Goal: Task Accomplishment & Management: Use online tool/utility

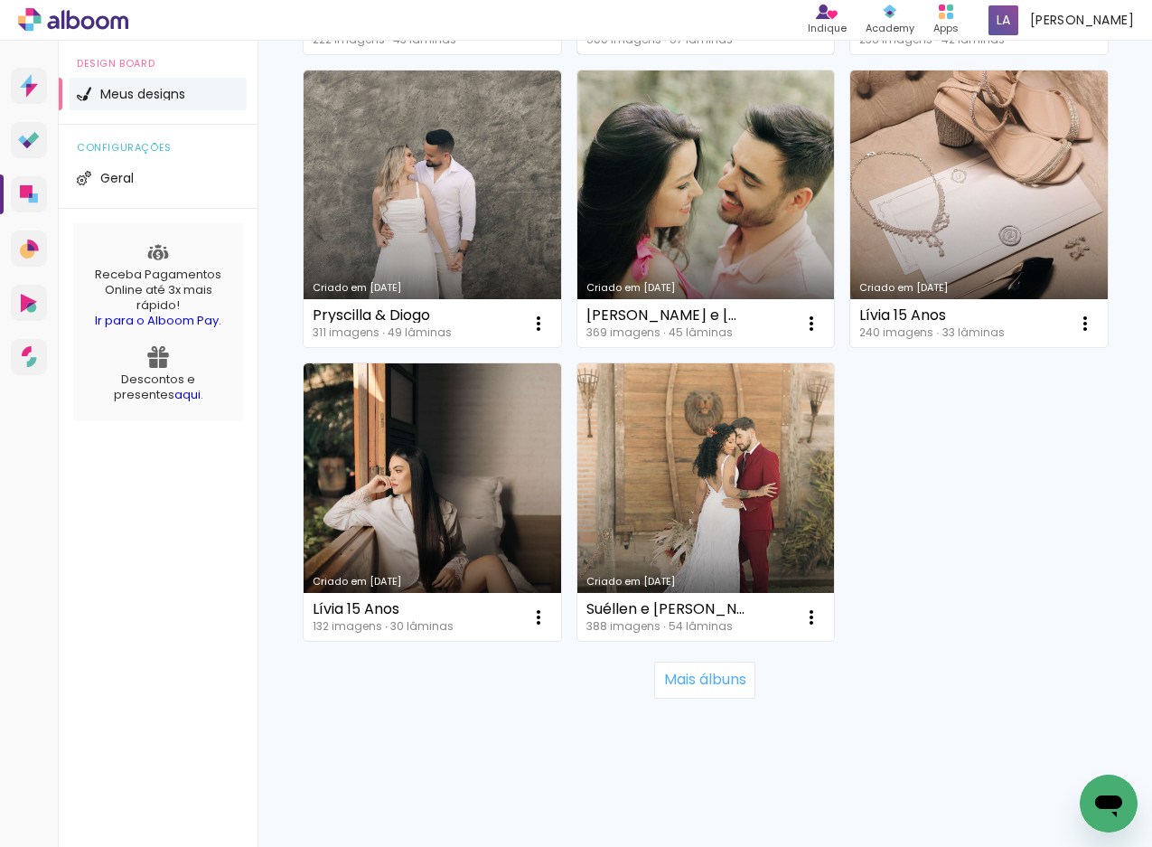
scroll to position [2771, 0]
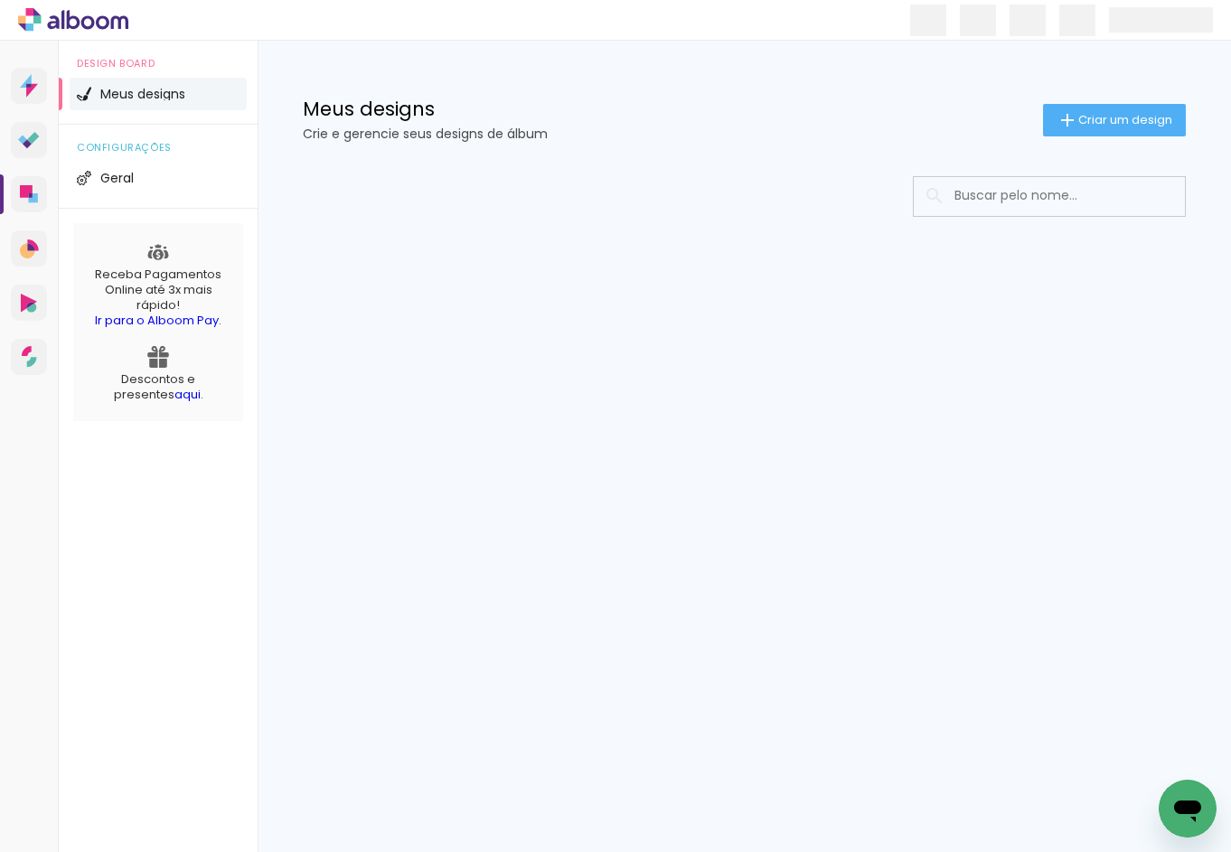
click at [1006, 447] on div "Prosite Website + Landing pages Proof Sistema de seleção e venda de fotos Desig…" at bounding box center [615, 446] width 1231 height 811
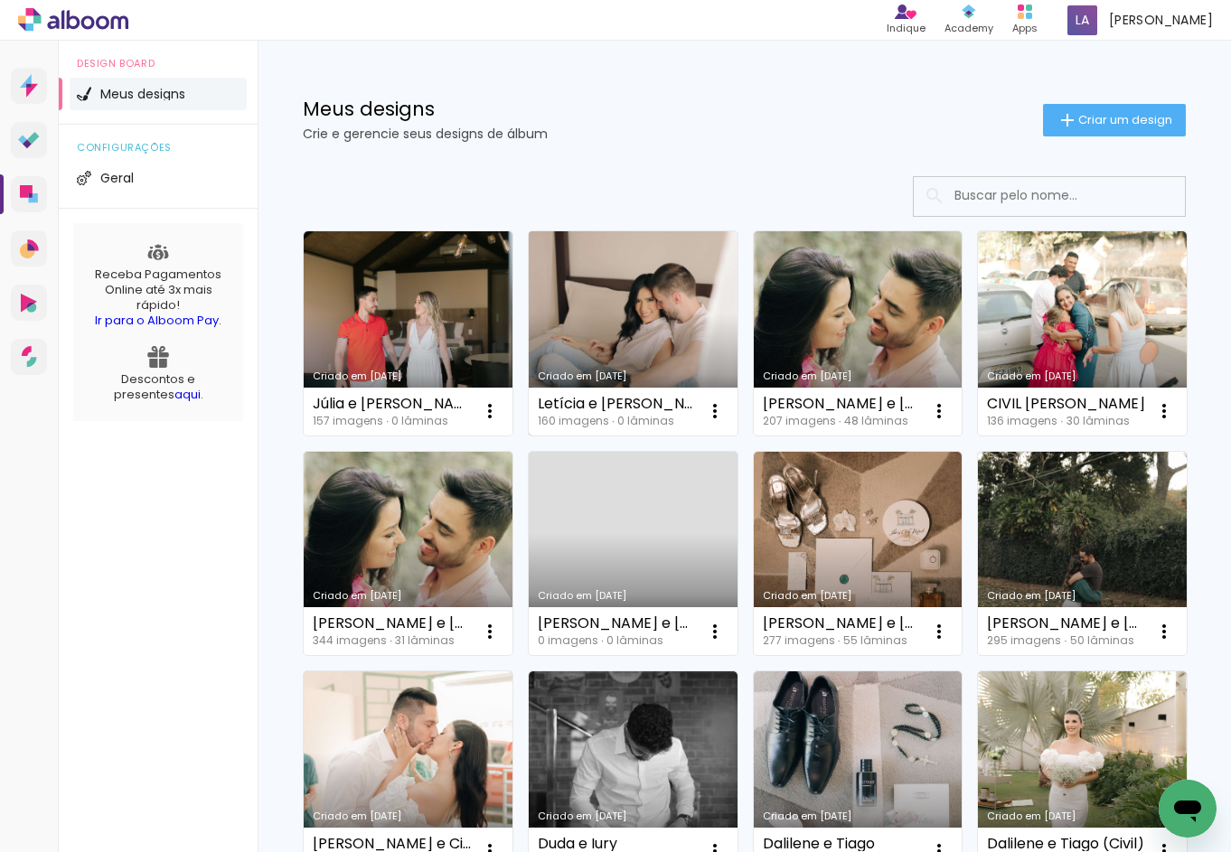
click at [638, 305] on link "Criado em [DATE]" at bounding box center [633, 333] width 209 height 204
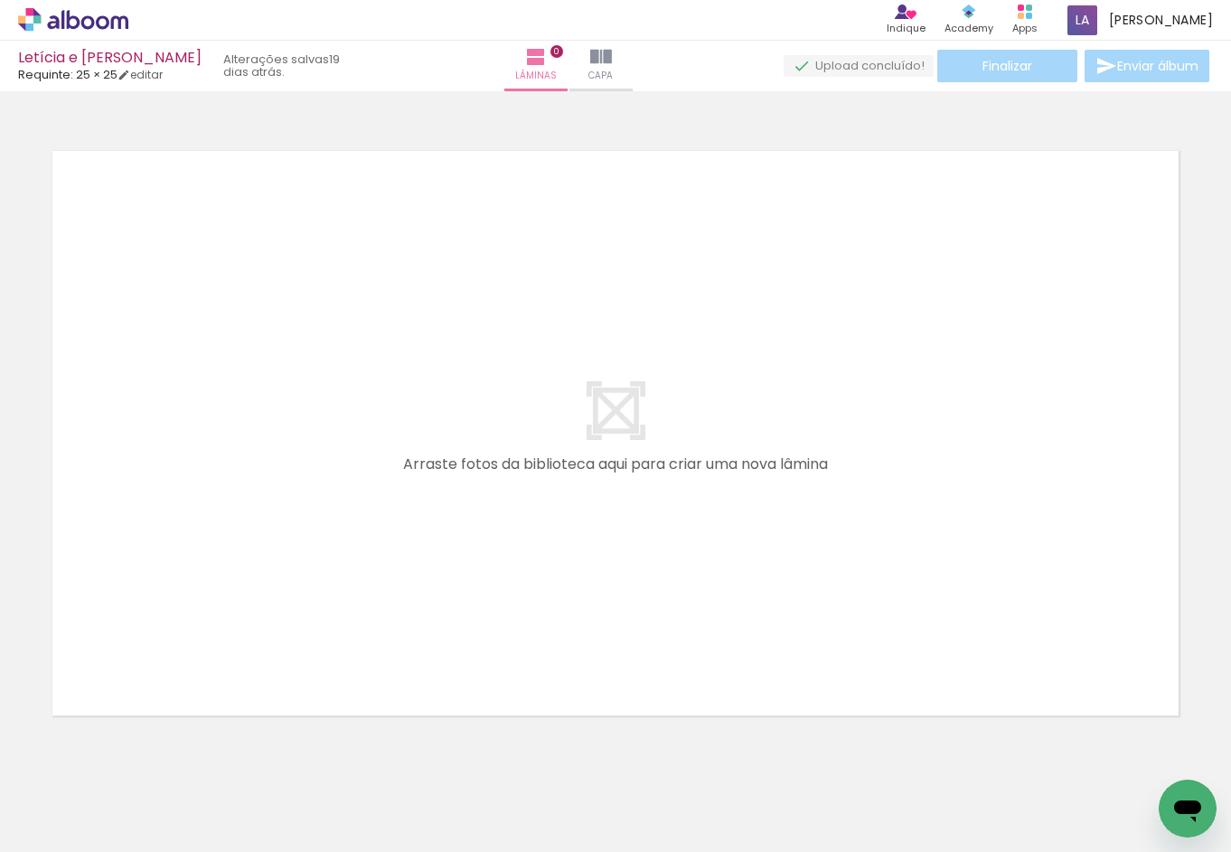
click at [932, 590] on quentale-layouter at bounding box center [615, 433] width 1140 height 579
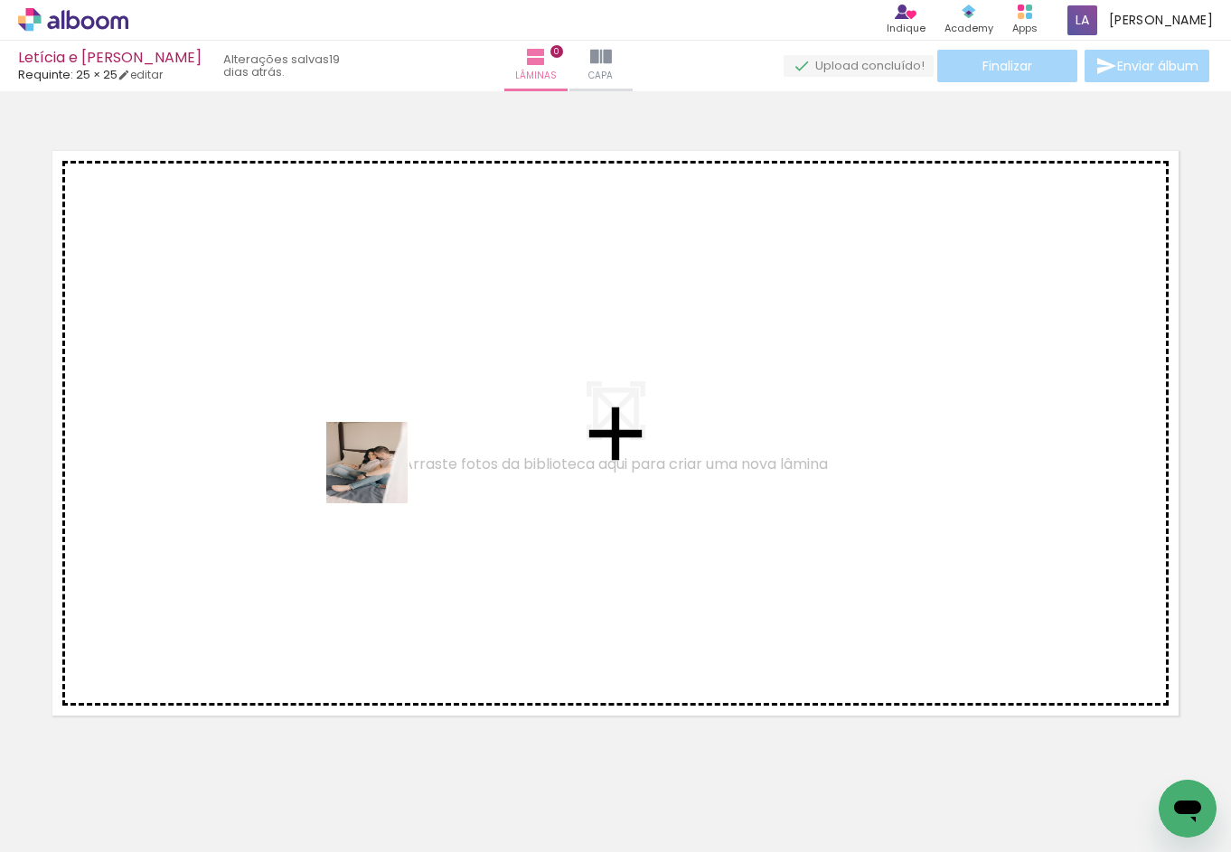
drag, startPoint x: 187, startPoint y: 800, endPoint x: 325, endPoint y: 472, distance: 356.0
click at [325, 472] on quentale-workspace at bounding box center [615, 426] width 1231 height 852
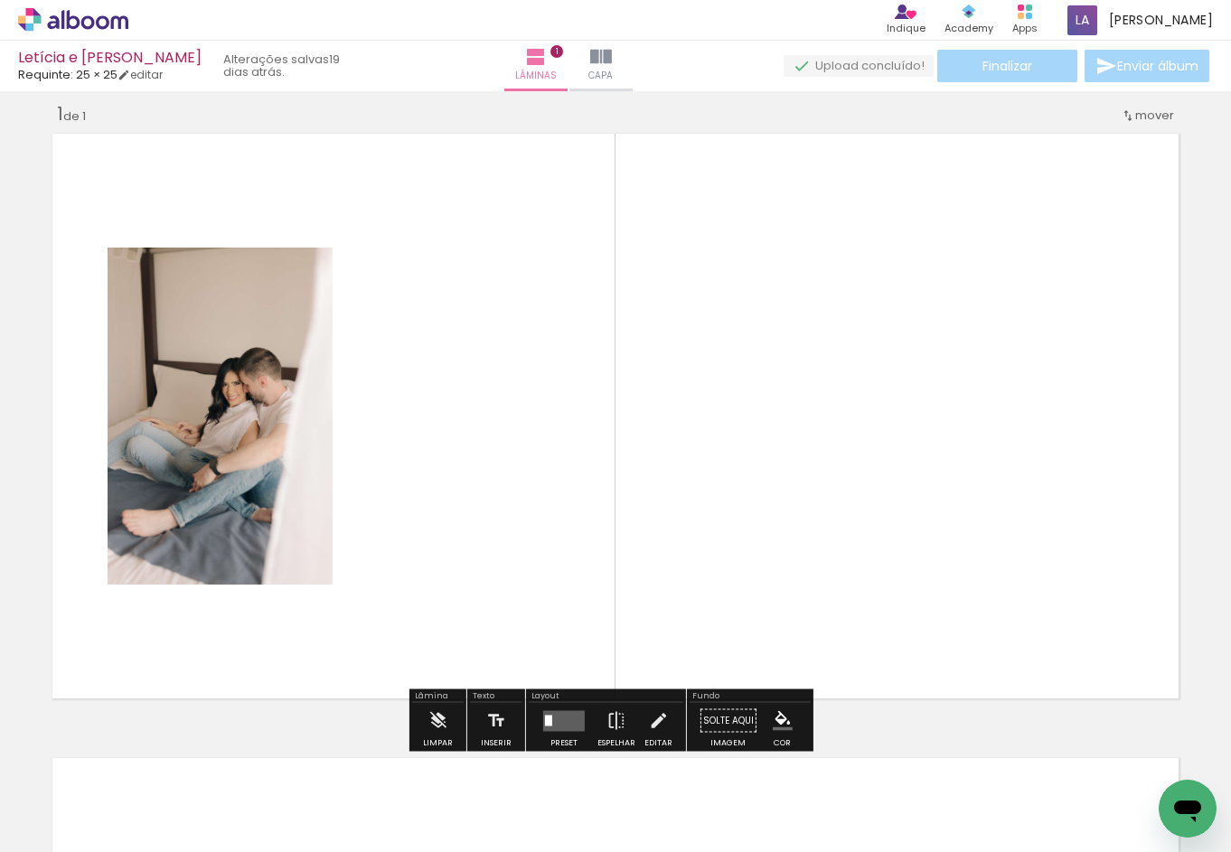
scroll to position [18, 0]
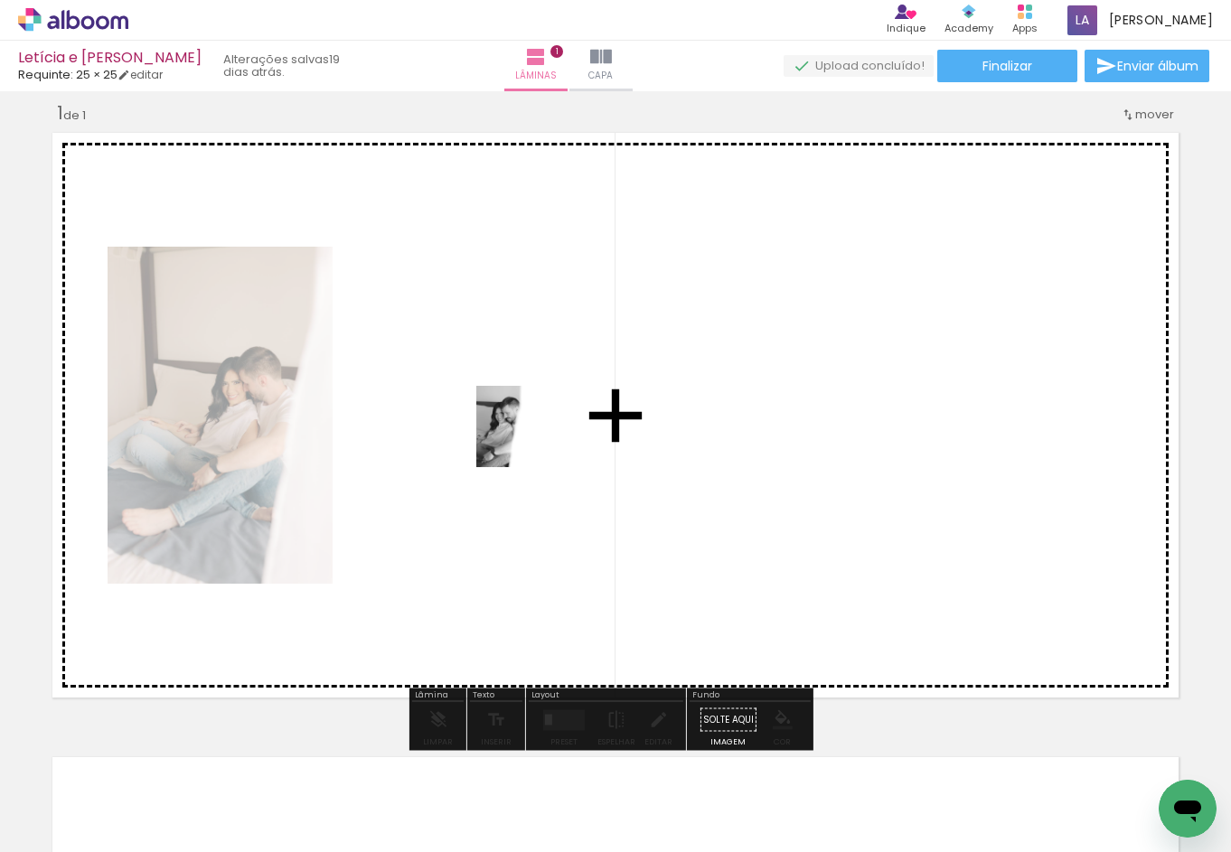
drag, startPoint x: 302, startPoint y: 772, endPoint x: 521, endPoint y: 439, distance: 398.5
click at [521, 439] on quentale-workspace at bounding box center [615, 426] width 1231 height 852
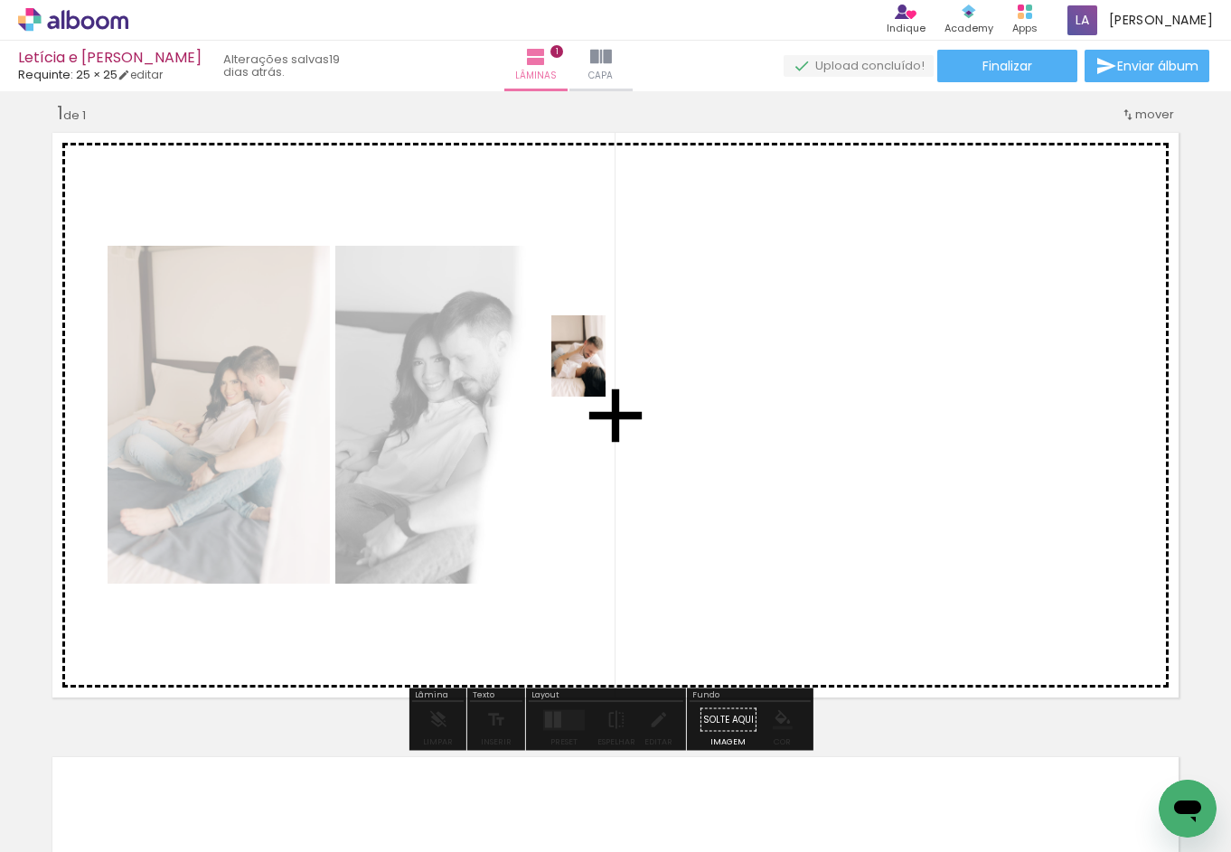
drag, startPoint x: 495, startPoint y: 784, endPoint x: 605, endPoint y: 370, distance: 429.2
click at [605, 370] on quentale-workspace at bounding box center [615, 426] width 1231 height 852
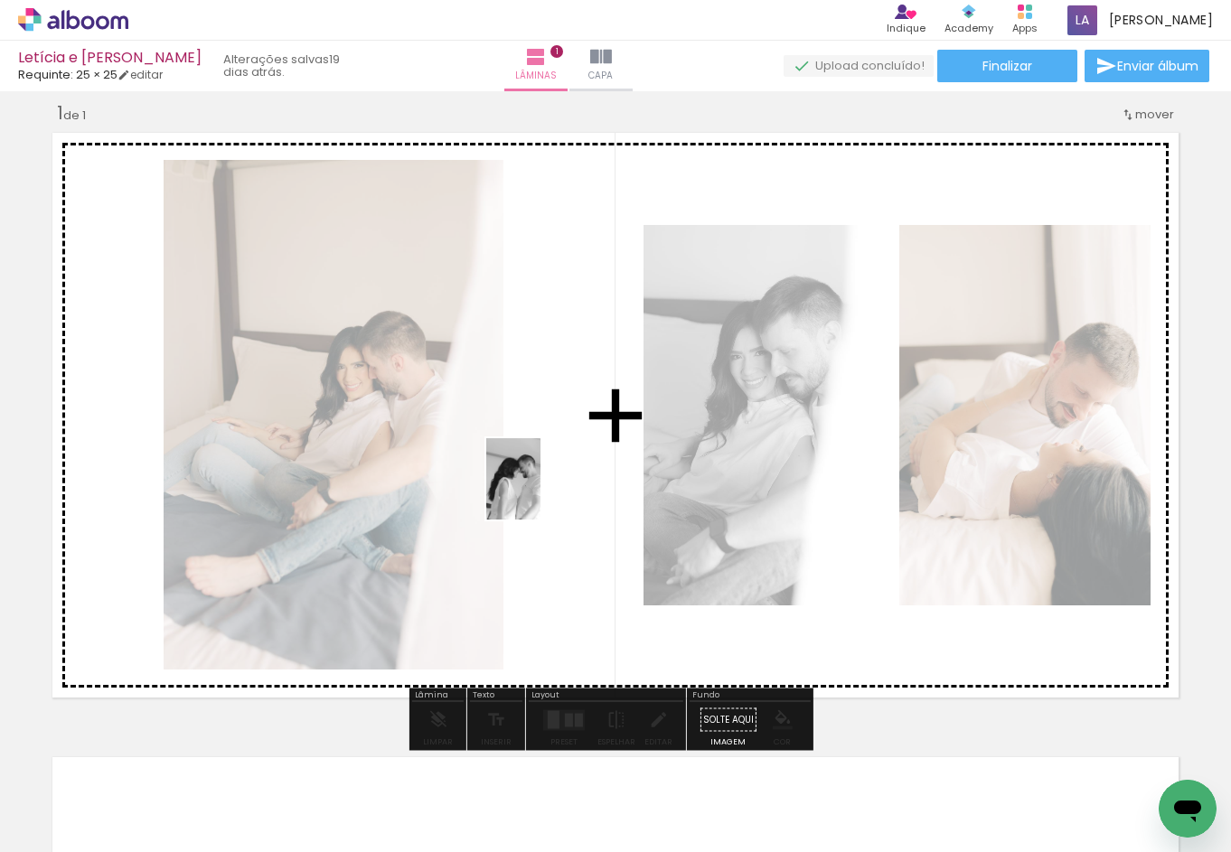
drag, startPoint x: 425, startPoint y: 759, endPoint x: 540, endPoint y: 492, distance: 290.6
click at [540, 492] on quentale-workspace at bounding box center [615, 426] width 1231 height 852
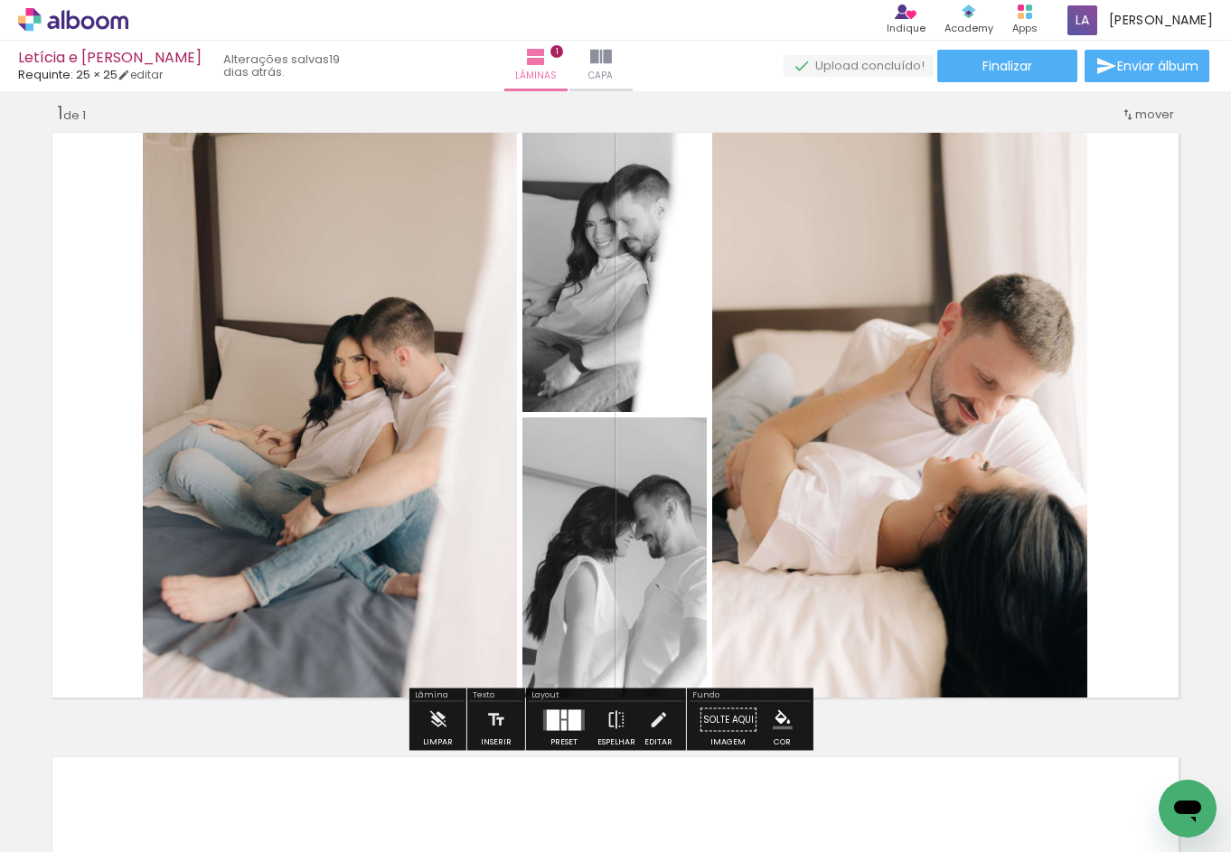
click at [569, 709] on div at bounding box center [574, 719] width 13 height 21
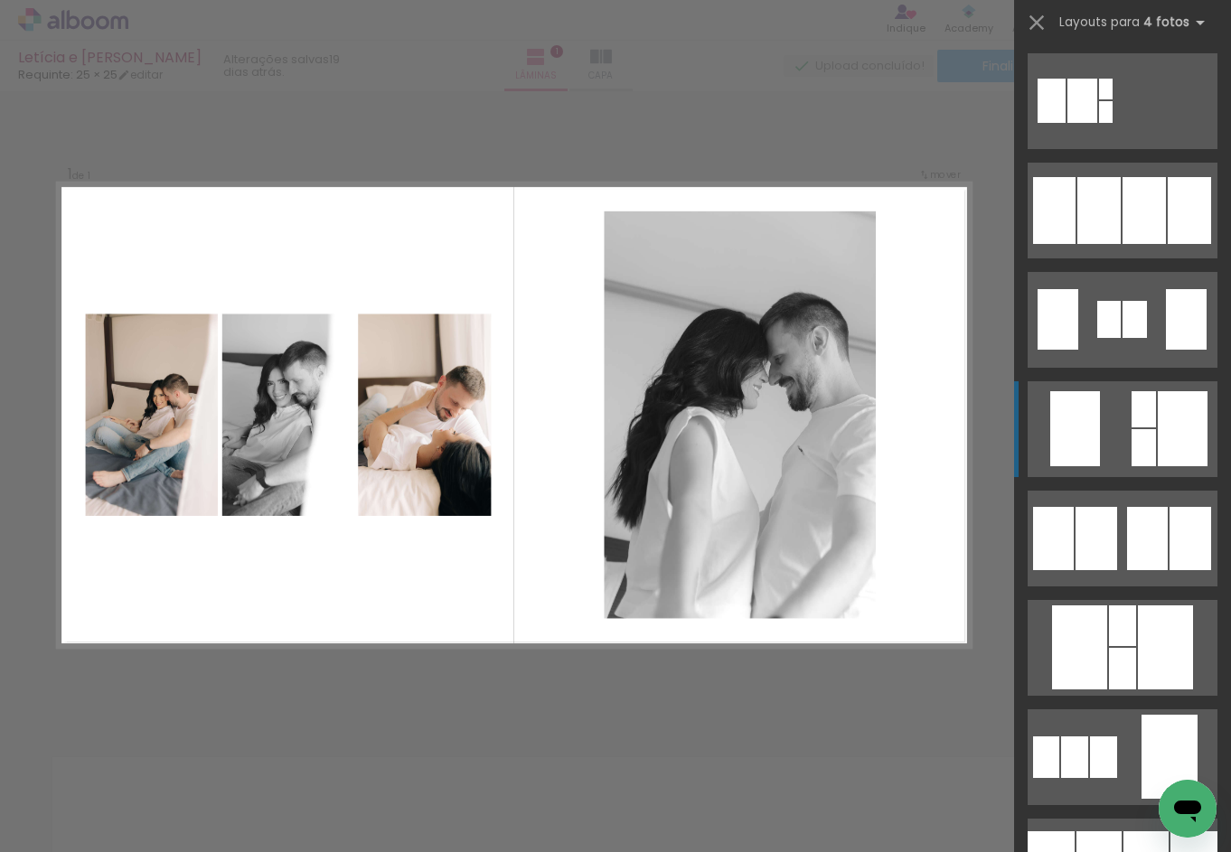
scroll to position [1326, 0]
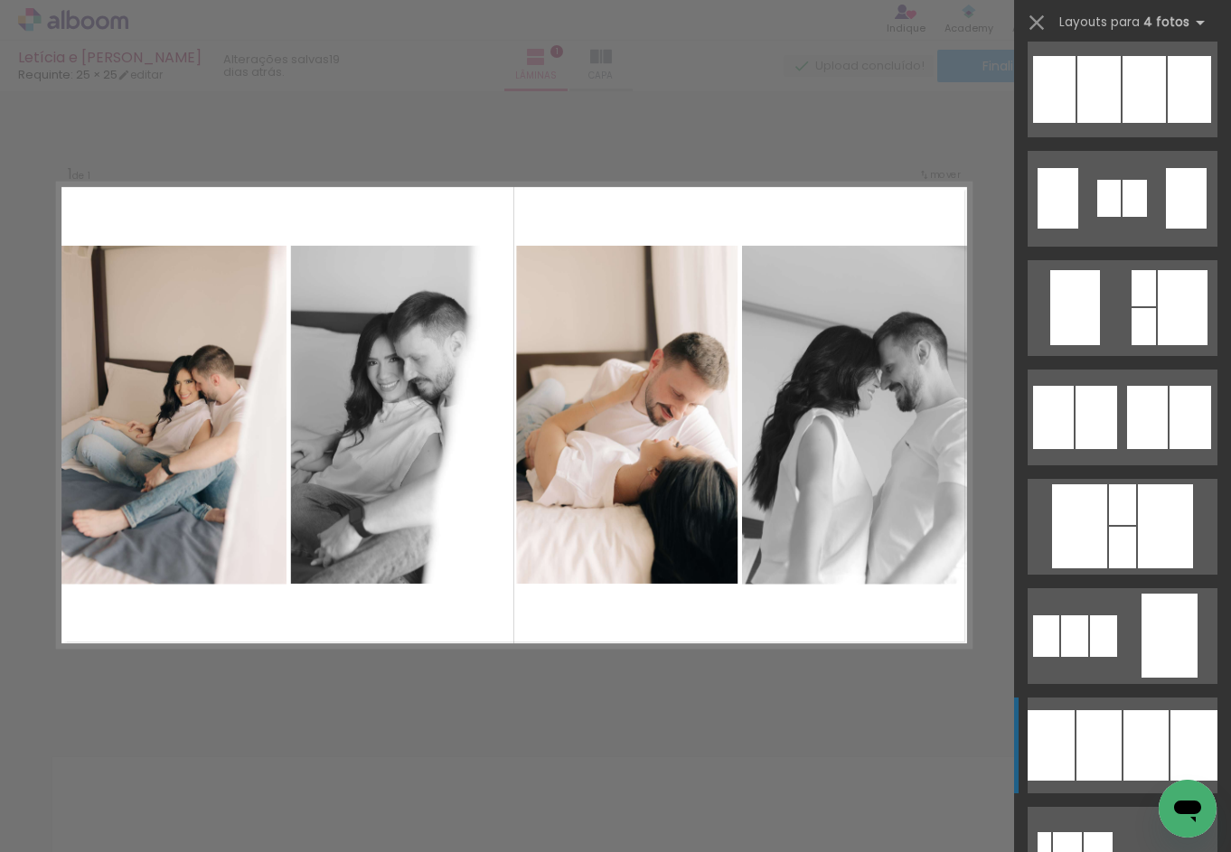
click at [1115, 745] on quentale-layouter at bounding box center [1122, 746] width 190 height 96
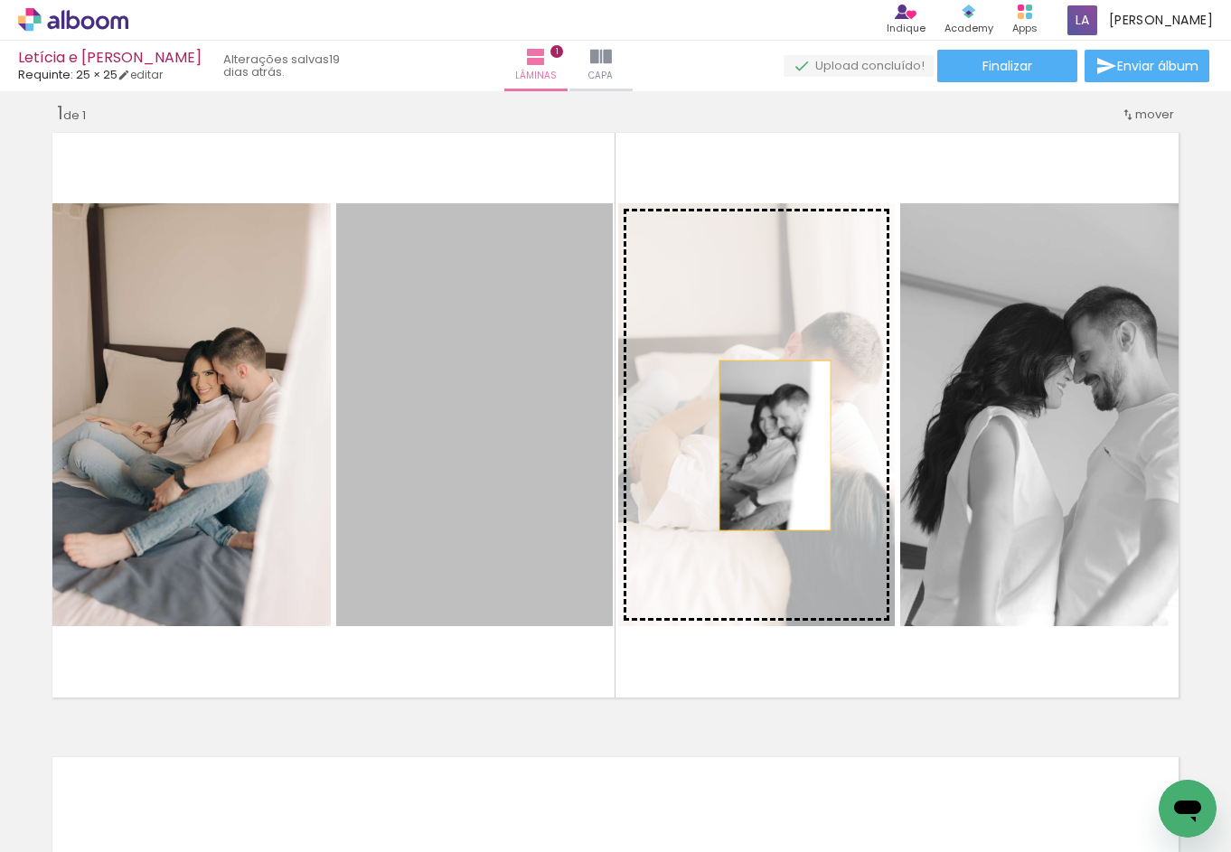
drag, startPoint x: 567, startPoint y: 473, endPoint x: 804, endPoint y: 438, distance: 239.4
click at [0, 0] on slot at bounding box center [0, 0] width 0 height 0
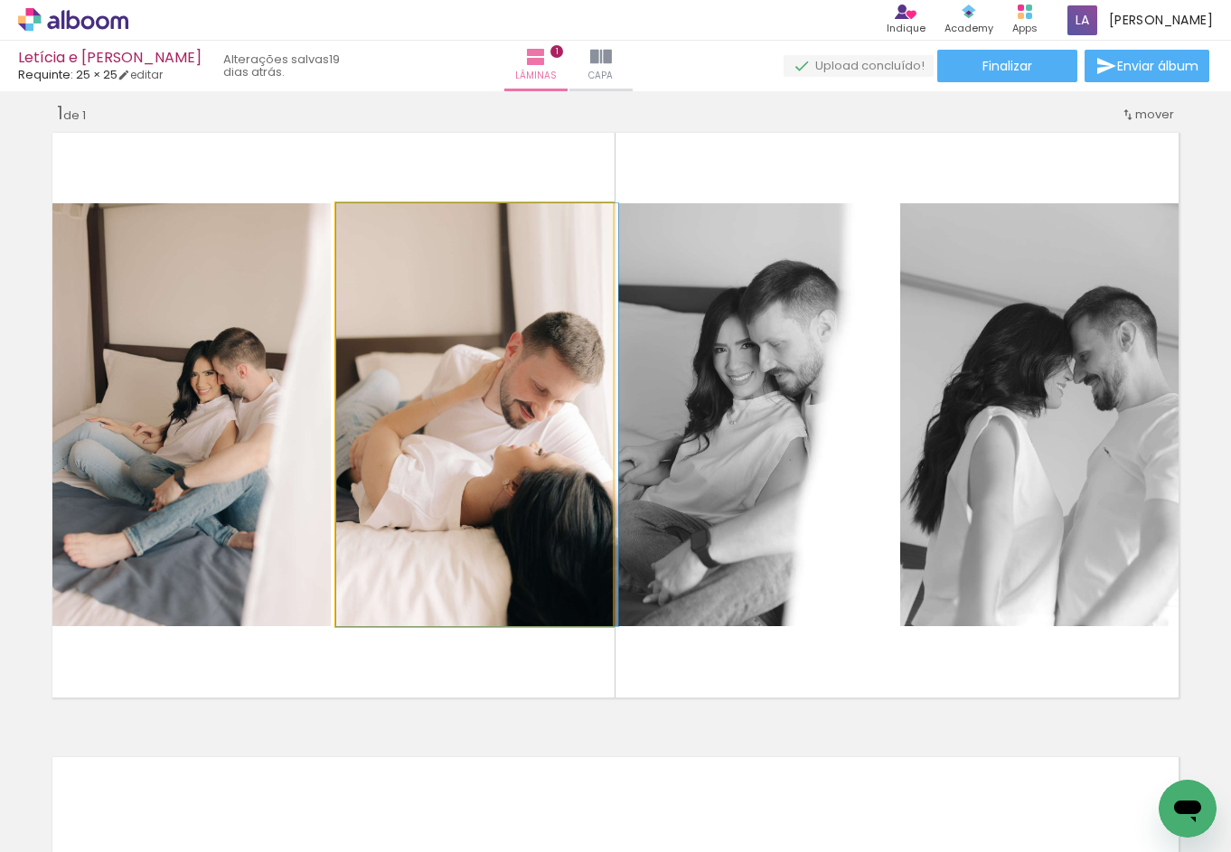
drag, startPoint x: 430, startPoint y: 455, endPoint x: 727, endPoint y: 406, distance: 301.3
click at [0, 0] on slot at bounding box center [0, 0] width 0 height 0
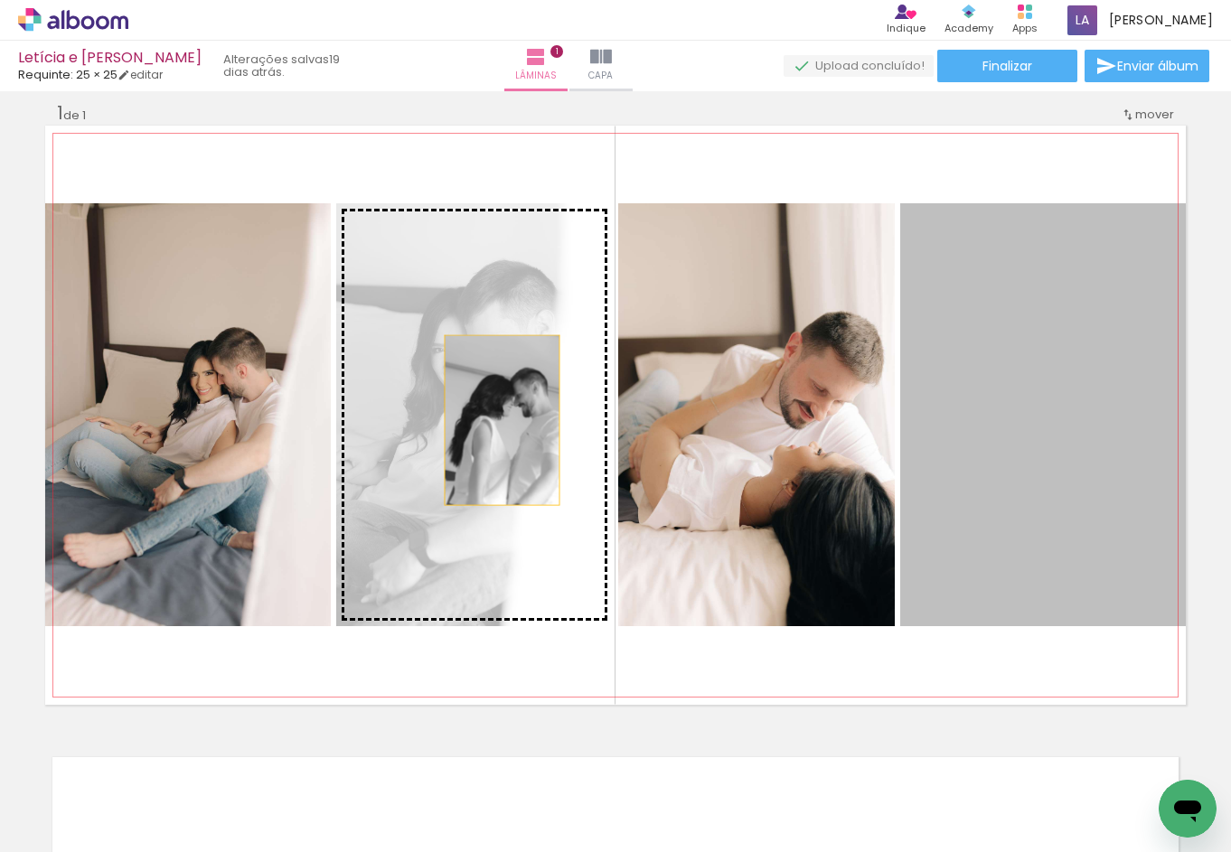
drag, startPoint x: 1126, startPoint y: 459, endPoint x: 495, endPoint y: 420, distance: 631.9
click at [0, 0] on slot at bounding box center [0, 0] width 0 height 0
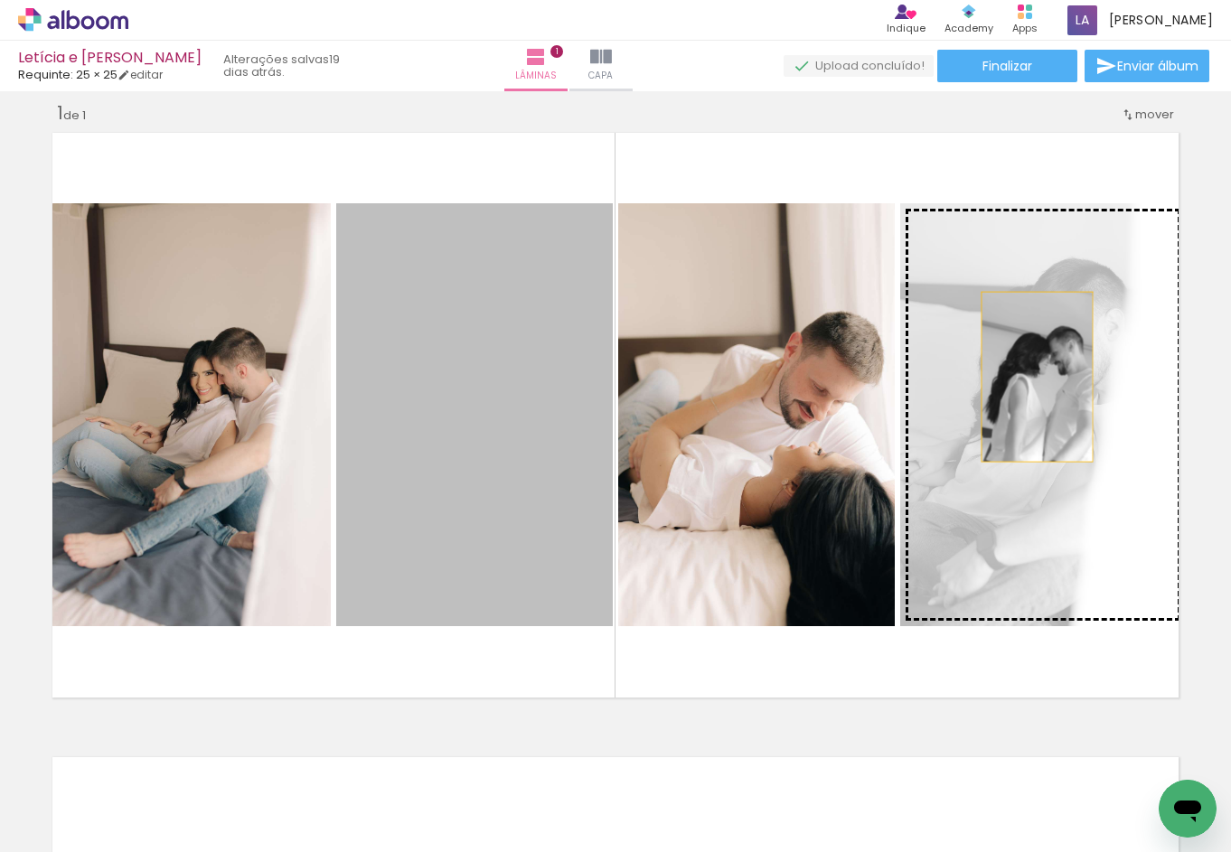
drag, startPoint x: 379, startPoint y: 519, endPoint x: 1030, endPoint y: 377, distance: 666.8
click at [0, 0] on slot at bounding box center [0, 0] width 0 height 0
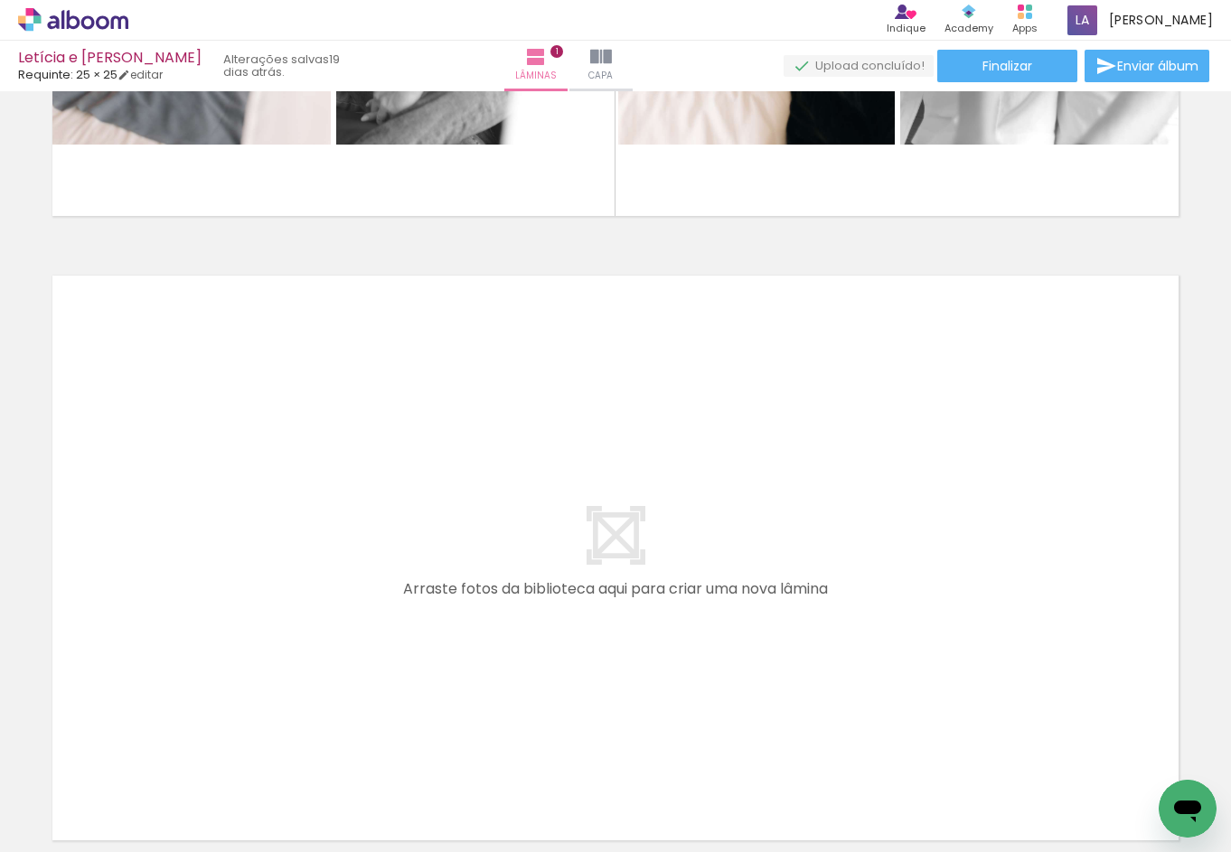
scroll to position [0, 407]
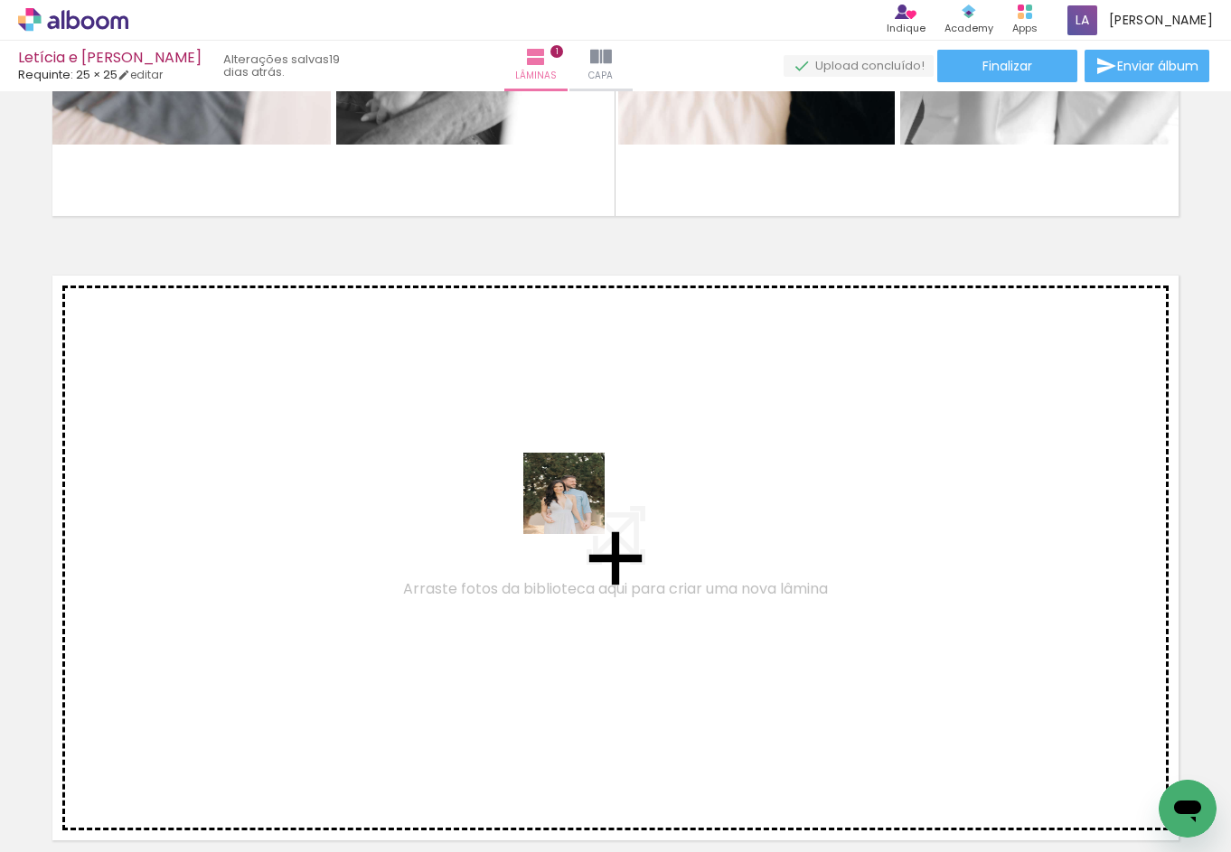
drag, startPoint x: 619, startPoint y: 783, endPoint x: 553, endPoint y: 442, distance: 347.9
click at [553, 442] on quentale-workspace at bounding box center [615, 426] width 1231 height 852
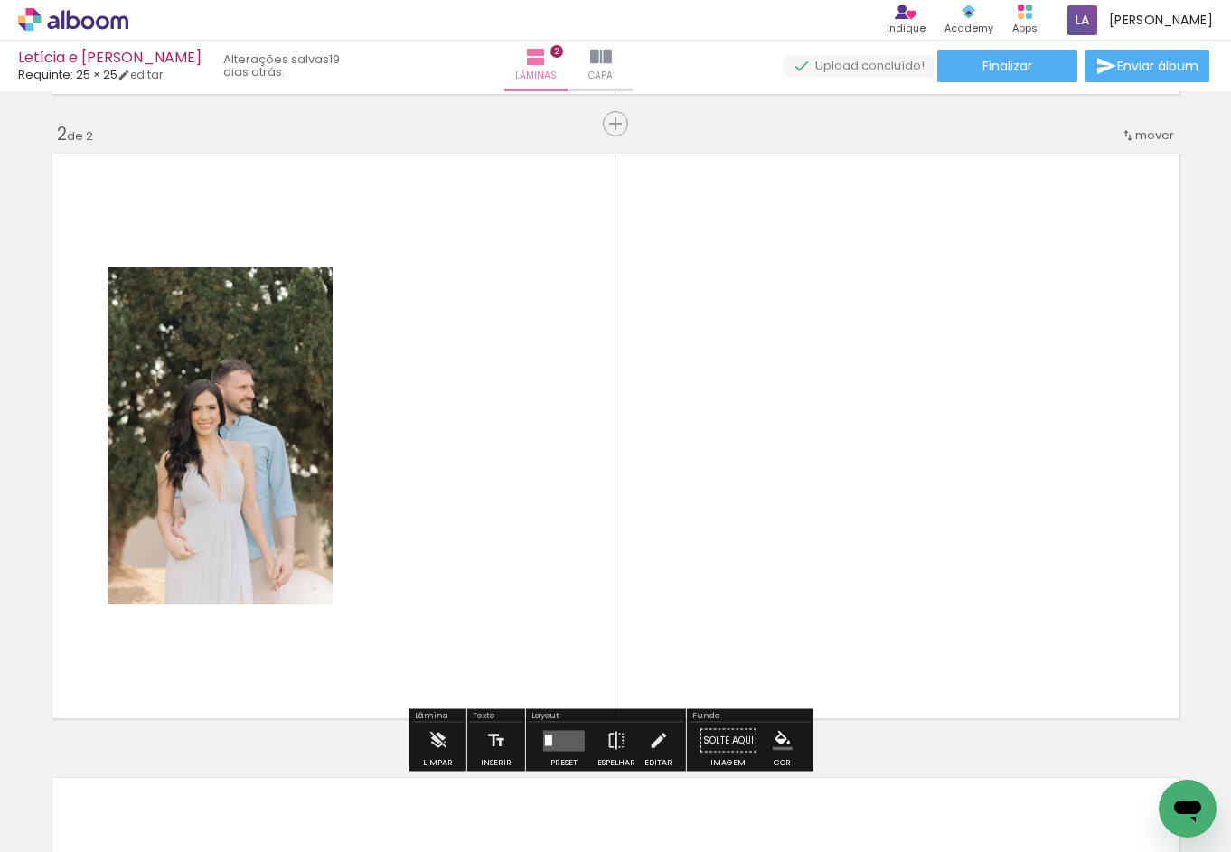
scroll to position [642, 0]
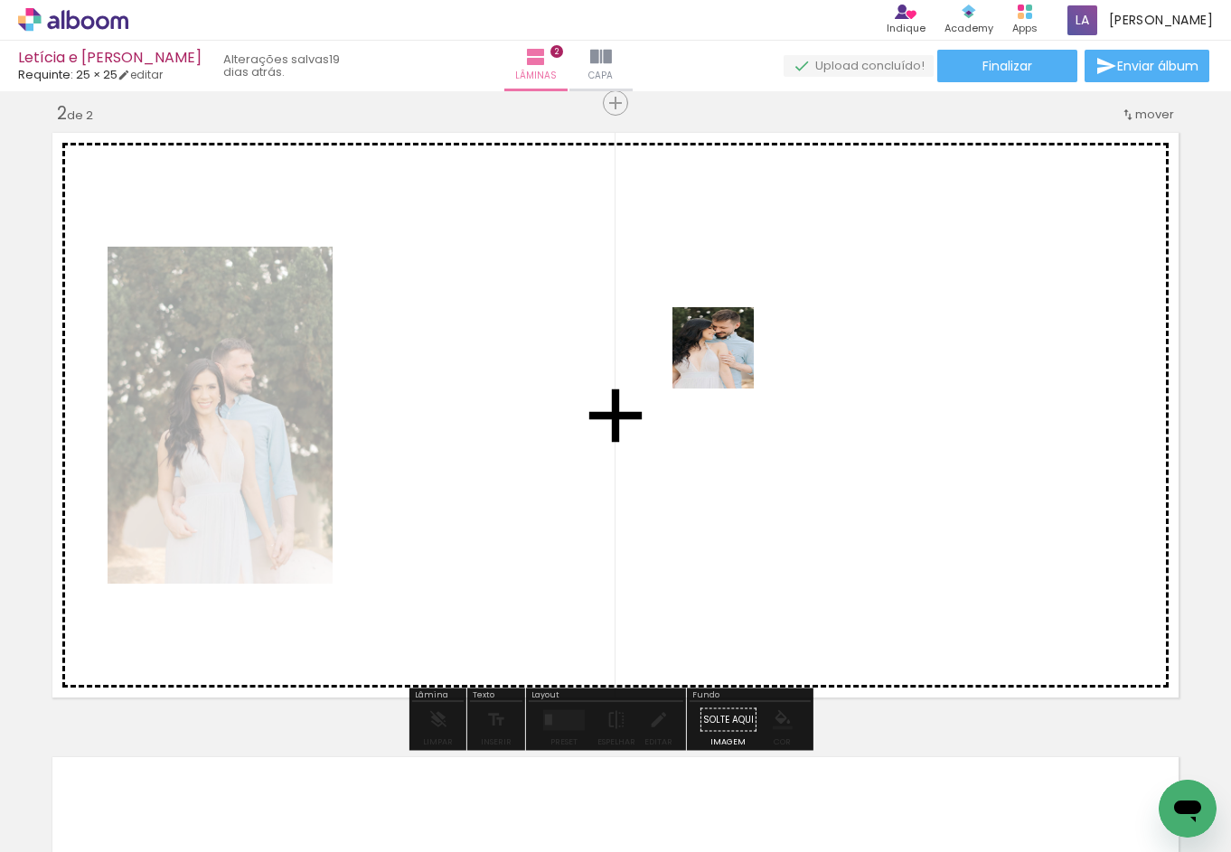
drag, startPoint x: 689, startPoint y: 758, endPoint x: 726, endPoint y: 361, distance: 398.4
click at [726, 361] on quentale-workspace at bounding box center [615, 426] width 1231 height 852
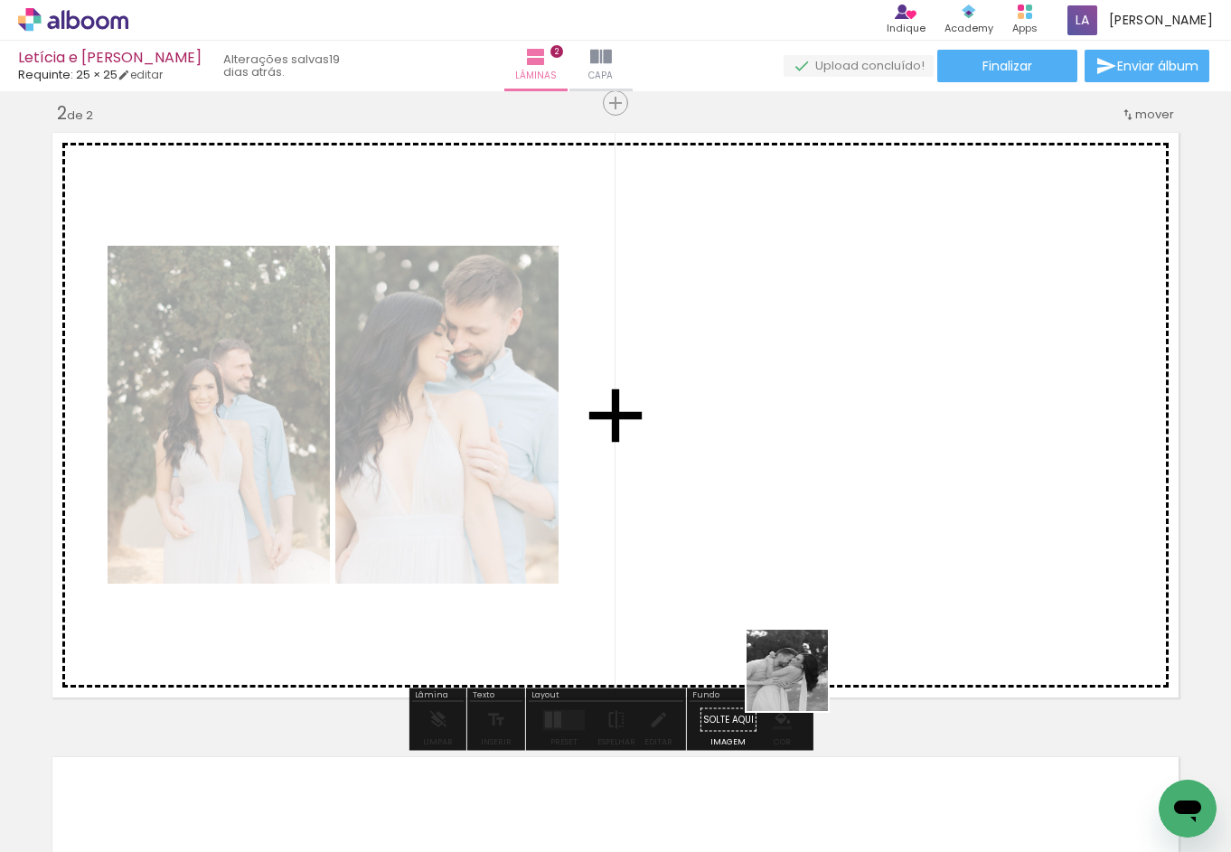
drag, startPoint x: 787, startPoint y: 802, endPoint x: 875, endPoint y: 336, distance: 474.4
click at [875, 323] on quentale-workspace at bounding box center [615, 426] width 1231 height 852
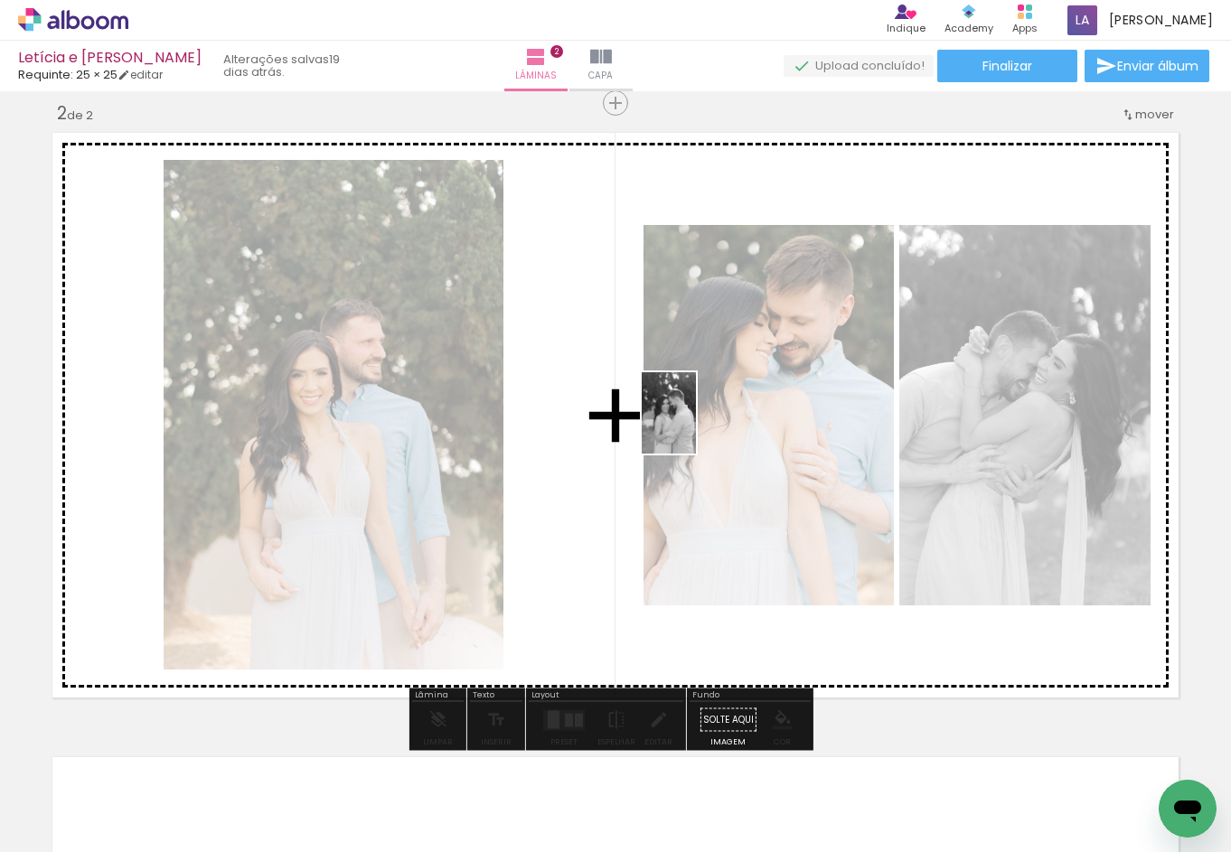
drag, startPoint x: 905, startPoint y: 784, endPoint x: 631, endPoint y: 422, distance: 454.7
click at [631, 422] on quentale-workspace at bounding box center [615, 426] width 1231 height 852
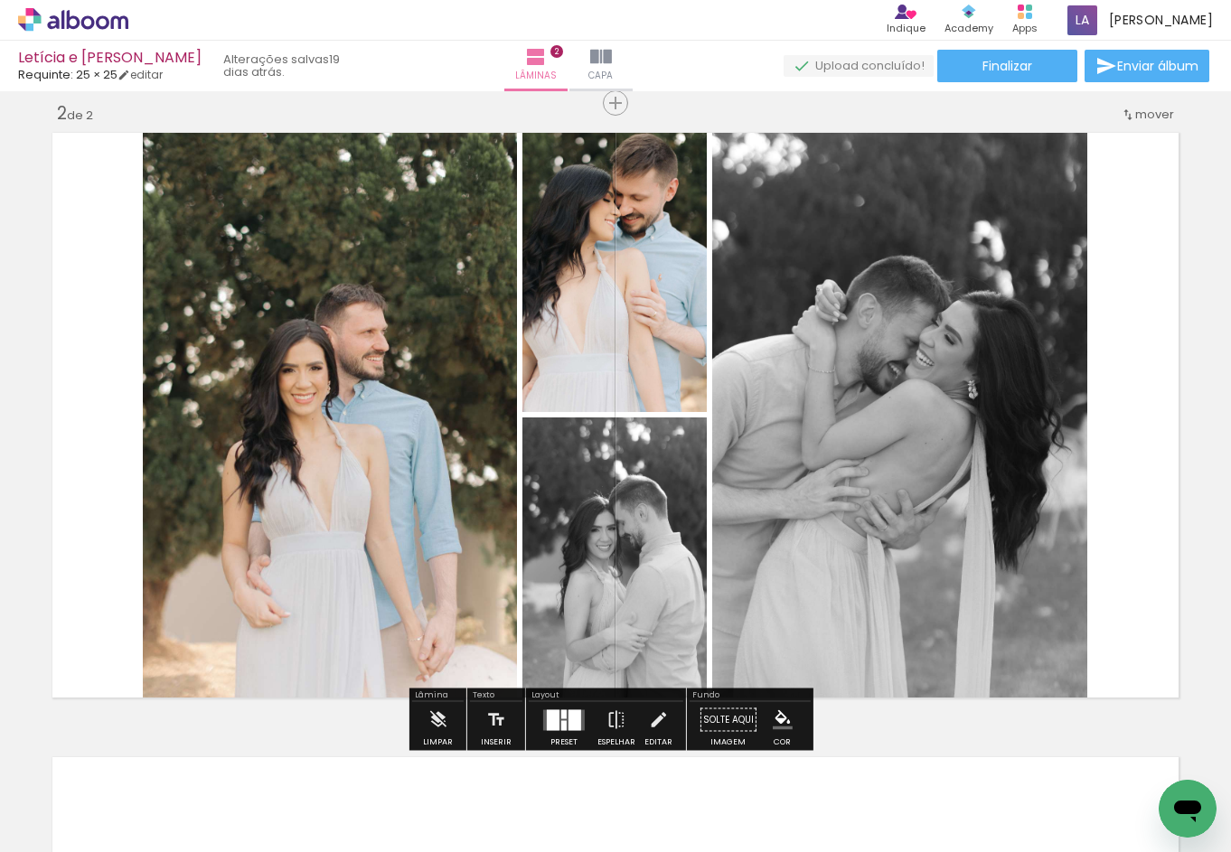
click at [577, 712] on div at bounding box center [574, 719] width 13 height 21
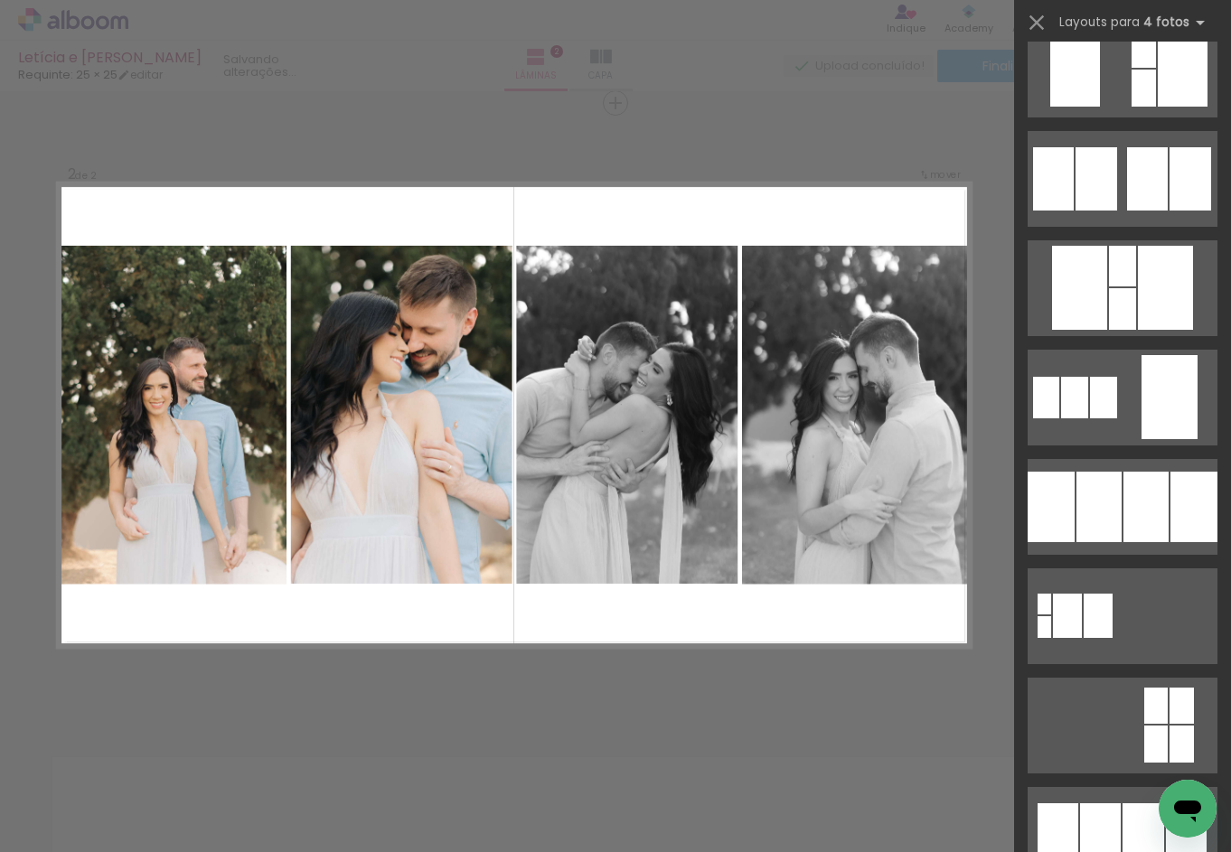
scroll to position [1566, 0]
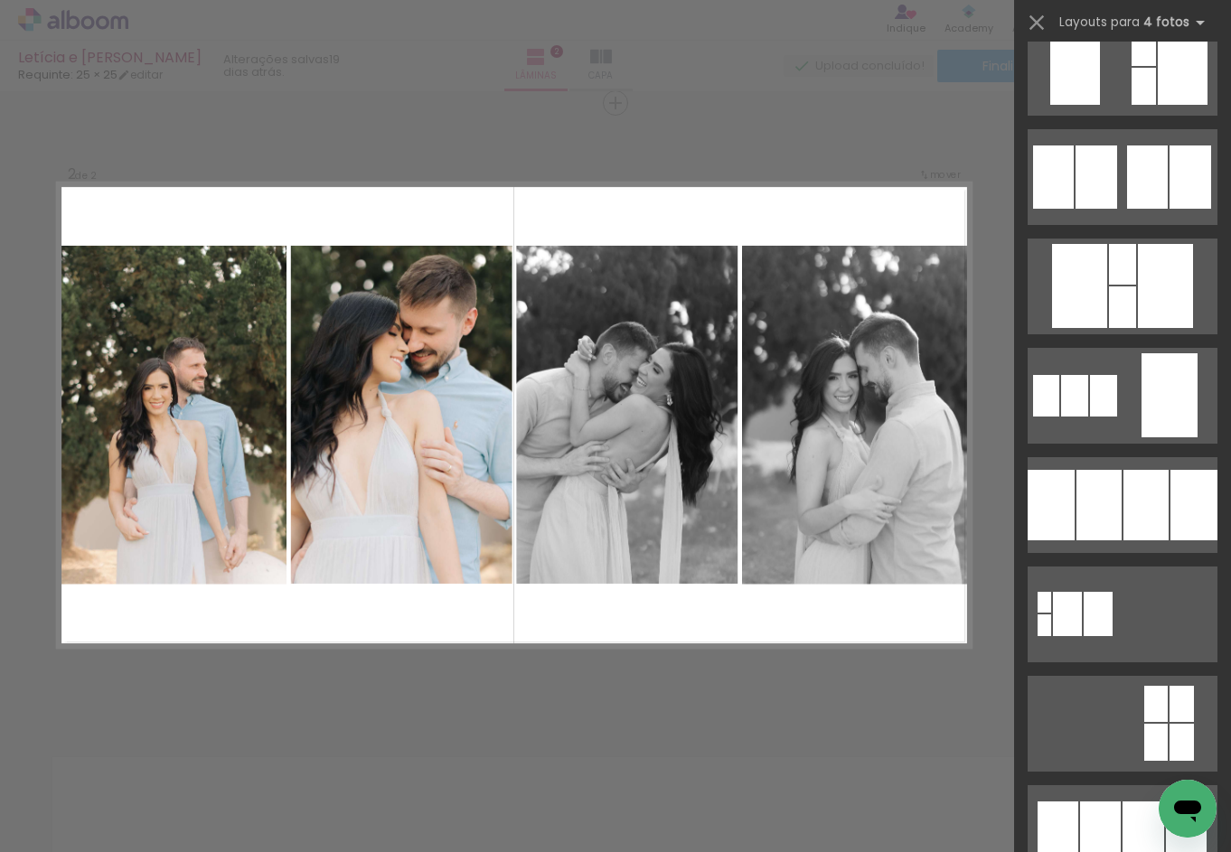
click at [1130, 494] on div at bounding box center [1145, 505] width 45 height 70
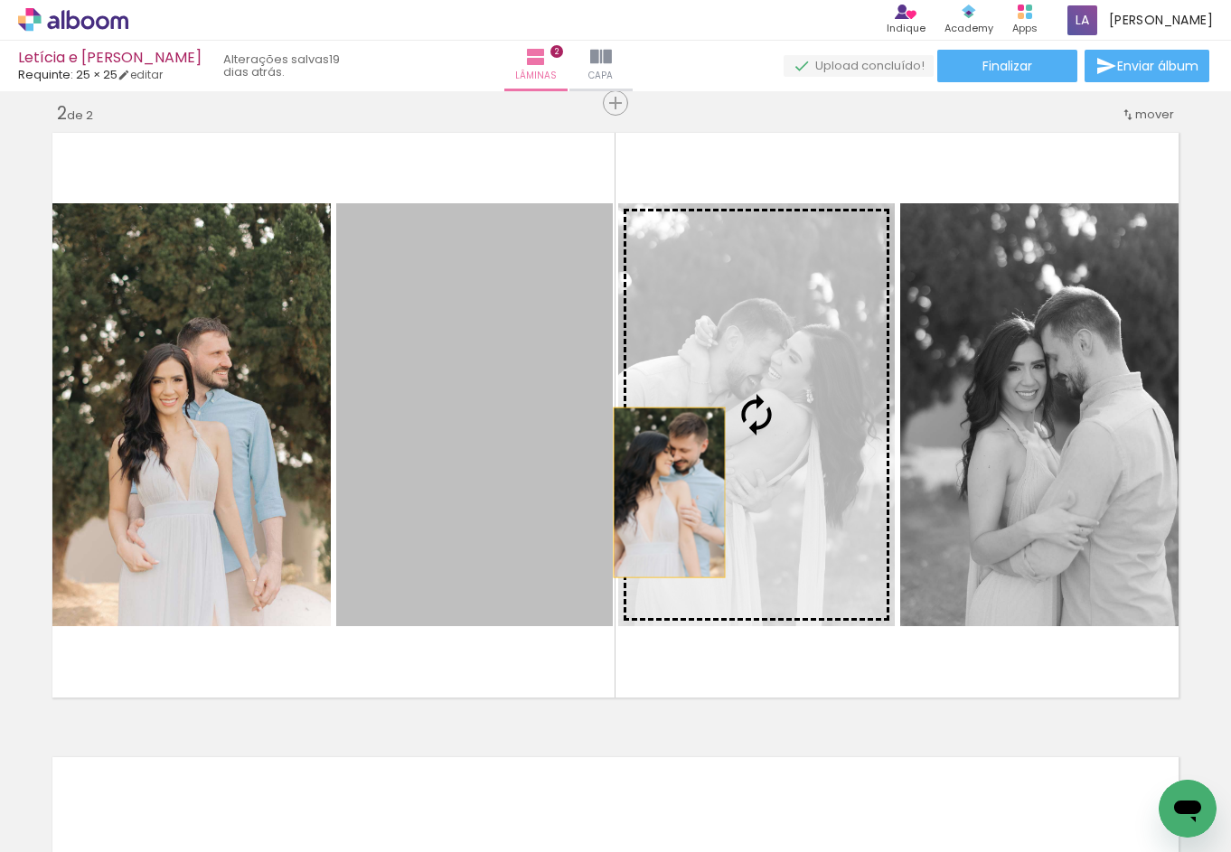
drag, startPoint x: 503, startPoint y: 505, endPoint x: 662, endPoint y: 492, distance: 159.5
click at [0, 0] on slot at bounding box center [0, 0] width 0 height 0
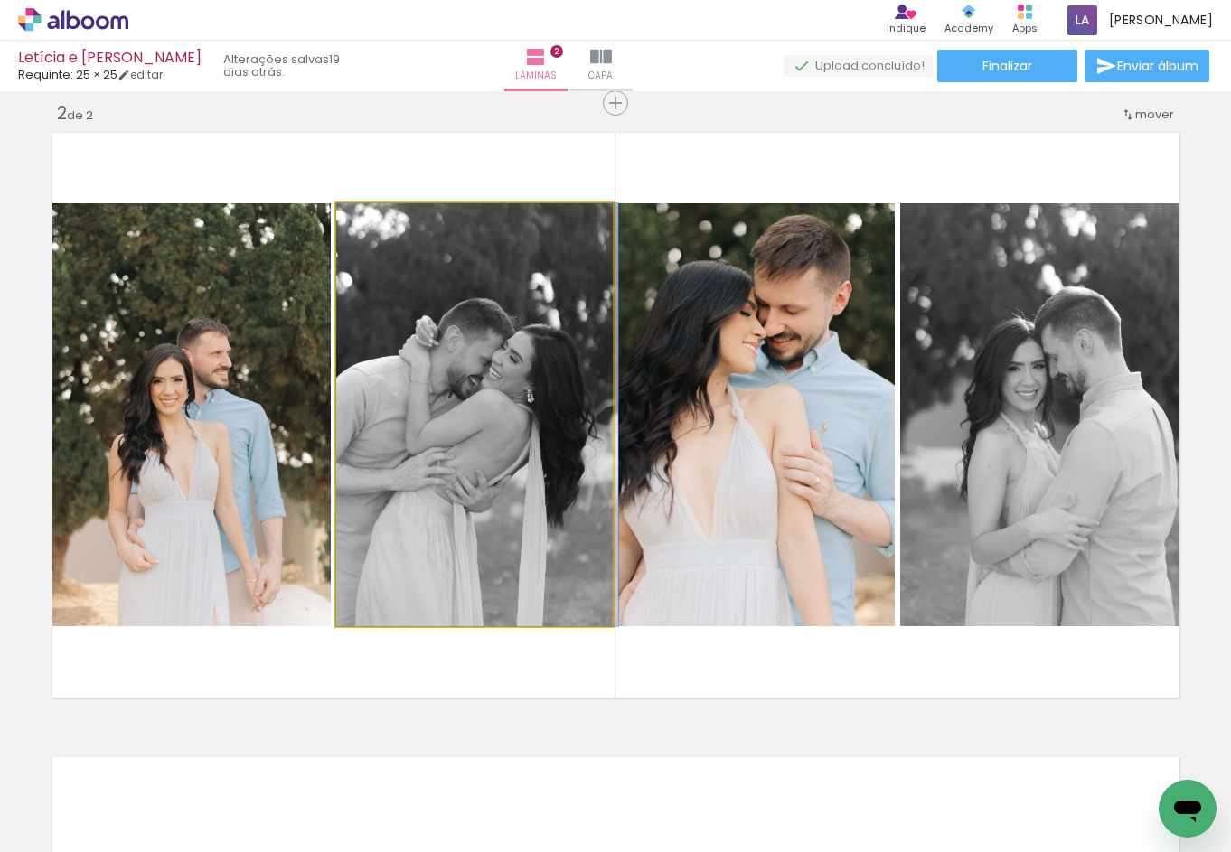
drag, startPoint x: 493, startPoint y: 523, endPoint x: 505, endPoint y: 469, distance: 55.5
drag, startPoint x: 505, startPoint y: 469, endPoint x: 512, endPoint y: 460, distance: 11.6
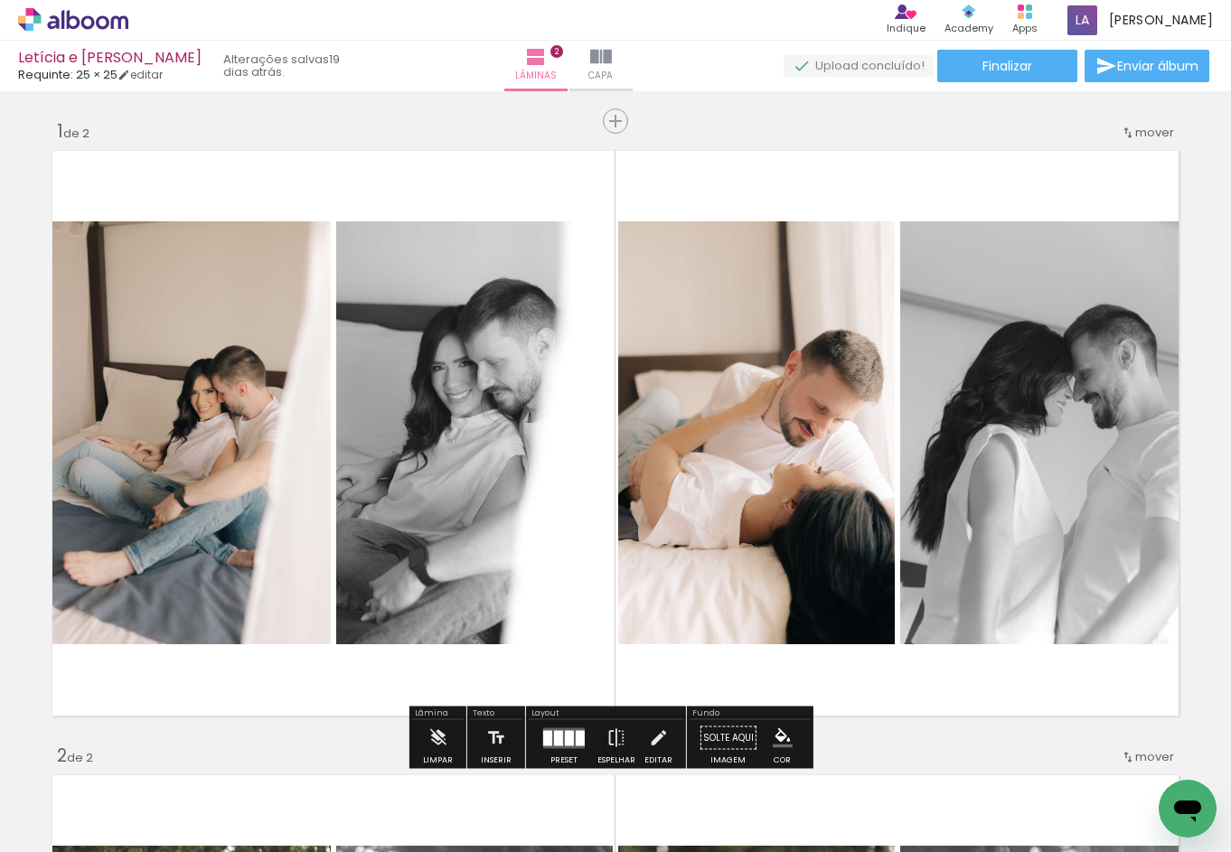
scroll to position [120, 0]
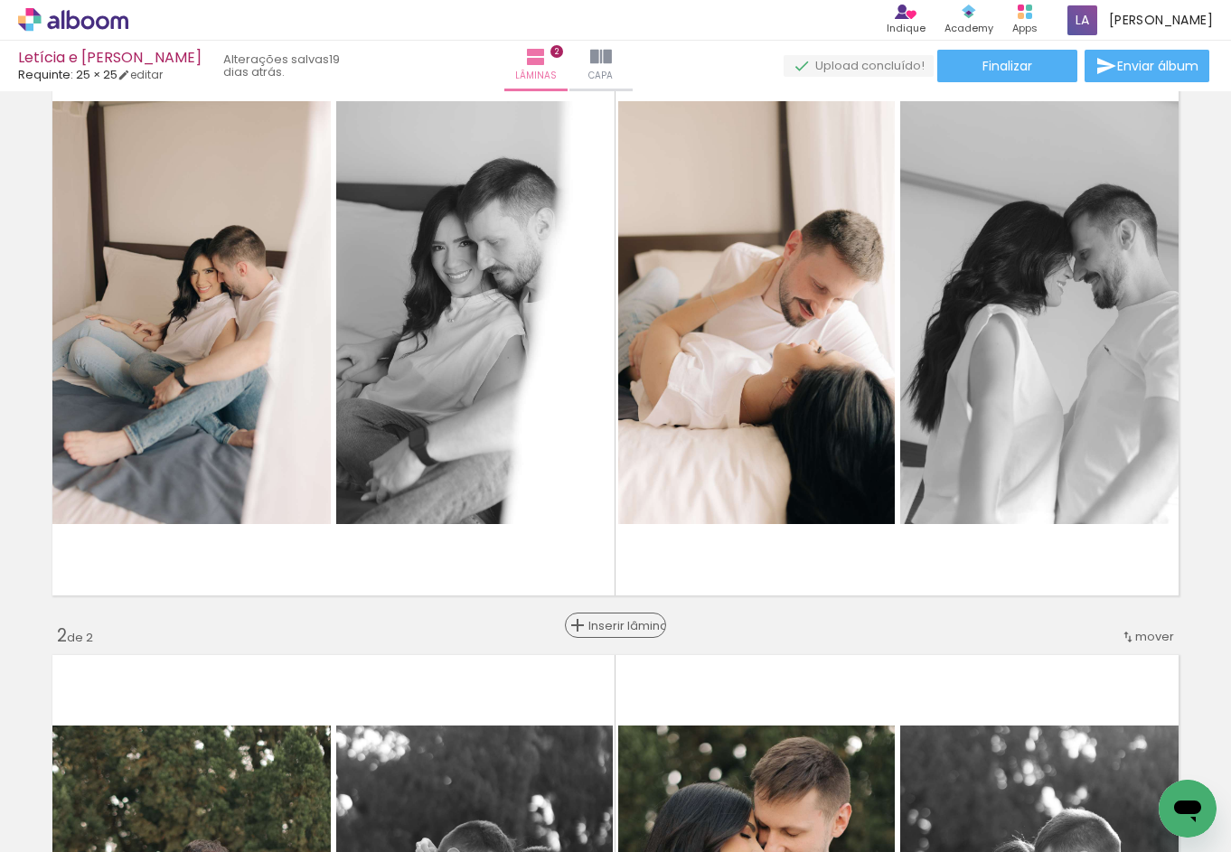
click at [615, 624] on span "Inserir lâmina" at bounding box center [623, 626] width 70 height 12
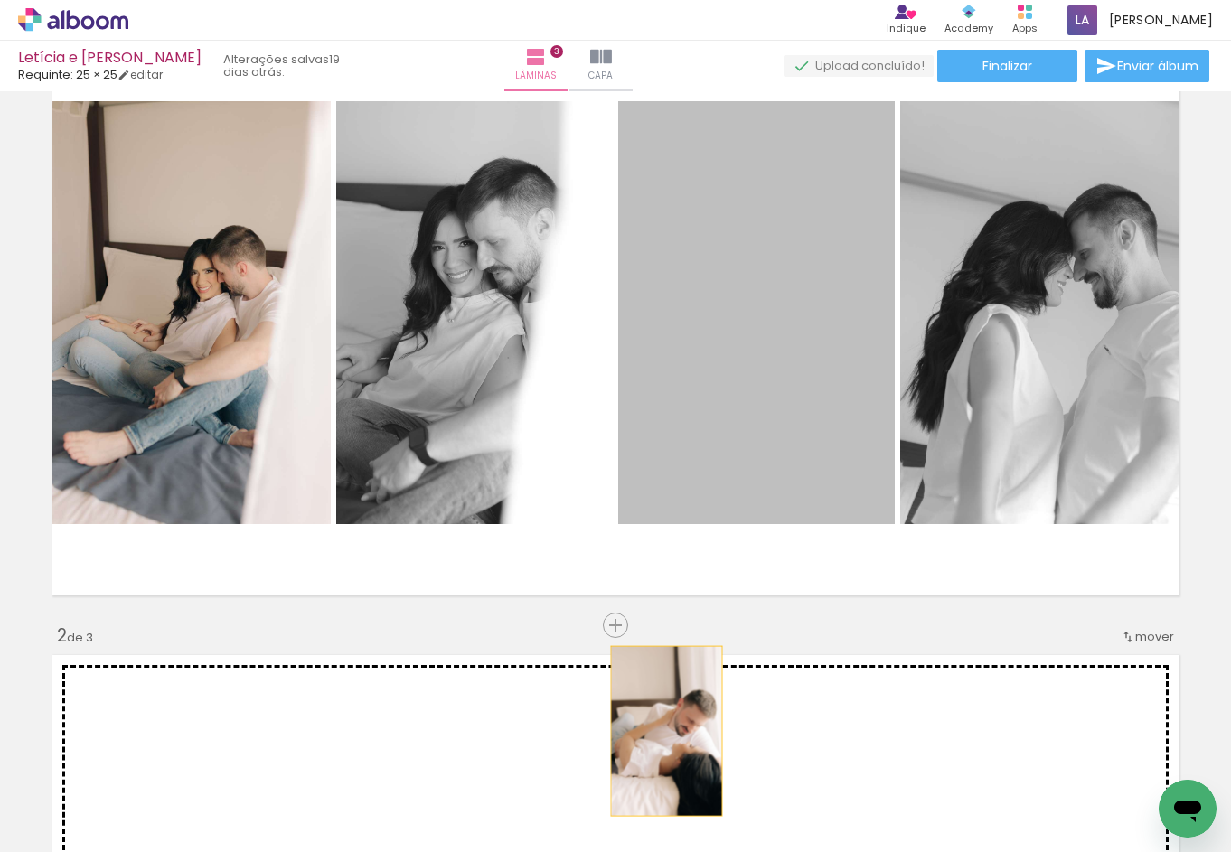
drag, startPoint x: 732, startPoint y: 410, endPoint x: 660, endPoint y: 731, distance: 328.8
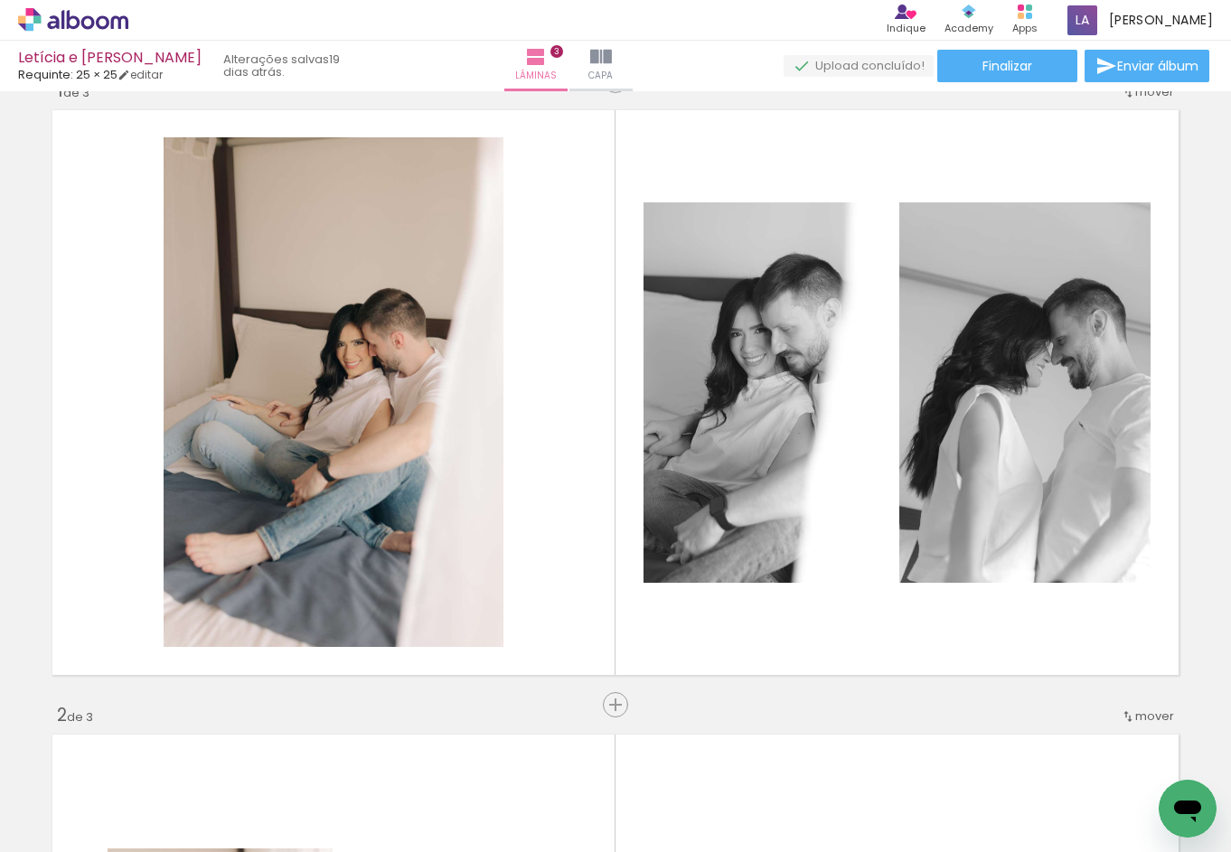
scroll to position [0, 0]
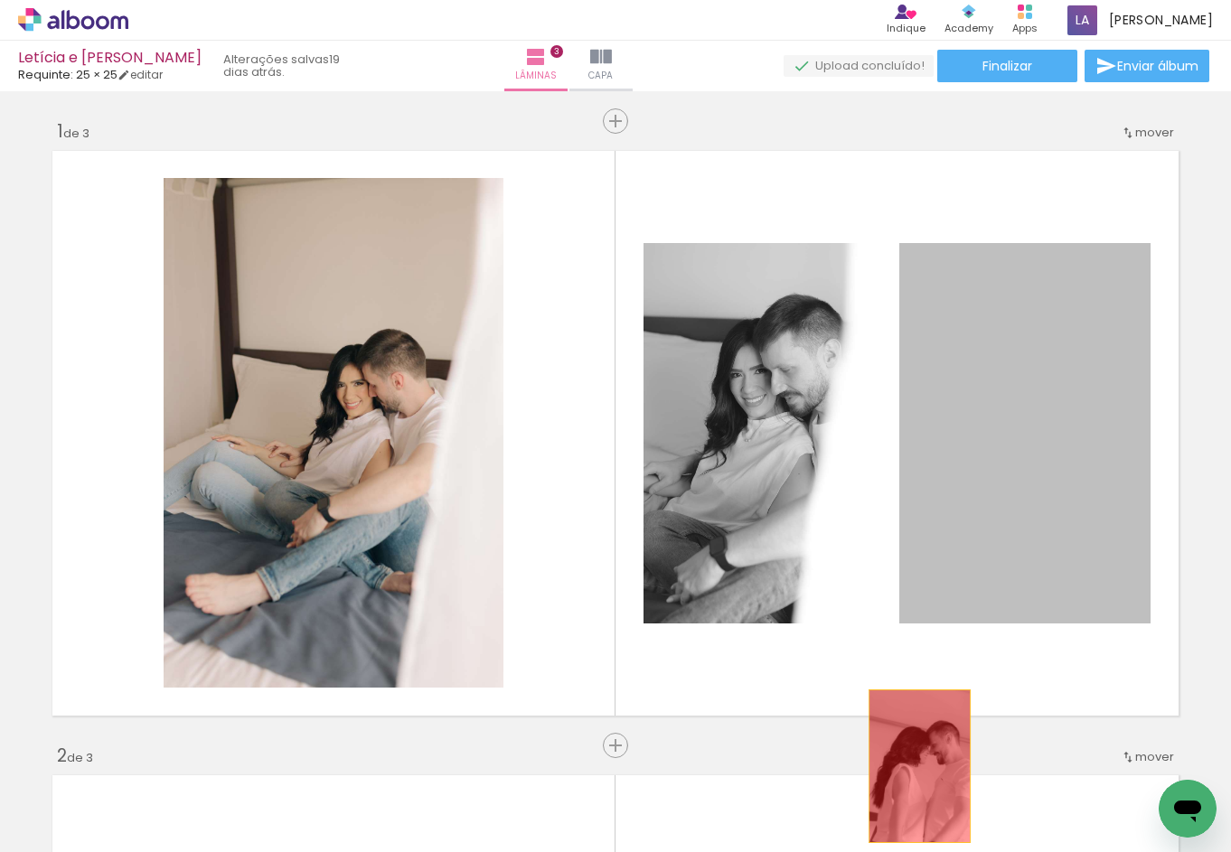
drag, startPoint x: 1054, startPoint y: 452, endPoint x: 912, endPoint y: 766, distance: 345.0
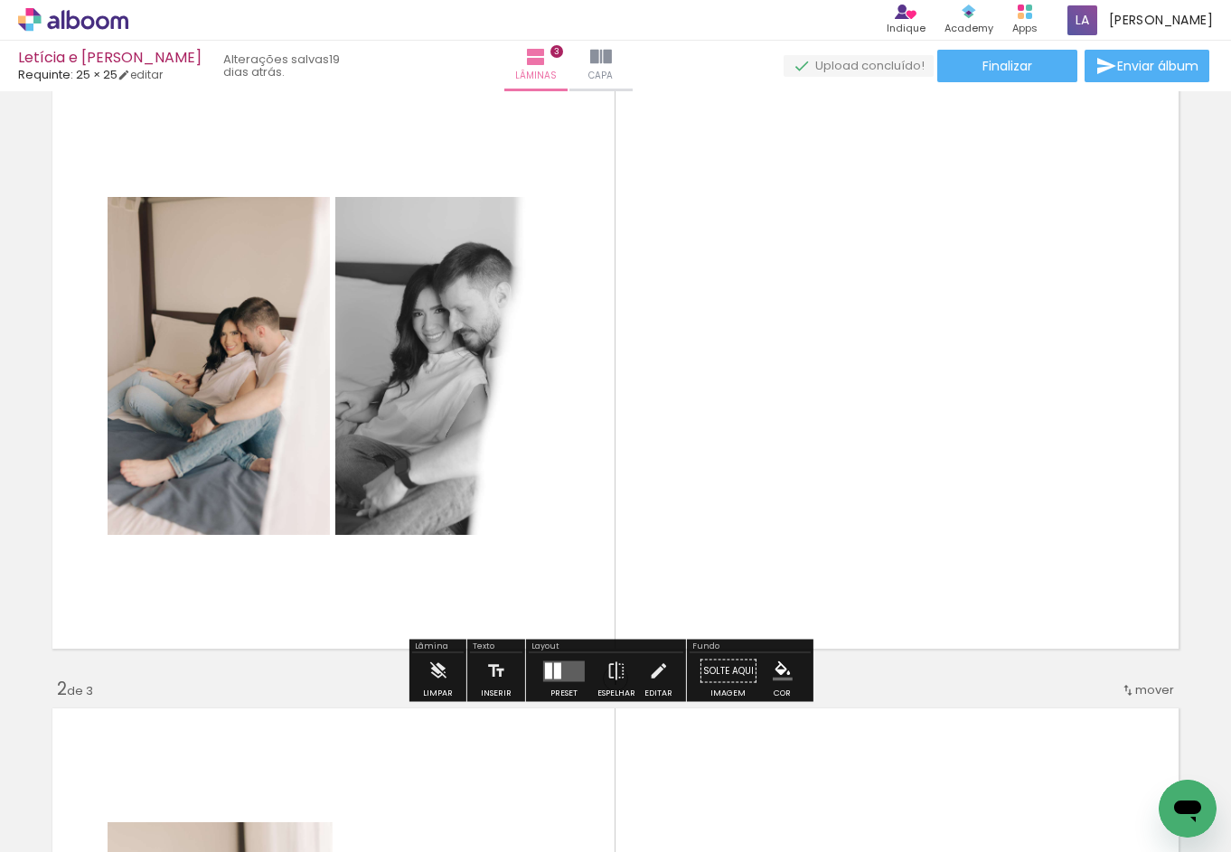
scroll to position [120, 0]
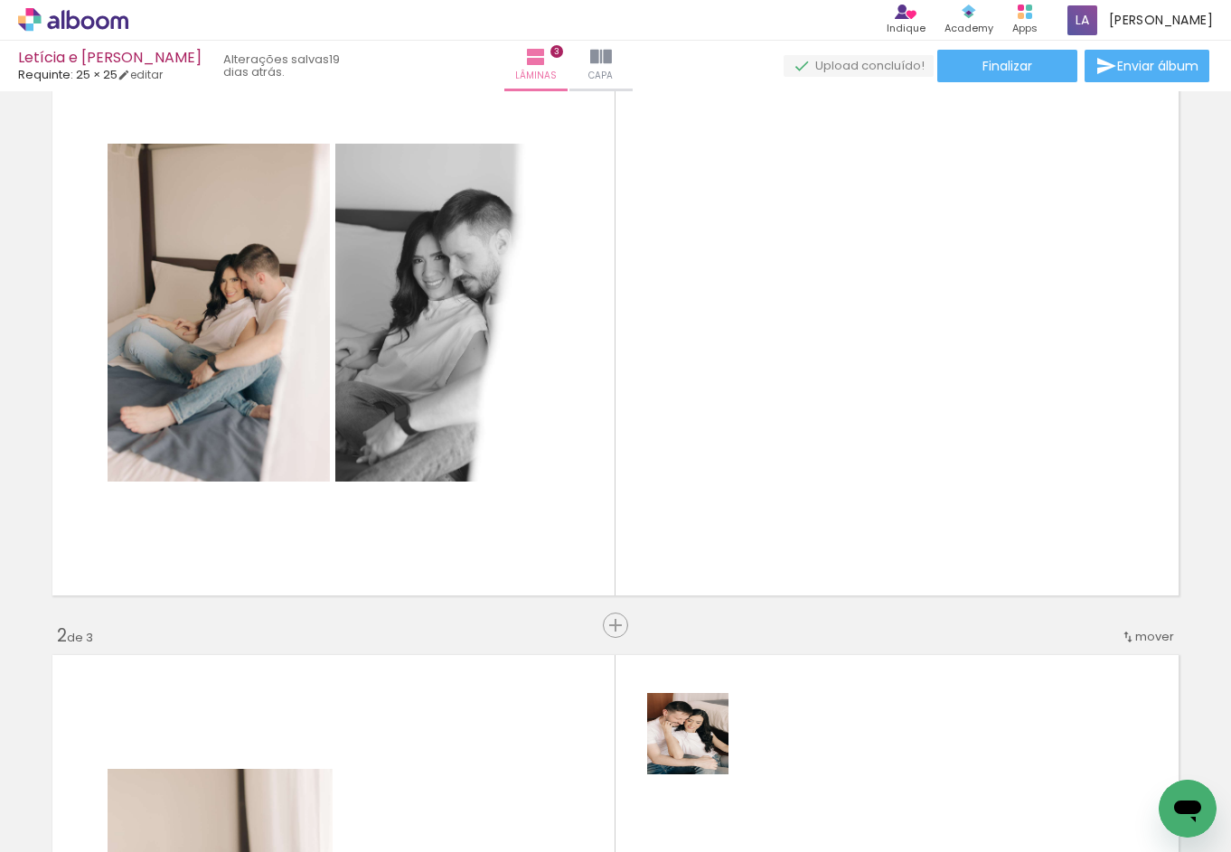
drag, startPoint x: 700, startPoint y: 760, endPoint x: 763, endPoint y: 293, distance: 471.3
click at [763, 293] on quentale-workspace at bounding box center [615, 426] width 1231 height 852
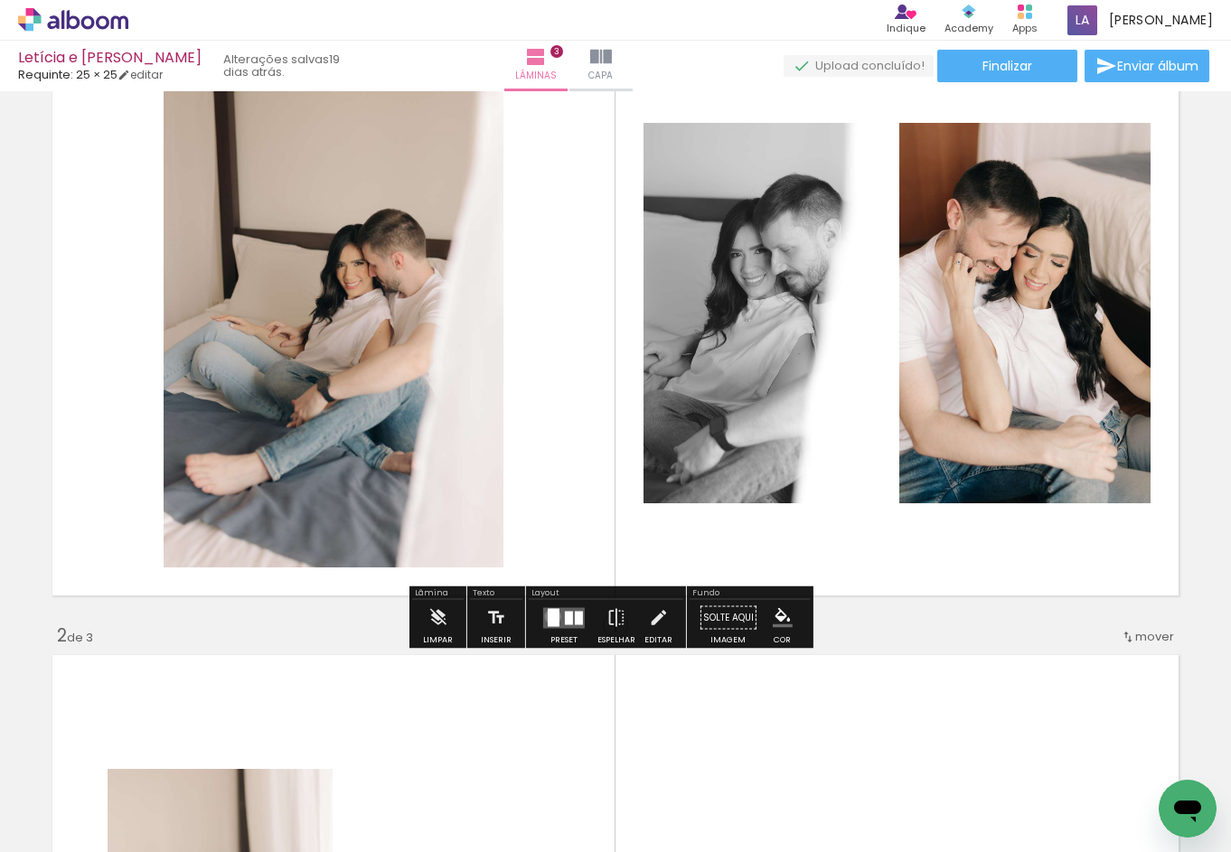
click at [548, 616] on div at bounding box center [554, 617] width 12 height 18
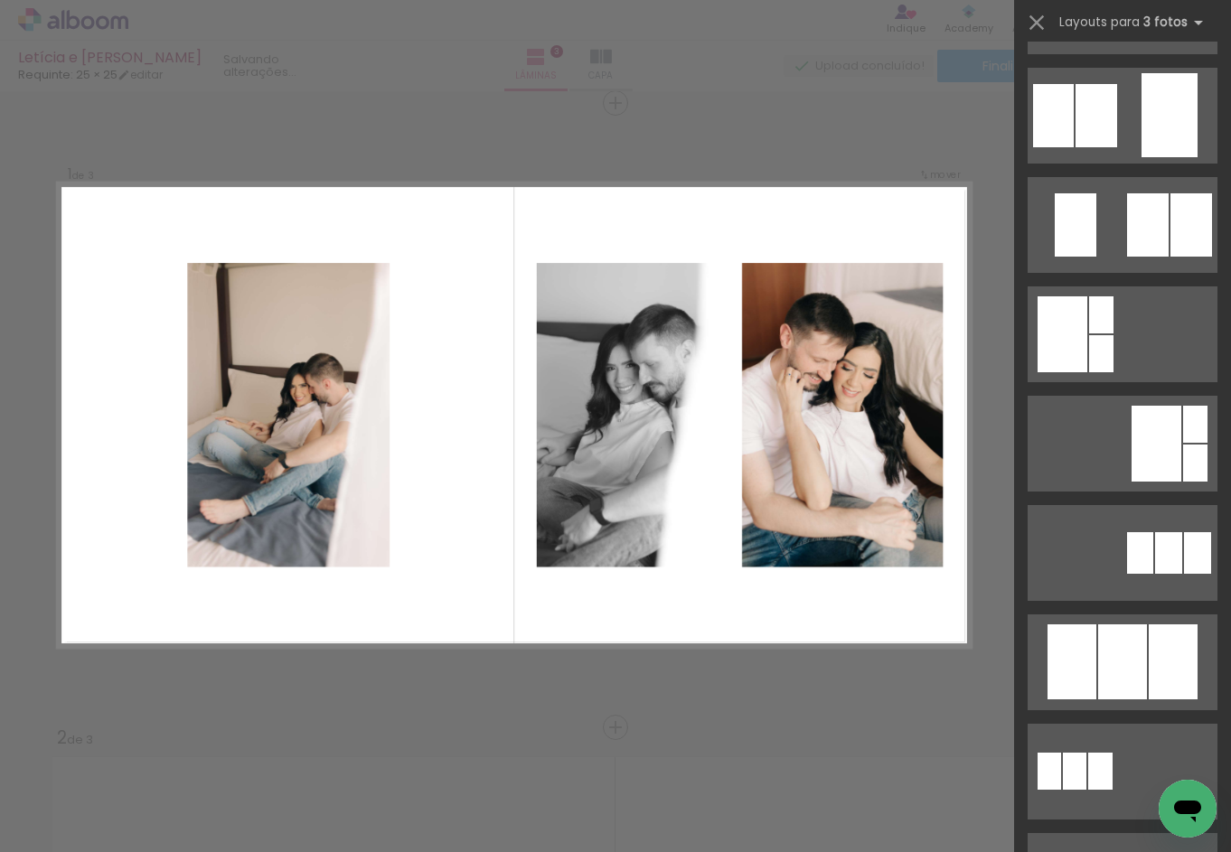
scroll to position [361, 0]
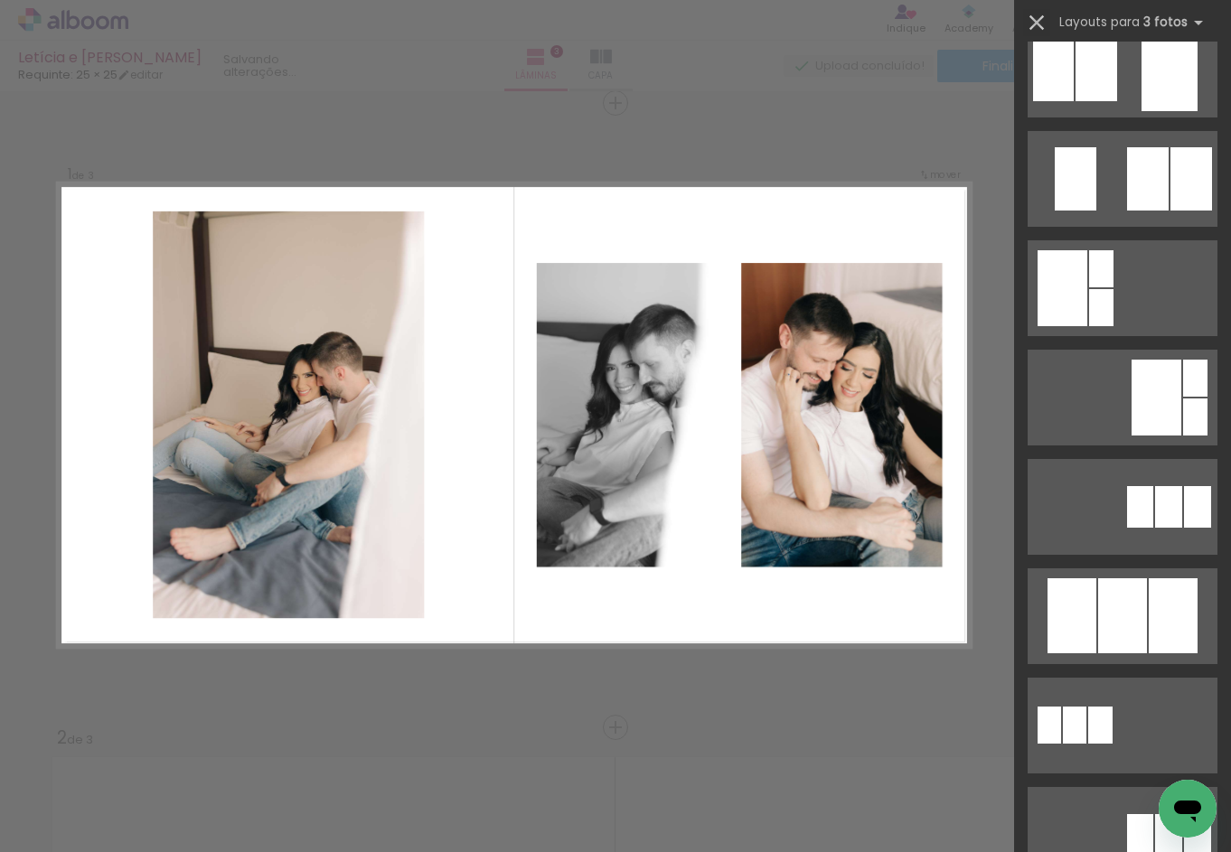
click at [1037, 15] on iron-icon at bounding box center [1036, 22] width 25 height 25
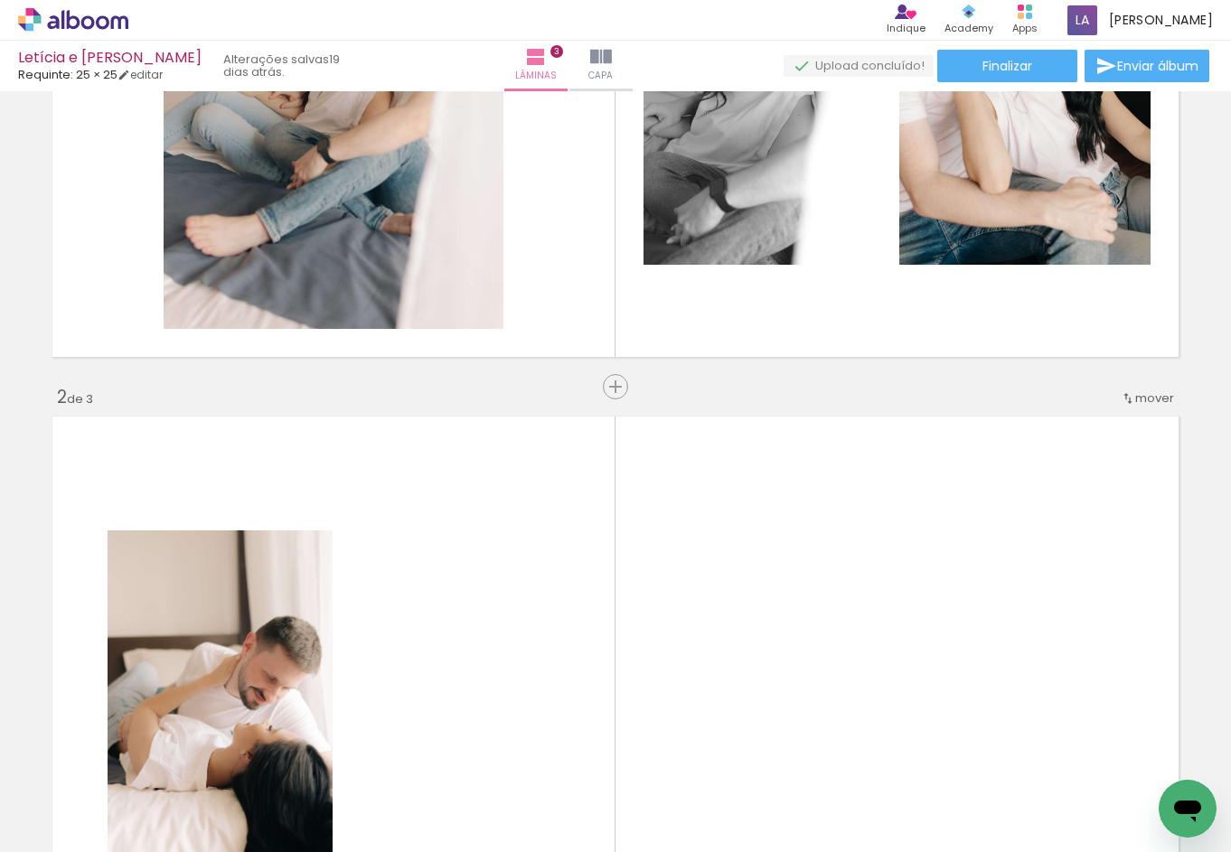
scroll to position [501, 0]
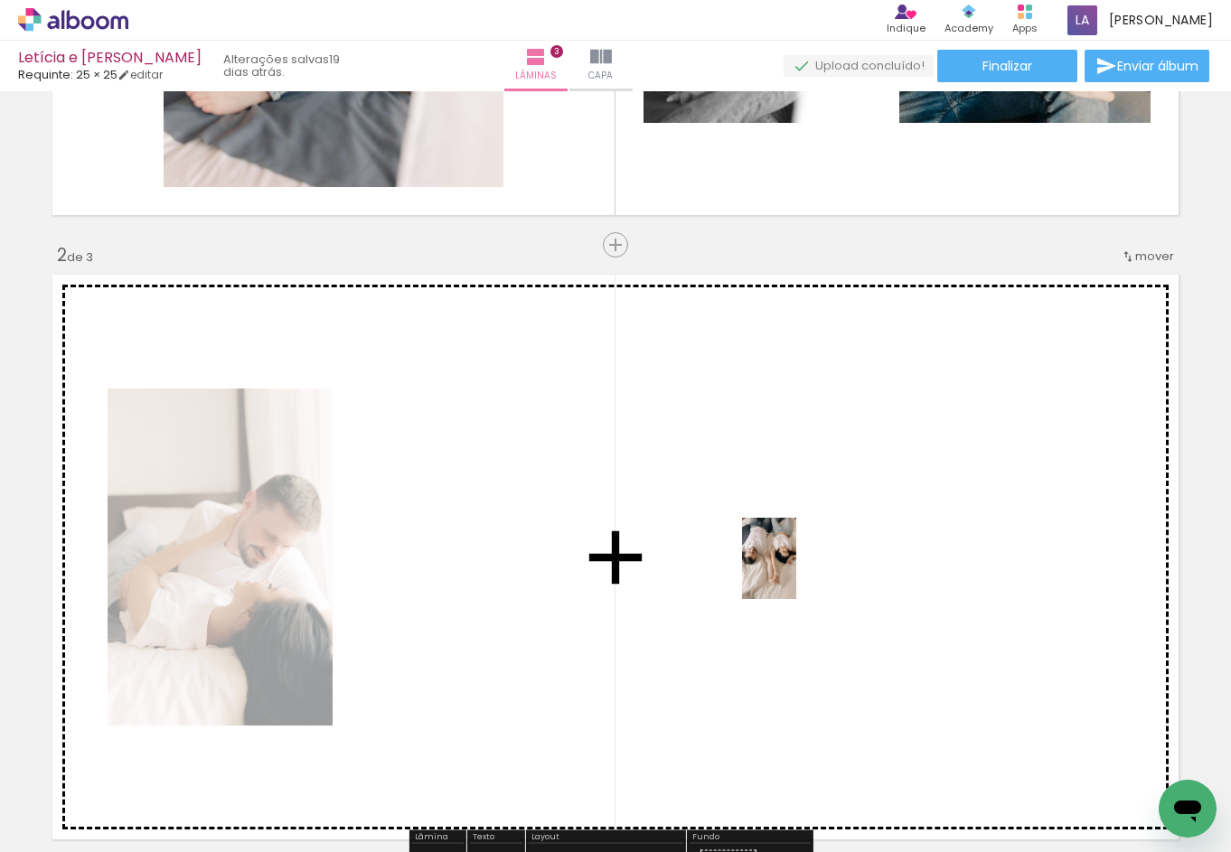
drag, startPoint x: 893, startPoint y: 763, endPoint x: 796, endPoint y: 572, distance: 213.8
click at [796, 572] on quentale-workspace at bounding box center [615, 426] width 1231 height 852
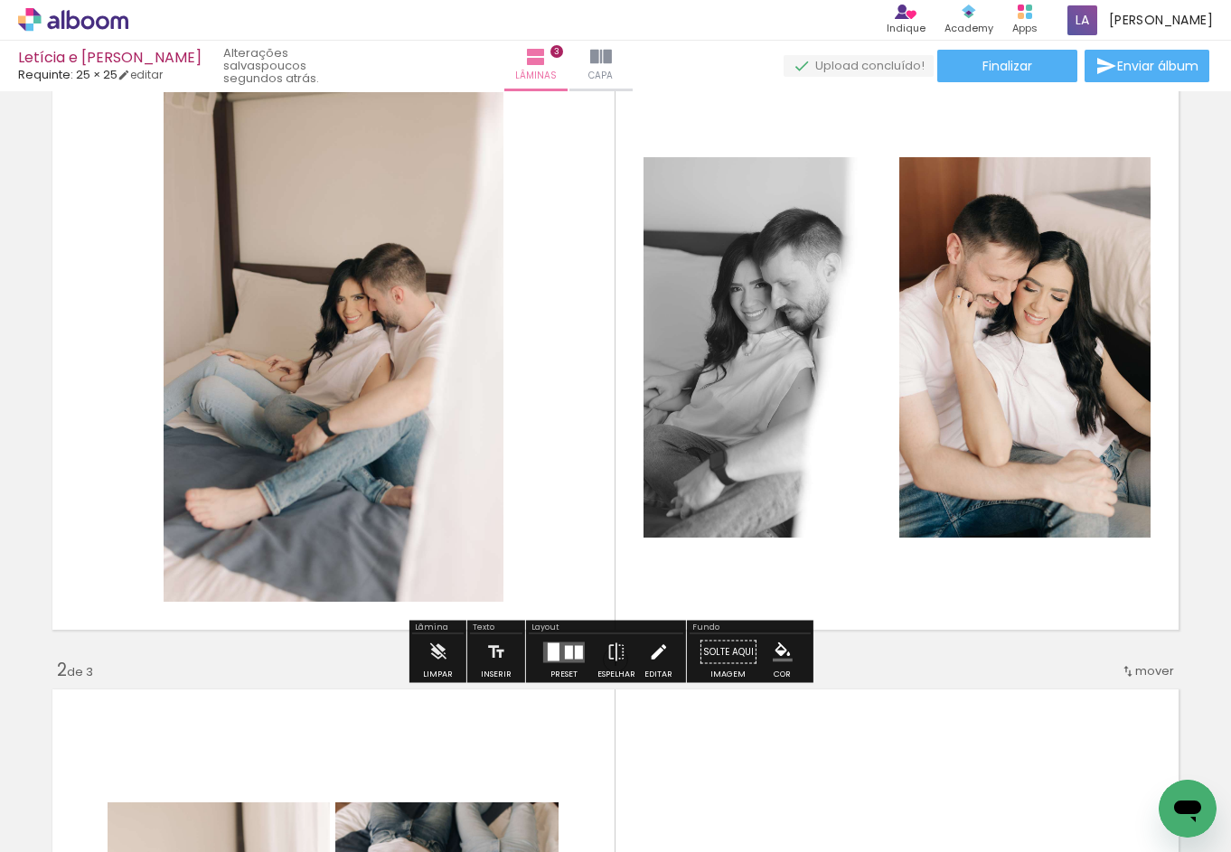
scroll to position [139, 0]
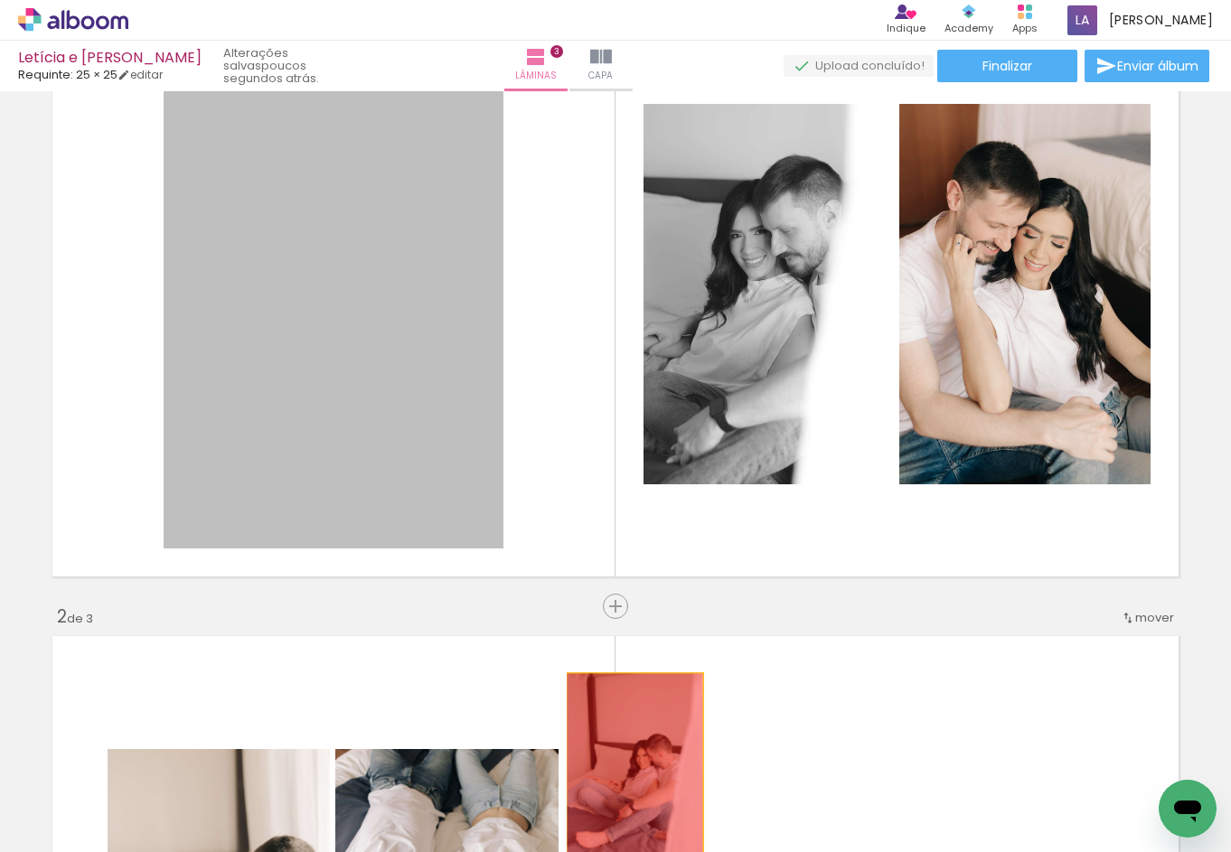
drag, startPoint x: 393, startPoint y: 398, endPoint x: 629, endPoint y: 776, distance: 446.1
click at [629, 776] on quentale-workspace at bounding box center [615, 426] width 1231 height 852
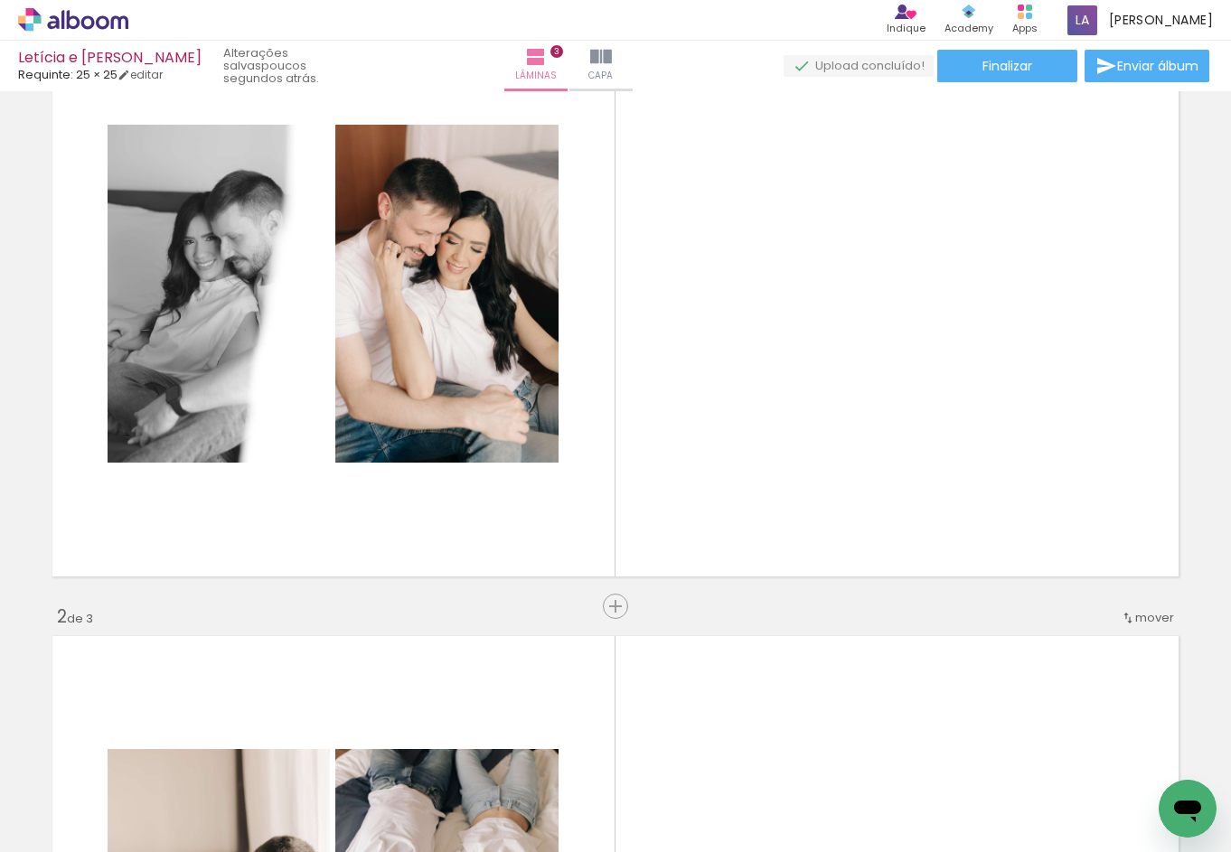
scroll to position [18, 0]
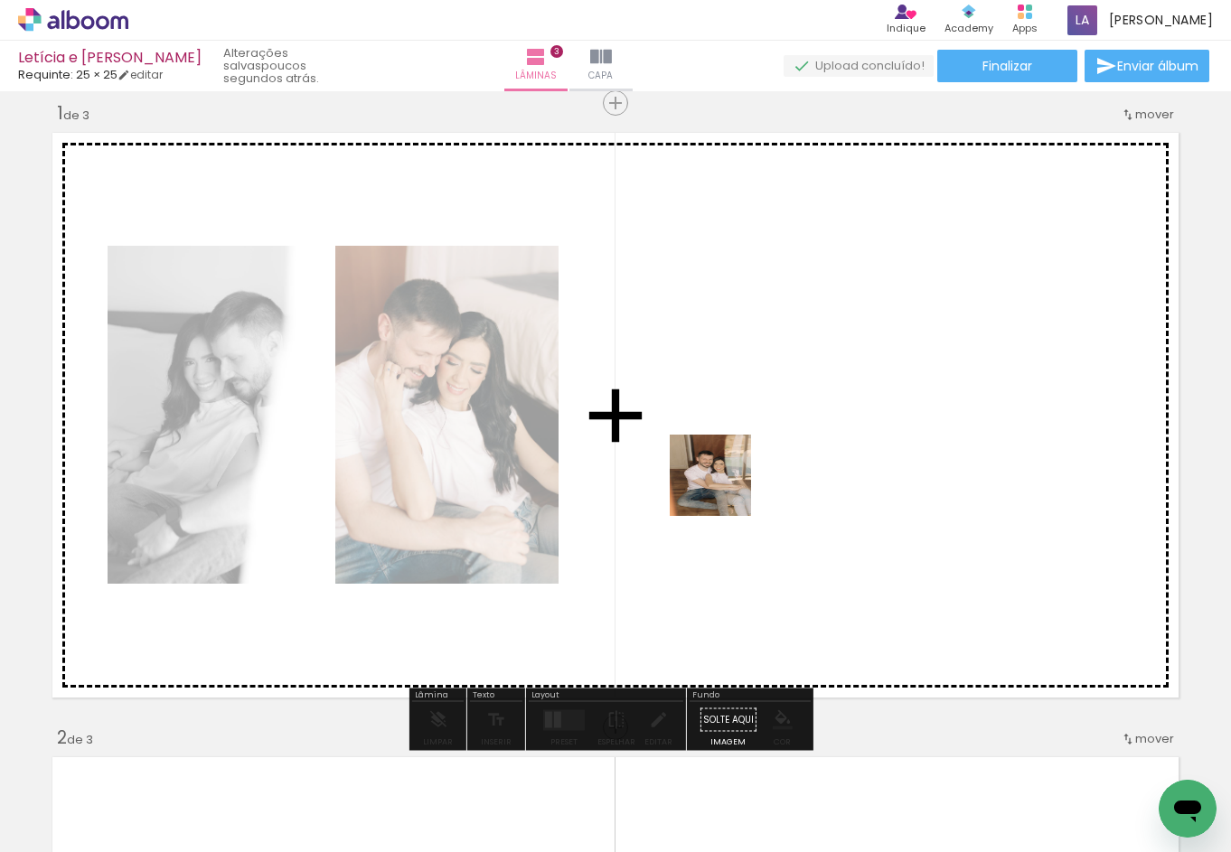
drag, startPoint x: 610, startPoint y: 788, endPoint x: 510, endPoint y: 542, distance: 265.5
click at [750, 428] on quentale-workspace at bounding box center [615, 426] width 1231 height 852
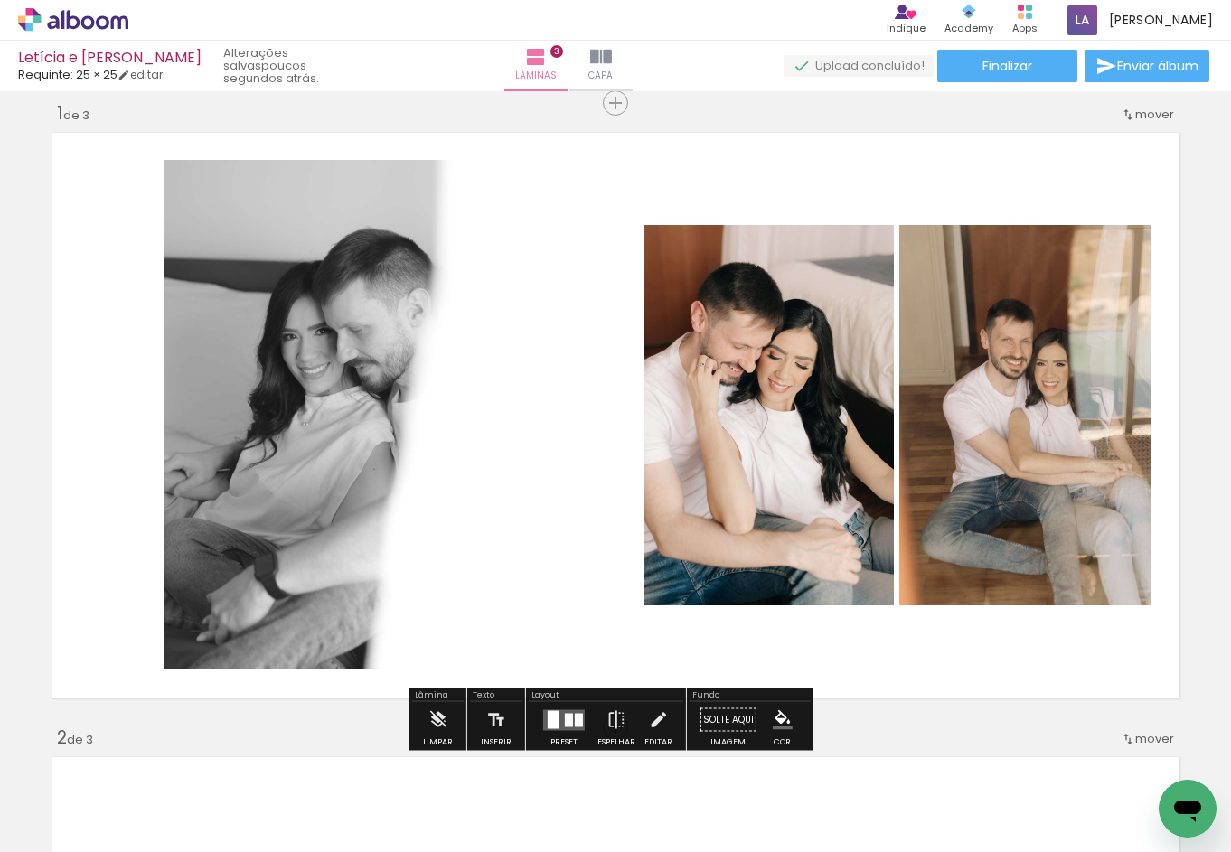
click at [174, 779] on div at bounding box center [181, 790] width 60 height 89
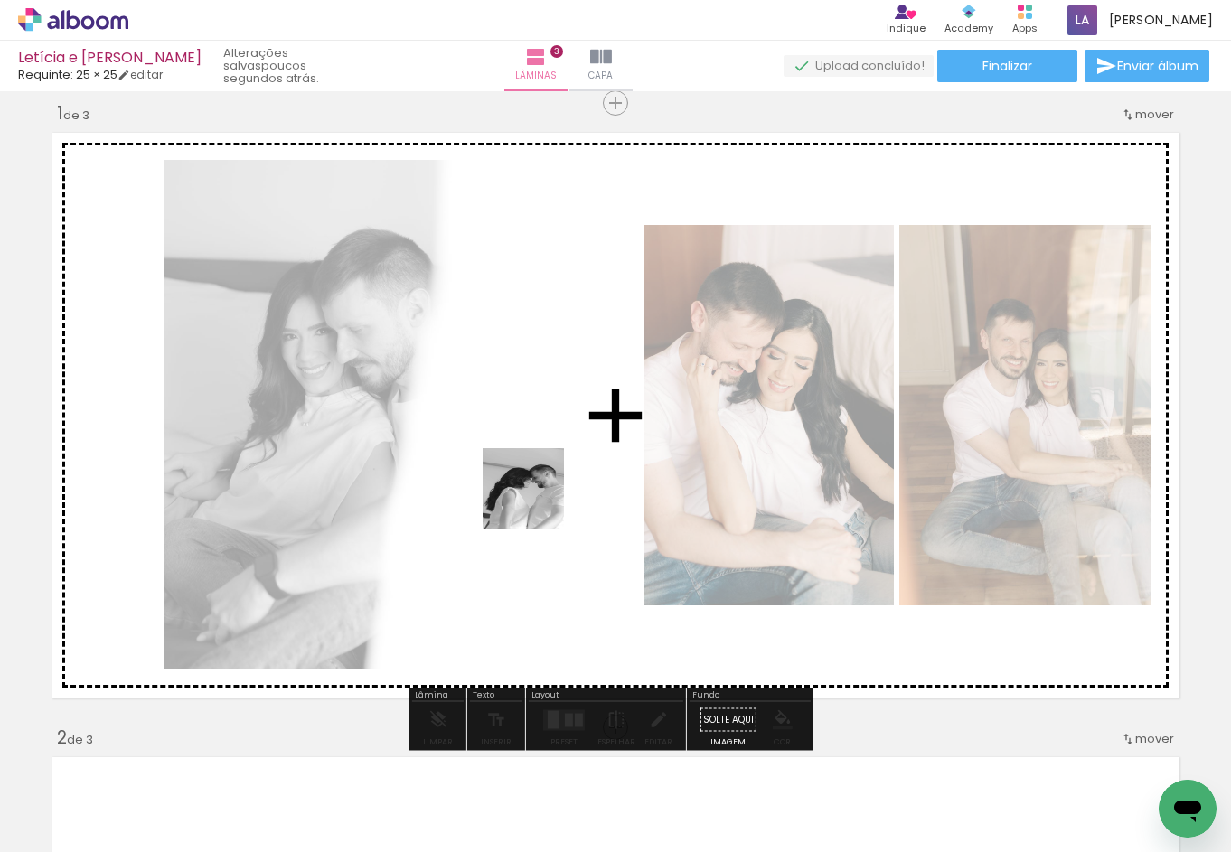
drag, startPoint x: 387, startPoint y: 787, endPoint x: 542, endPoint y: 480, distance: 344.3
click at [542, 480] on quentale-workspace at bounding box center [615, 426] width 1231 height 852
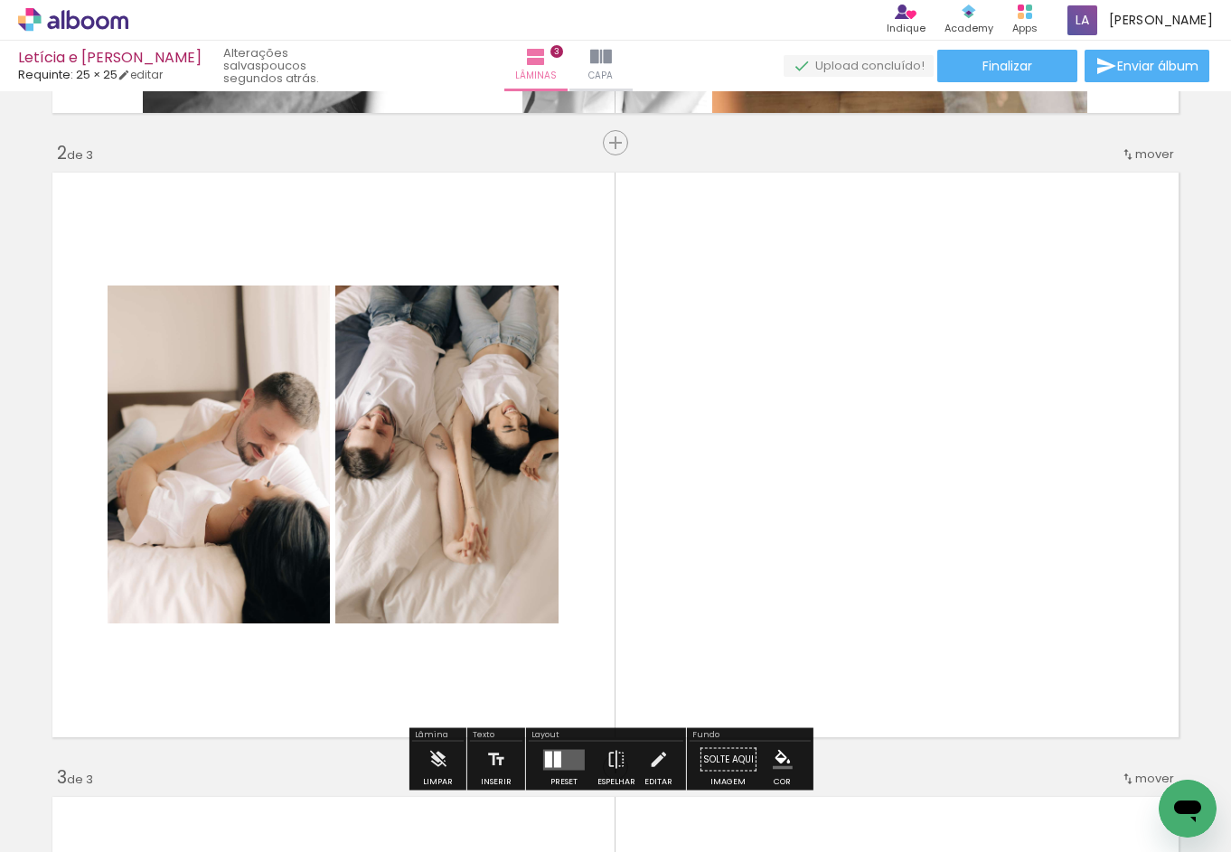
scroll to position [361, 0]
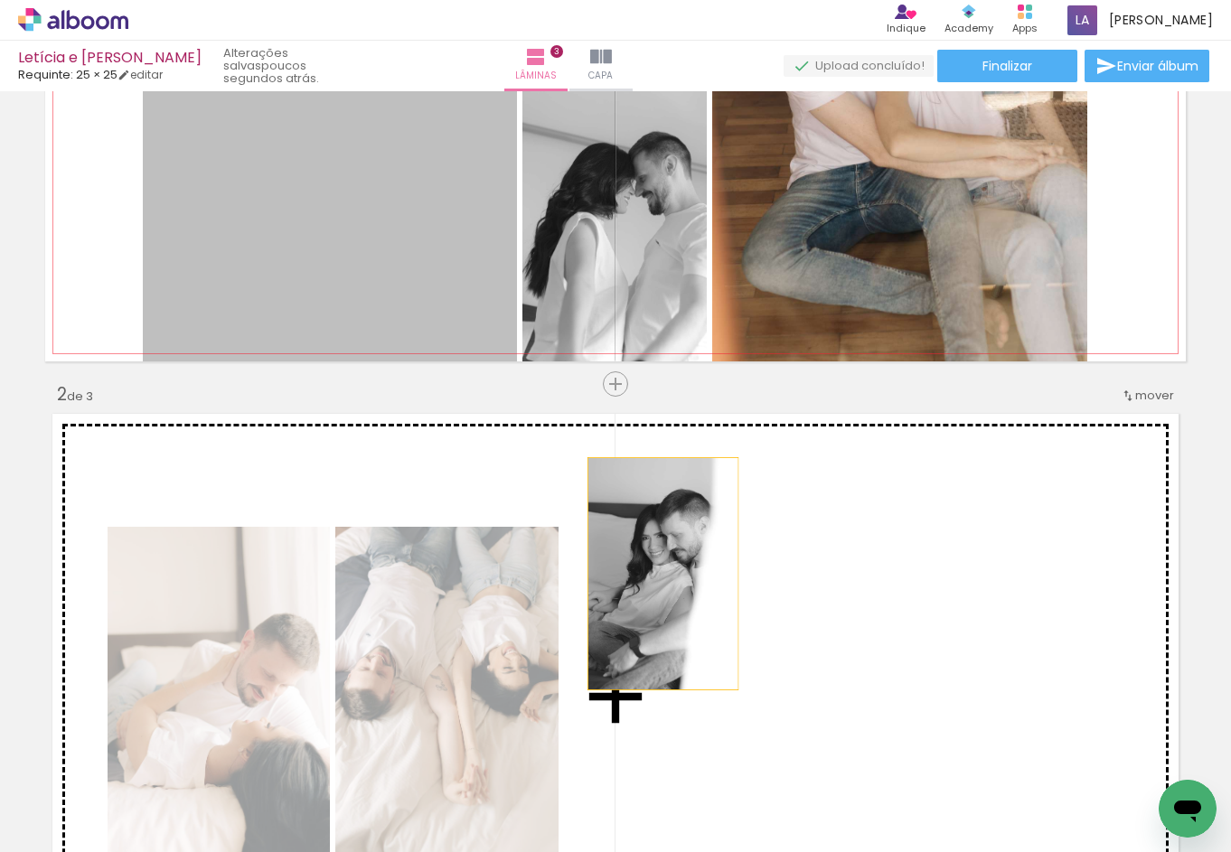
drag, startPoint x: 314, startPoint y: 191, endPoint x: 656, endPoint y: 574, distance: 513.3
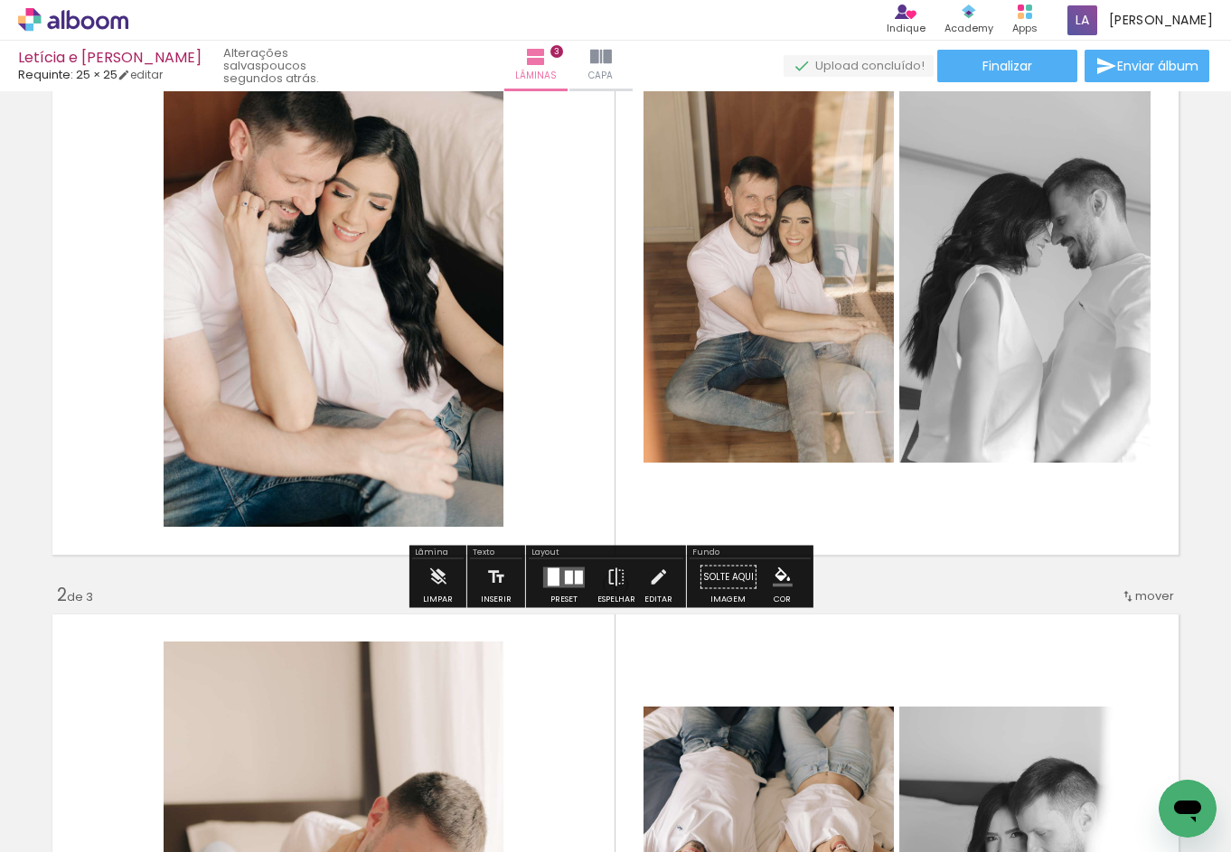
scroll to position [120, 0]
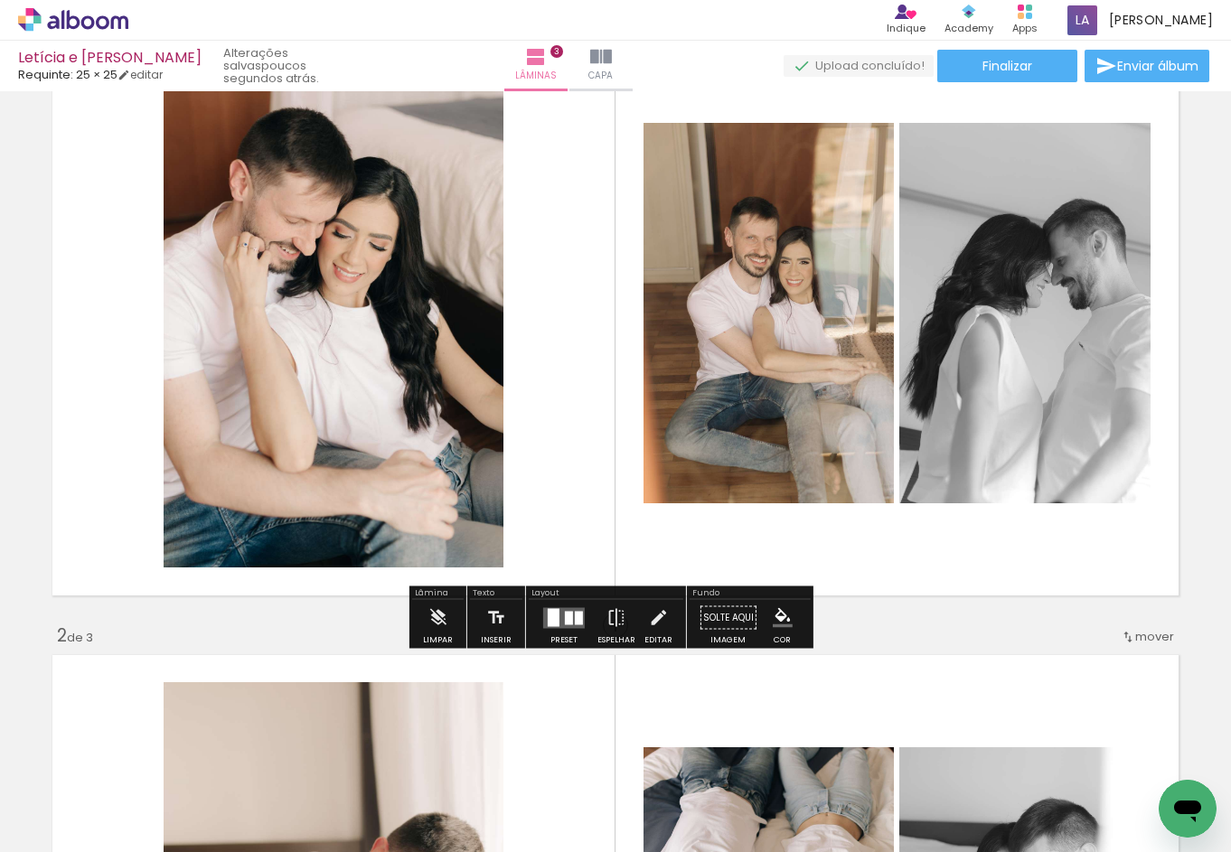
click at [556, 633] on div at bounding box center [563, 618] width 49 height 36
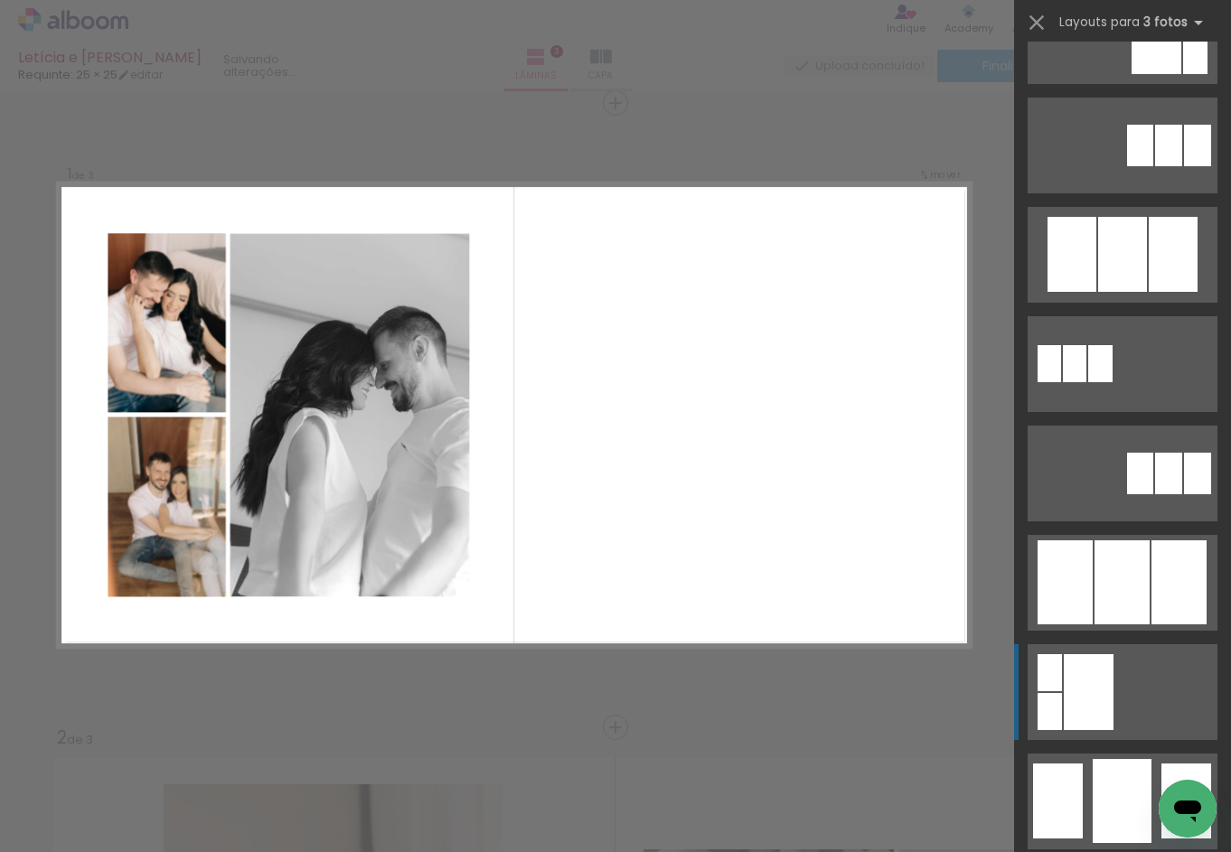
scroll to position [1084, 0]
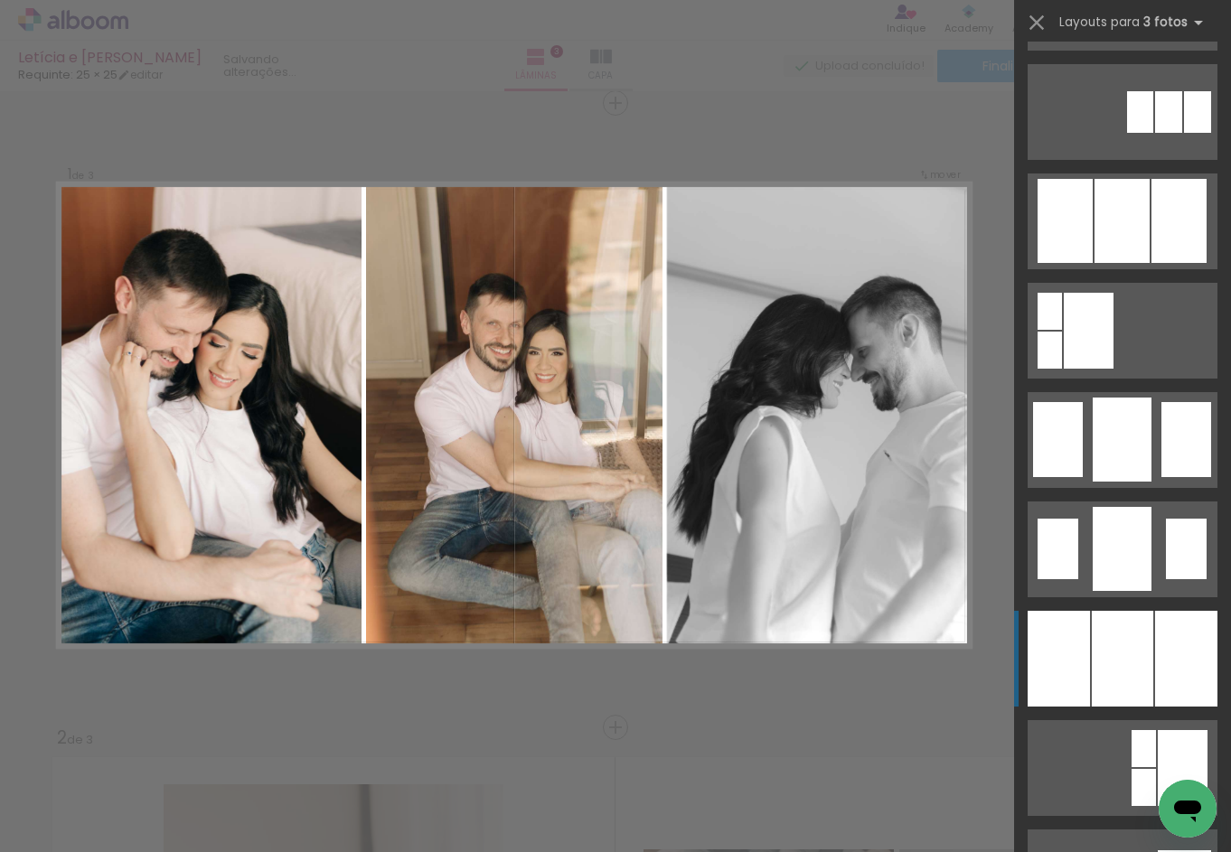
click at [1139, 642] on div at bounding box center [1122, 659] width 61 height 96
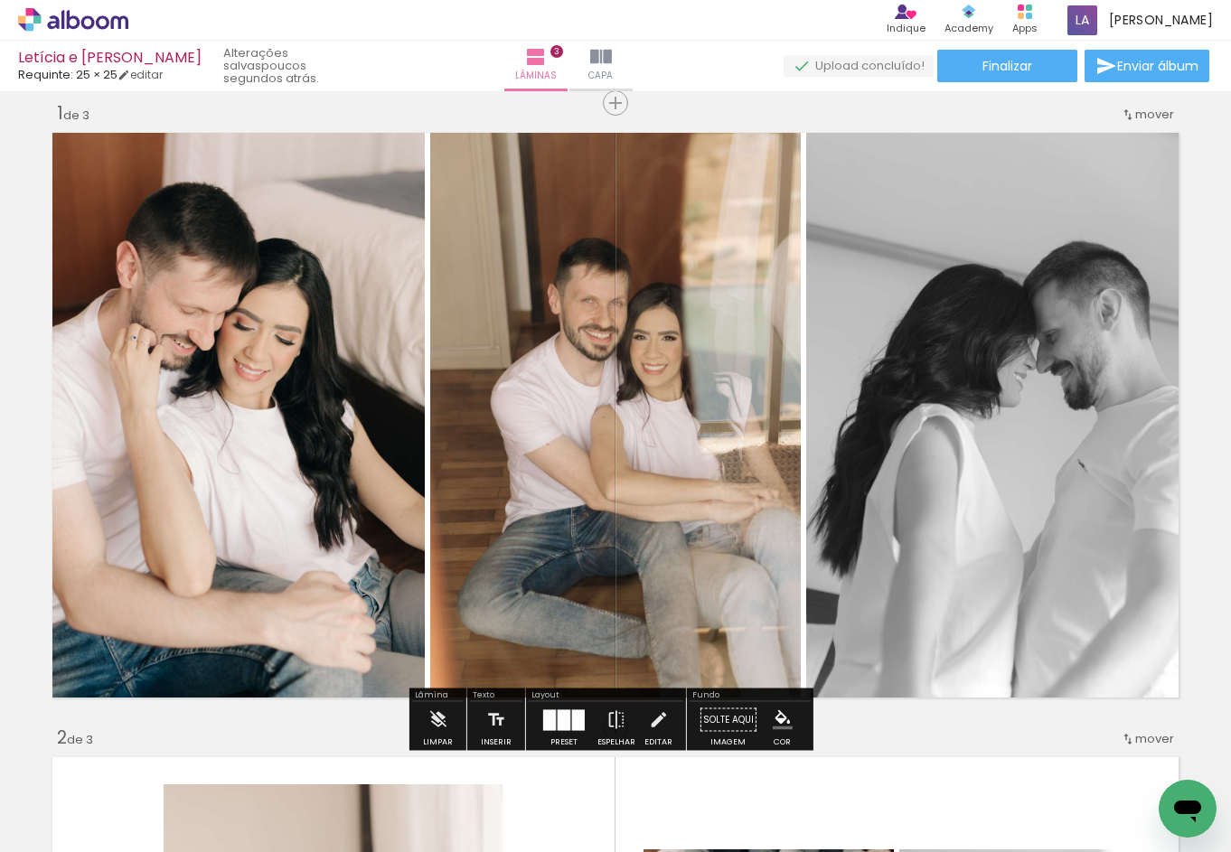
scroll to position [0, 0]
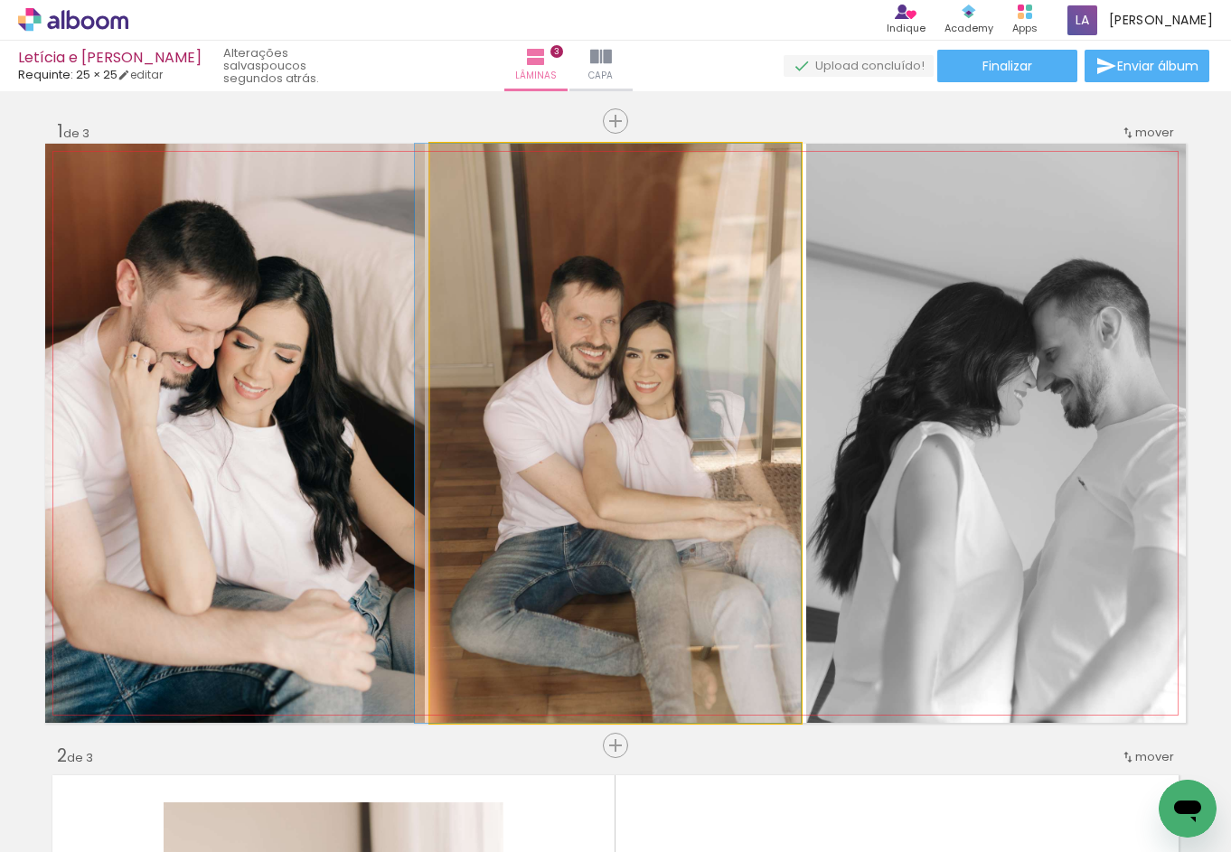
drag, startPoint x: 712, startPoint y: 523, endPoint x: 627, endPoint y: 456, distance: 108.1
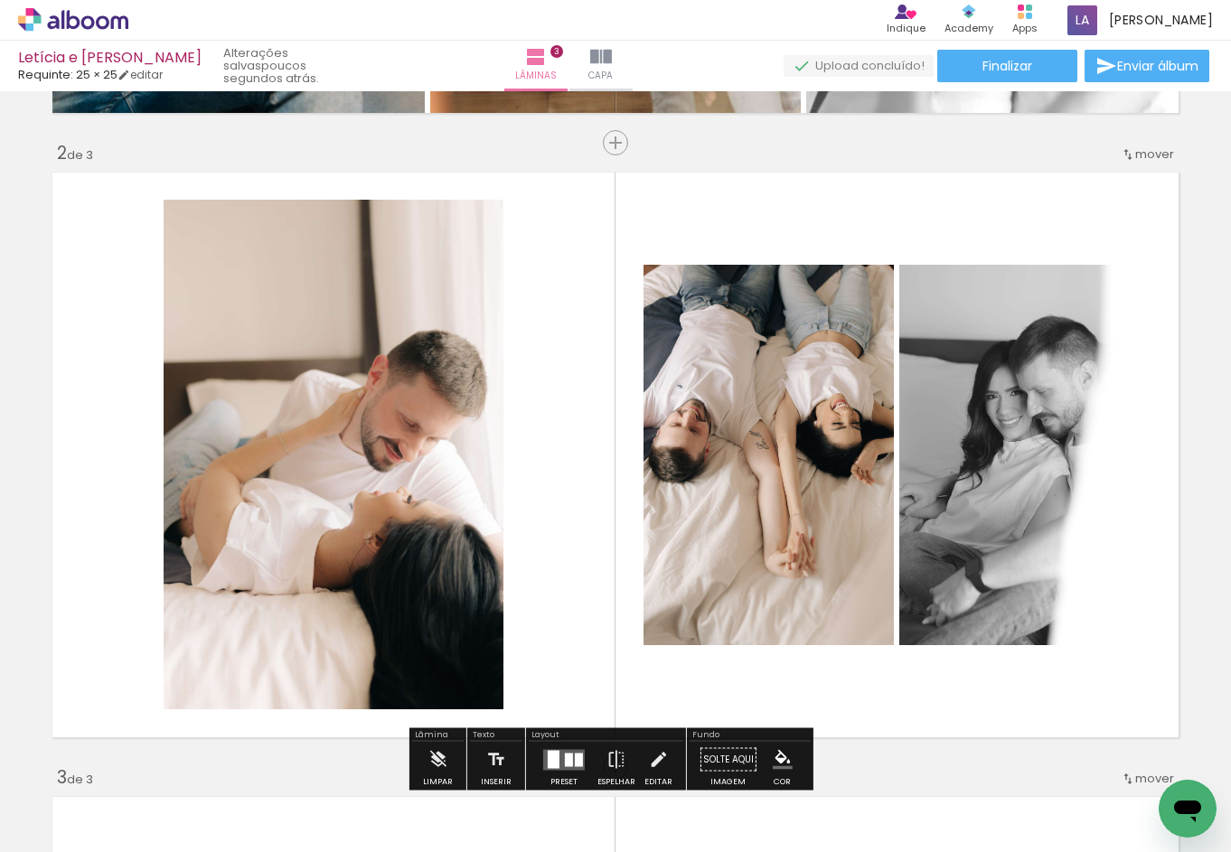
scroll to position [361, 0]
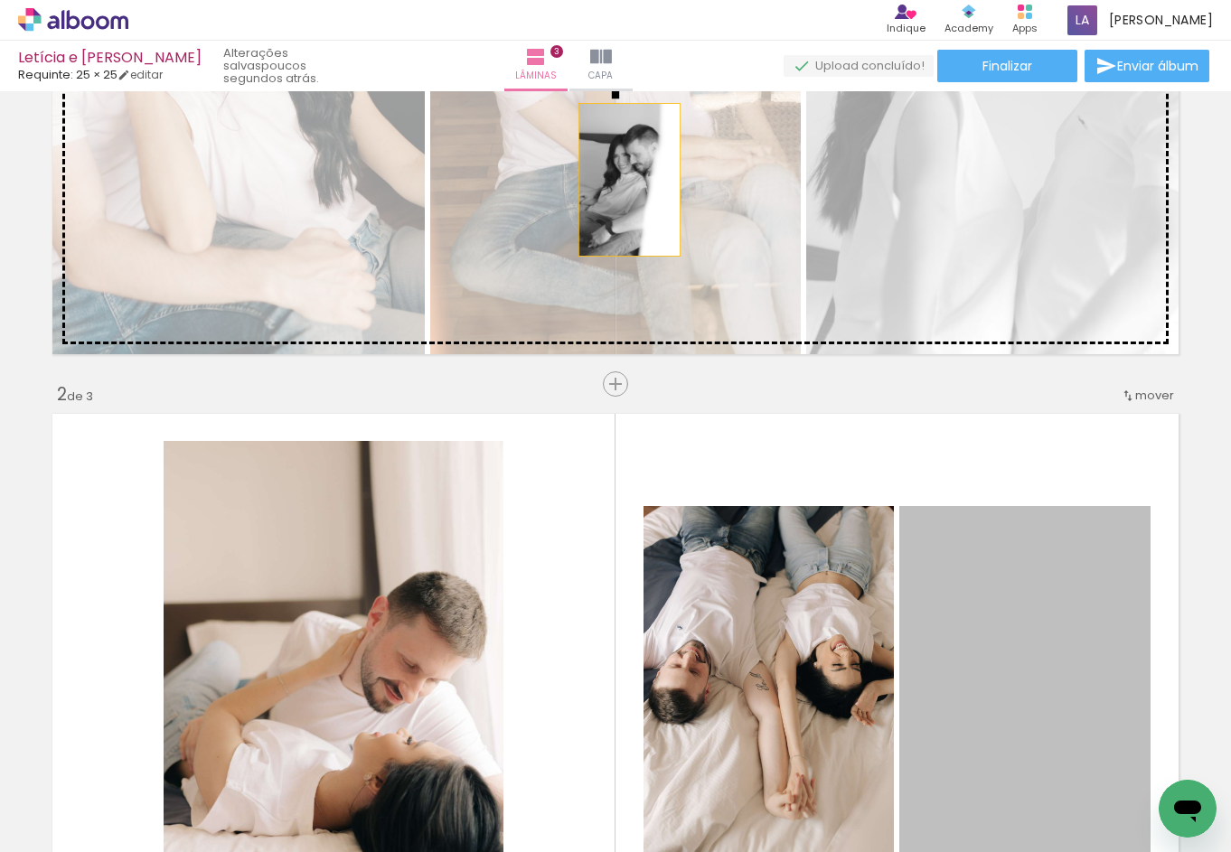
drag, startPoint x: 1008, startPoint y: 606, endPoint x: 623, endPoint y: 180, distance: 575.1
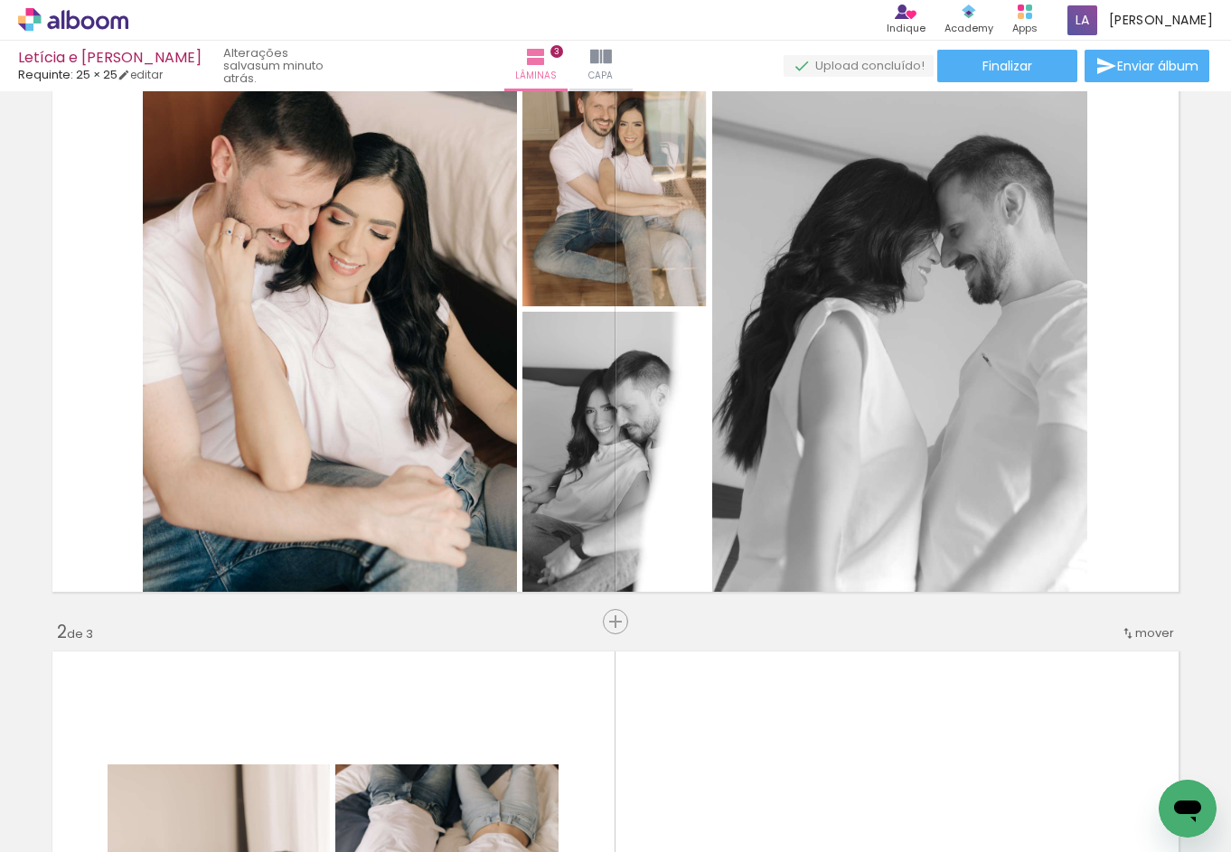
scroll to position [120, 0]
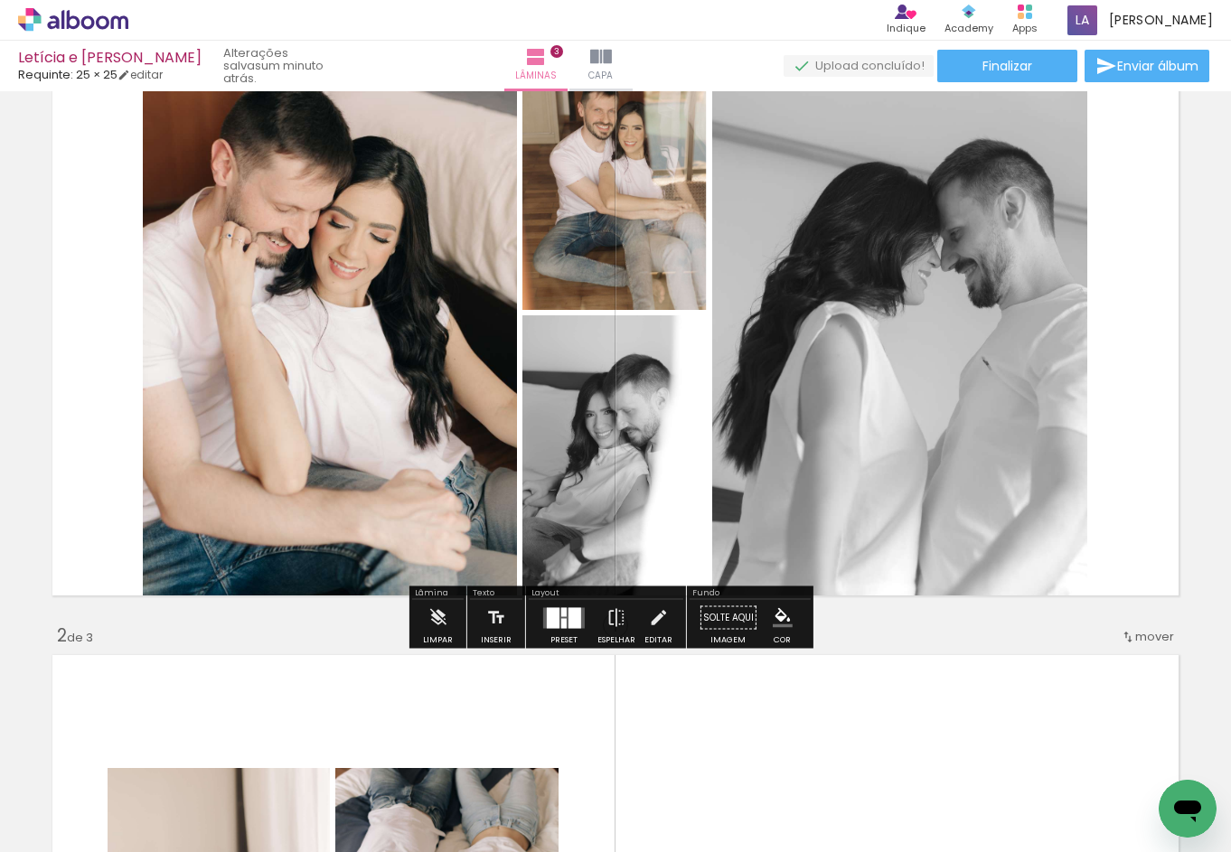
click at [573, 609] on div at bounding box center [574, 617] width 13 height 21
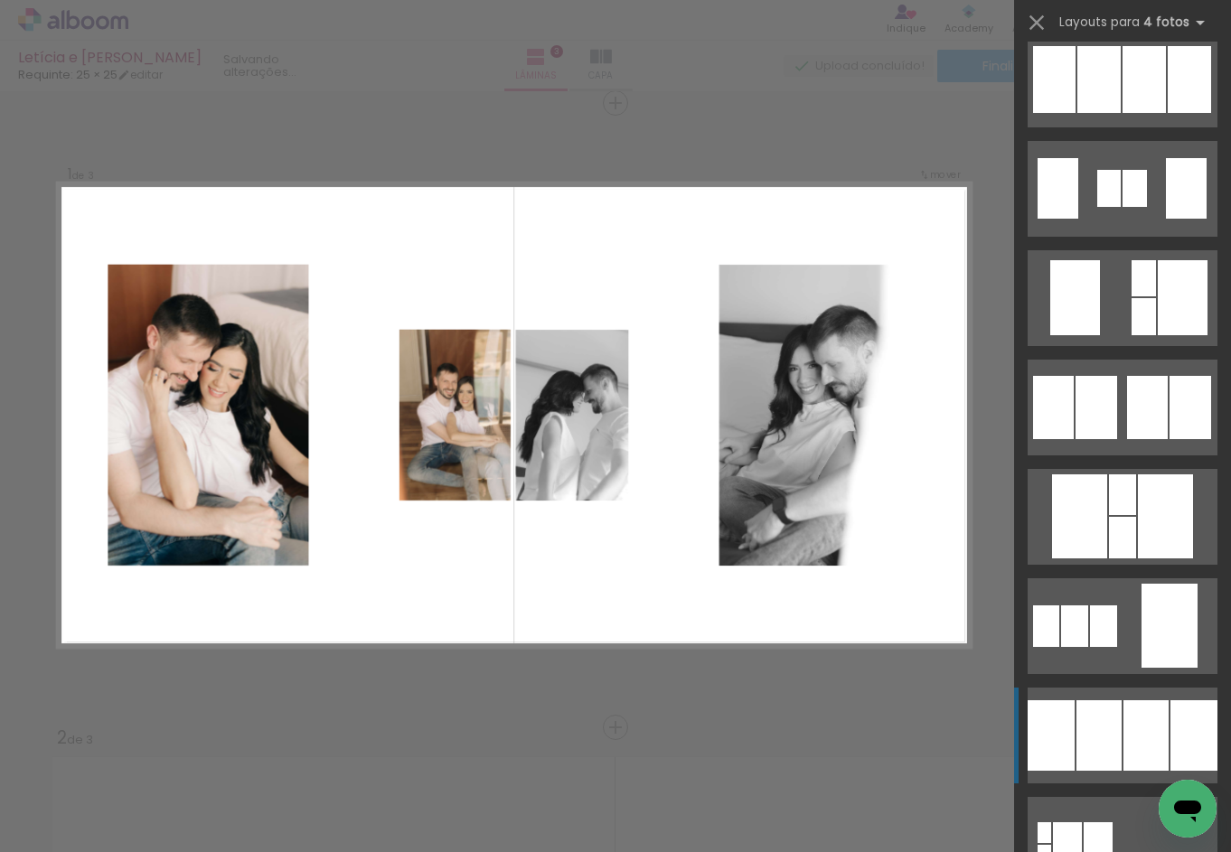
scroll to position [0, 0]
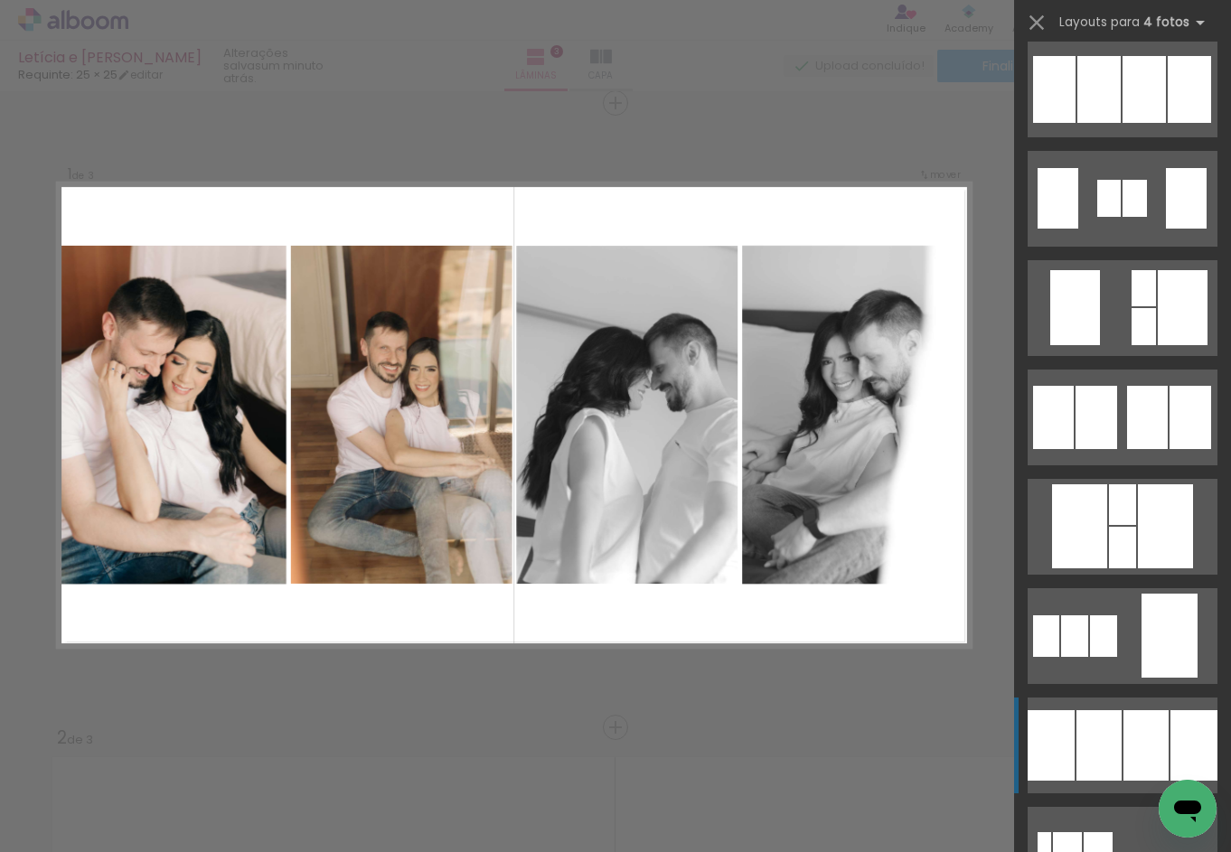
click at [1153, 773] on div at bounding box center [1145, 745] width 45 height 70
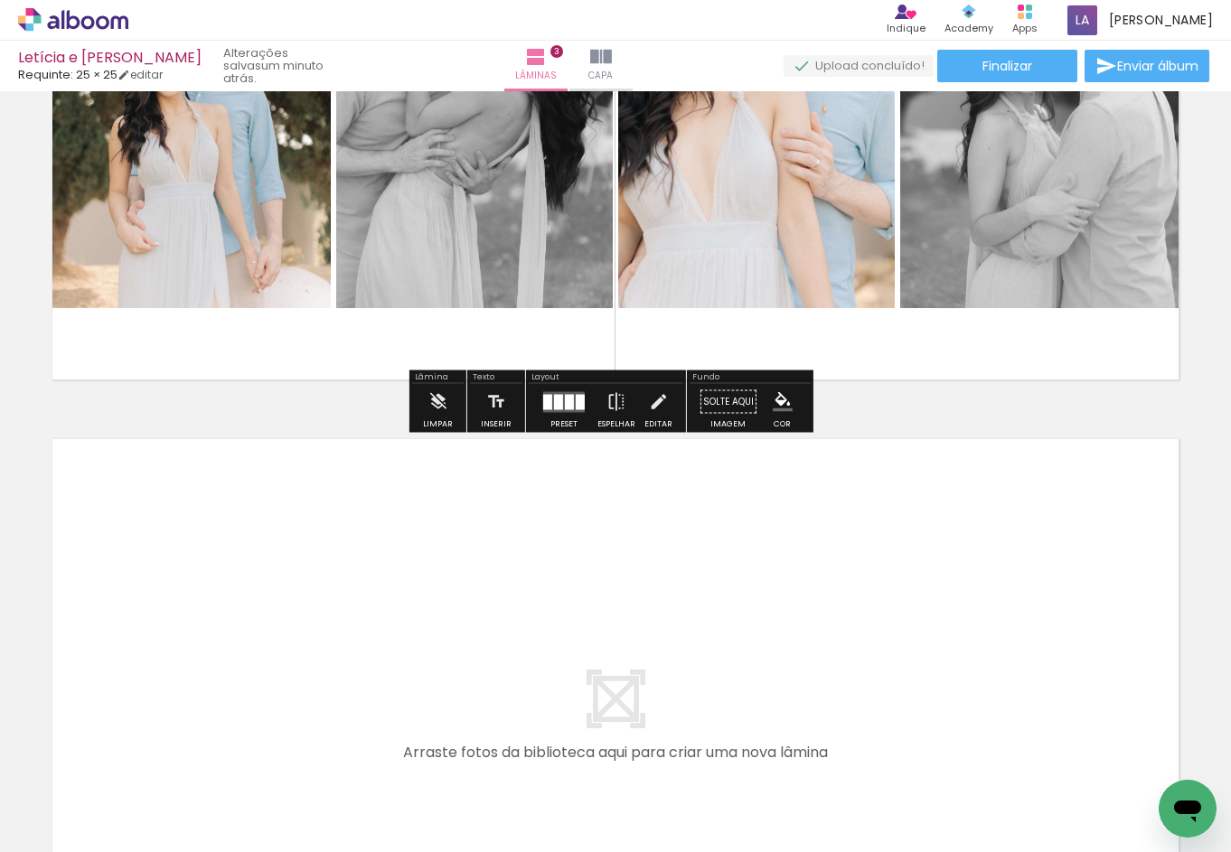
scroll to position [1464, 0]
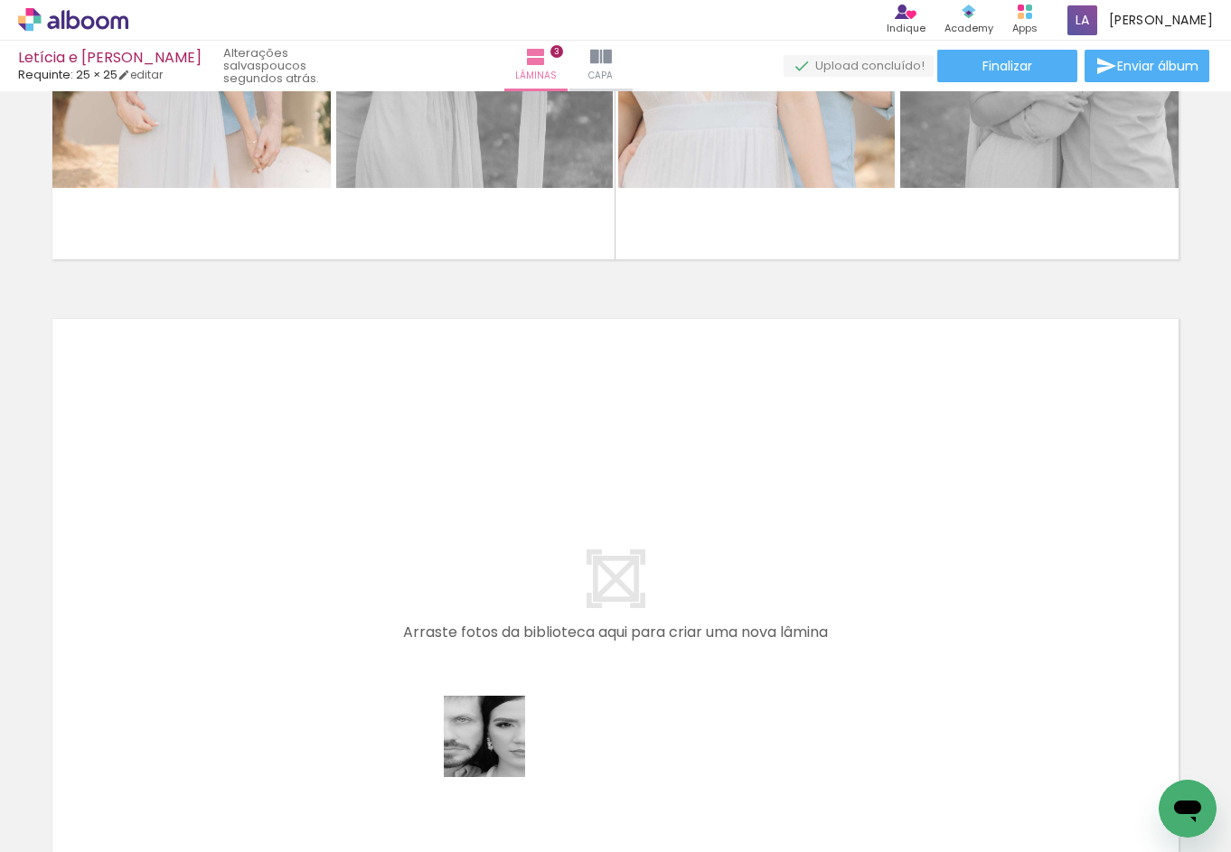
drag, startPoint x: 486, startPoint y: 766, endPoint x: 636, endPoint y: 560, distance: 254.8
click at [636, 560] on quentale-workspace at bounding box center [615, 426] width 1231 height 852
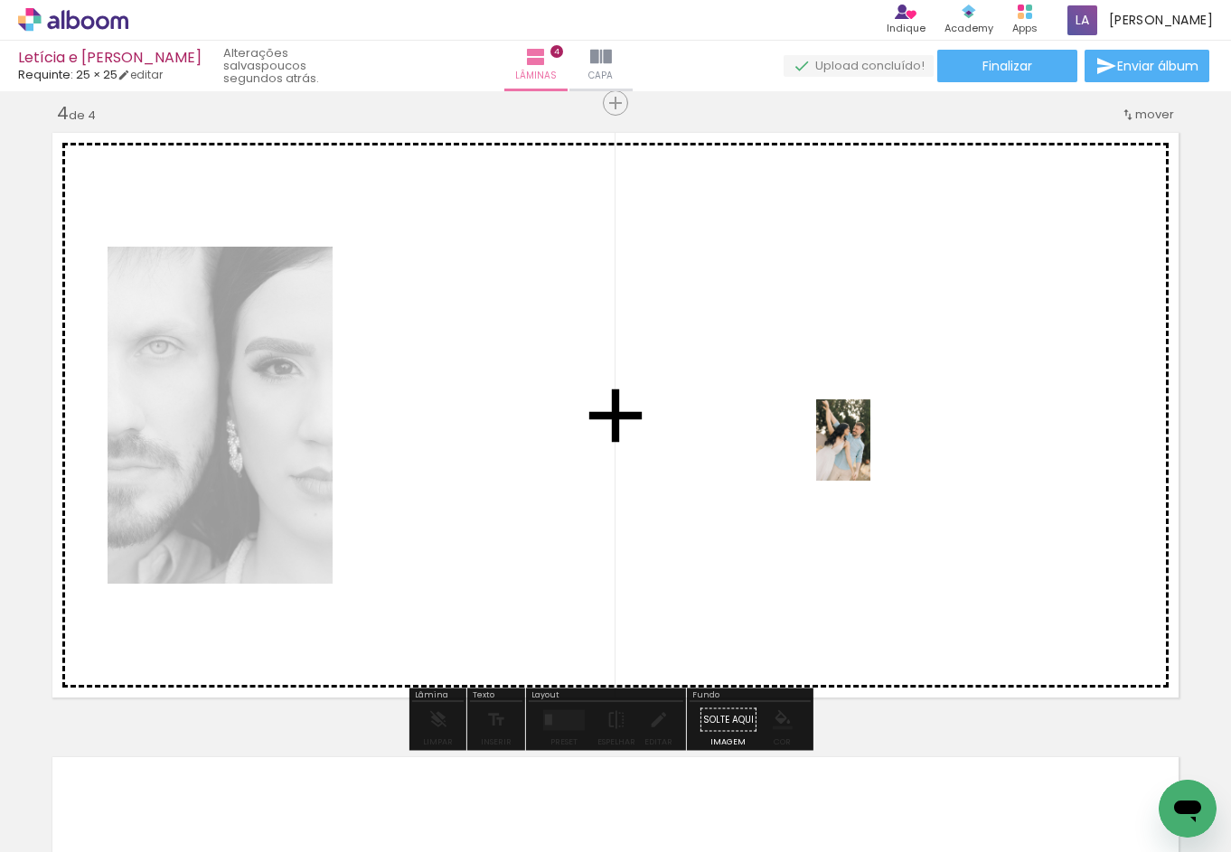
drag, startPoint x: 581, startPoint y: 778, endPoint x: 870, endPoint y: 454, distance: 434.6
click at [870, 454] on quentale-workspace at bounding box center [615, 426] width 1231 height 852
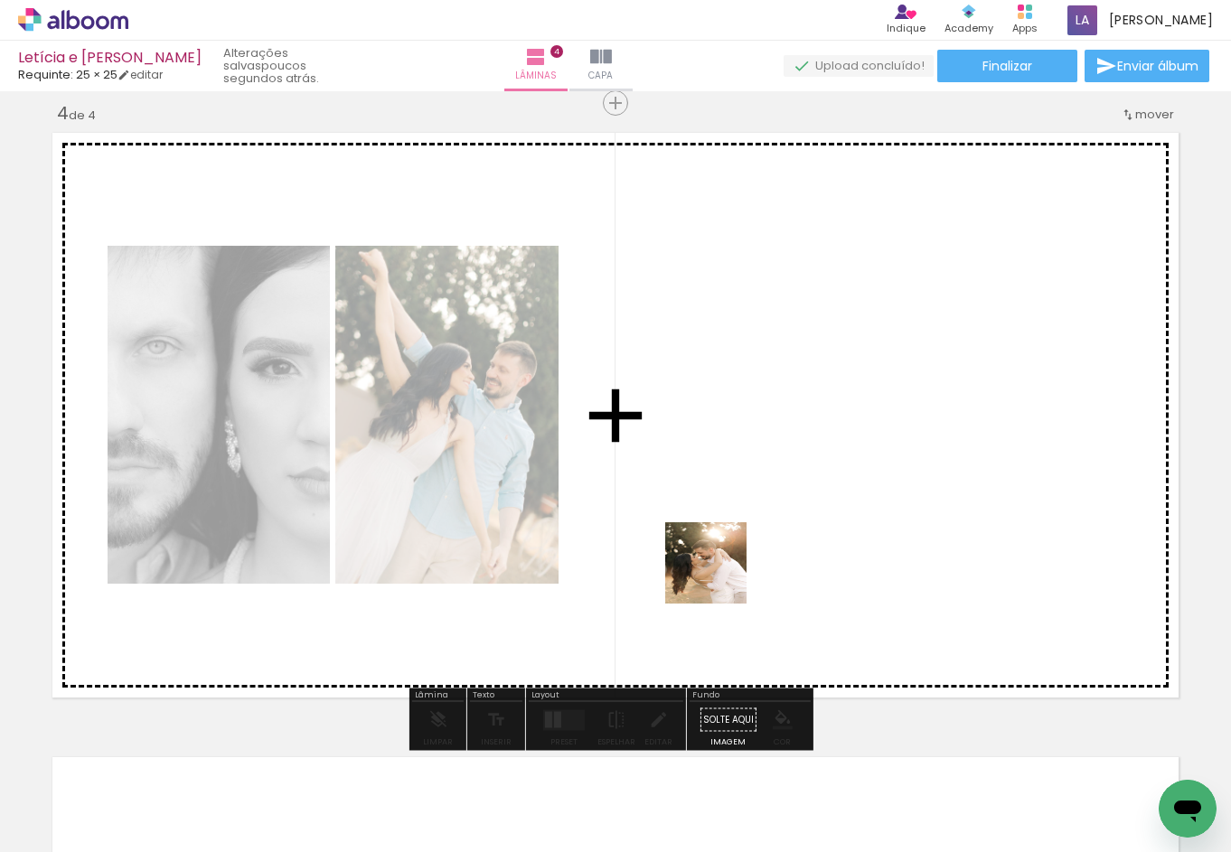
drag, startPoint x: 929, startPoint y: 790, endPoint x: 713, endPoint y: 531, distance: 336.8
click at [713, 531] on quentale-workspace at bounding box center [615, 426] width 1231 height 852
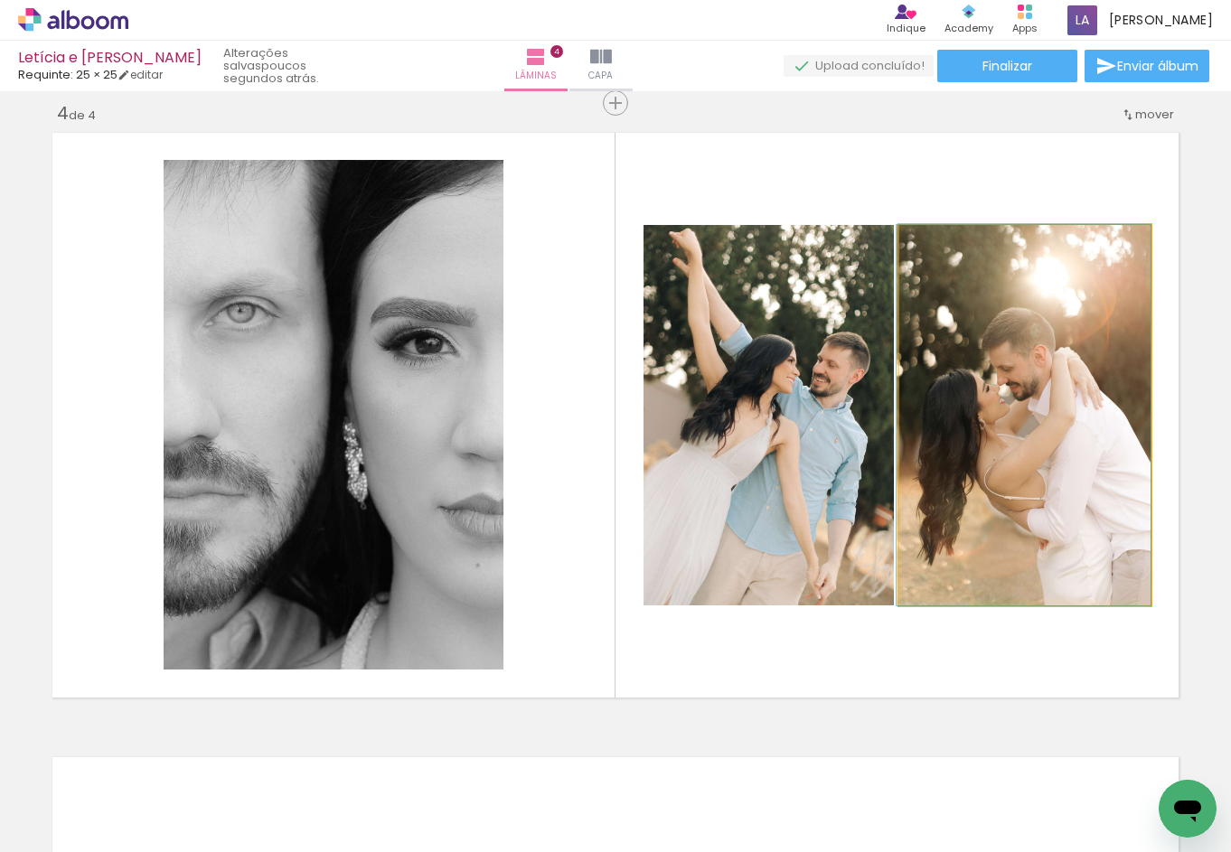
drag, startPoint x: 1083, startPoint y: 271, endPoint x: 1075, endPoint y: 320, distance: 49.5
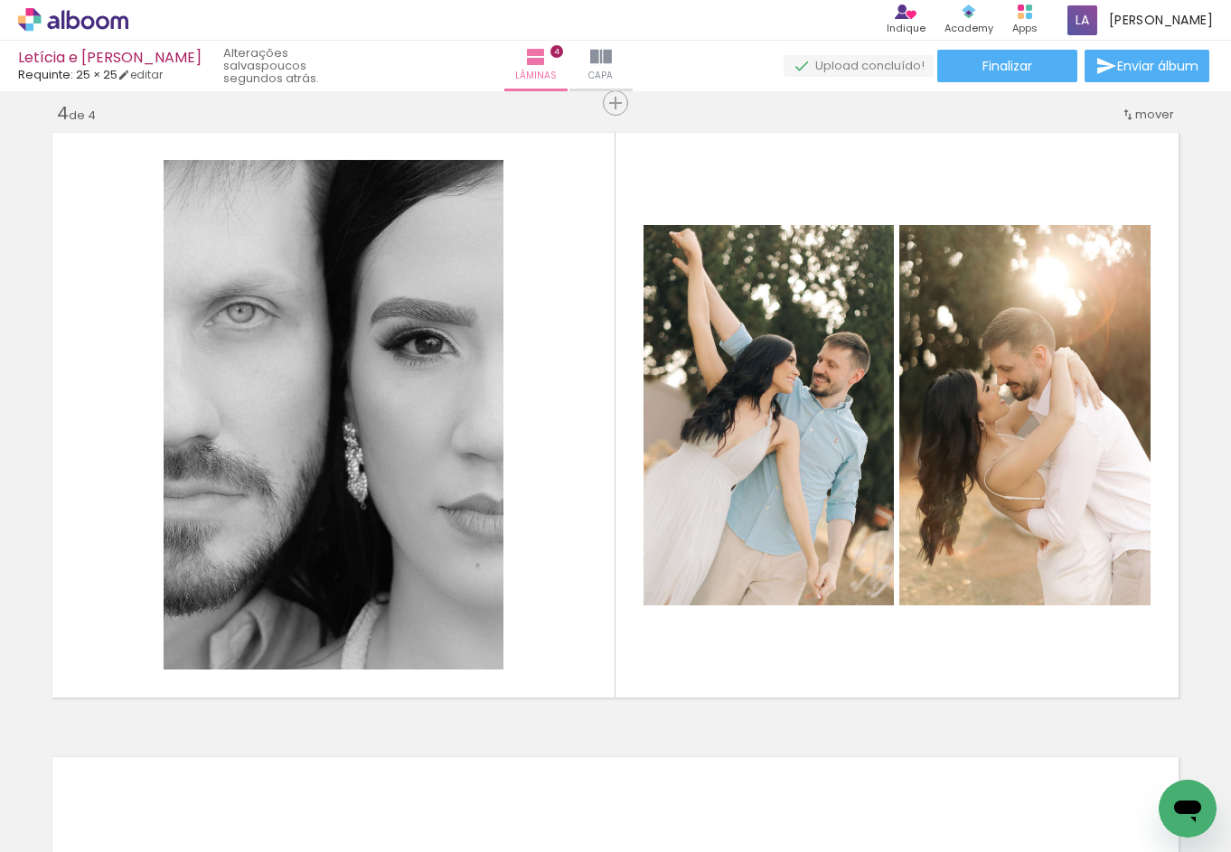
scroll to position [0, 1276]
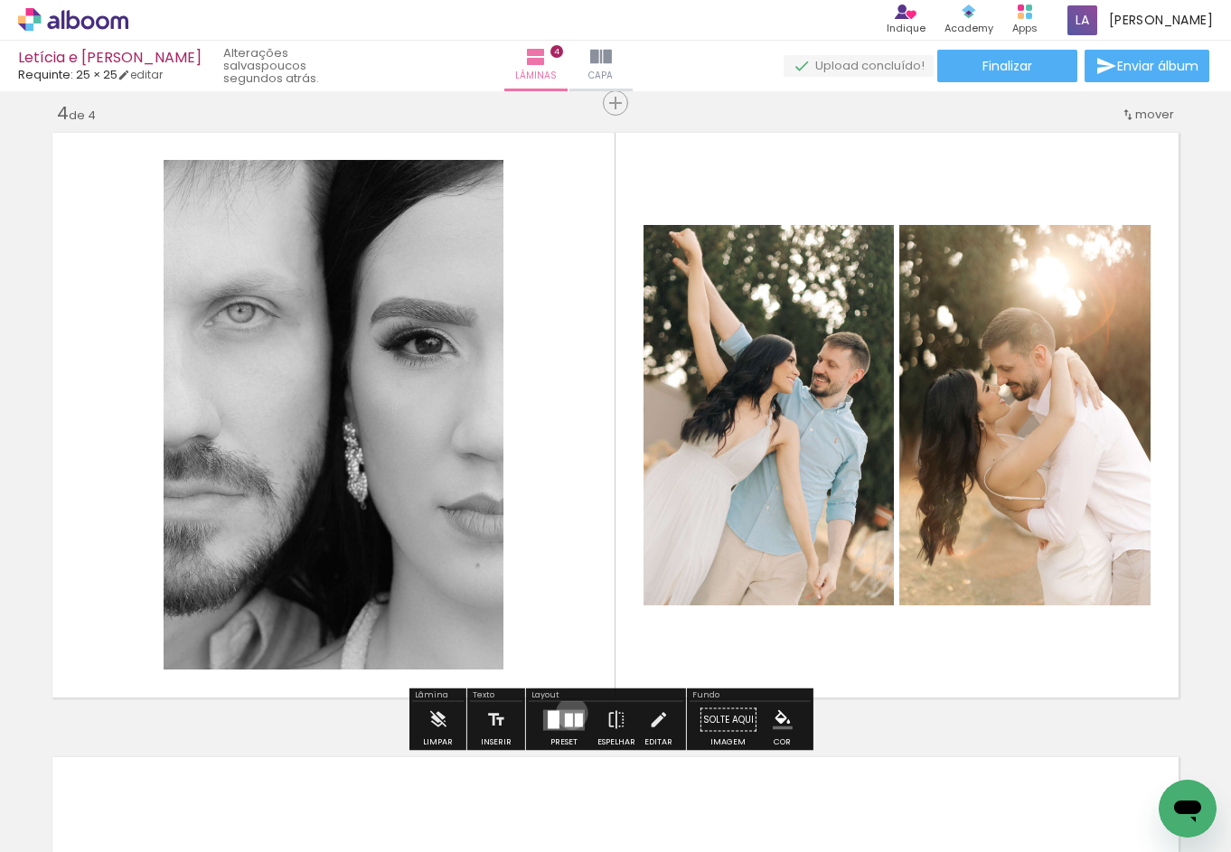
click at [567, 713] on div at bounding box center [569, 720] width 8 height 14
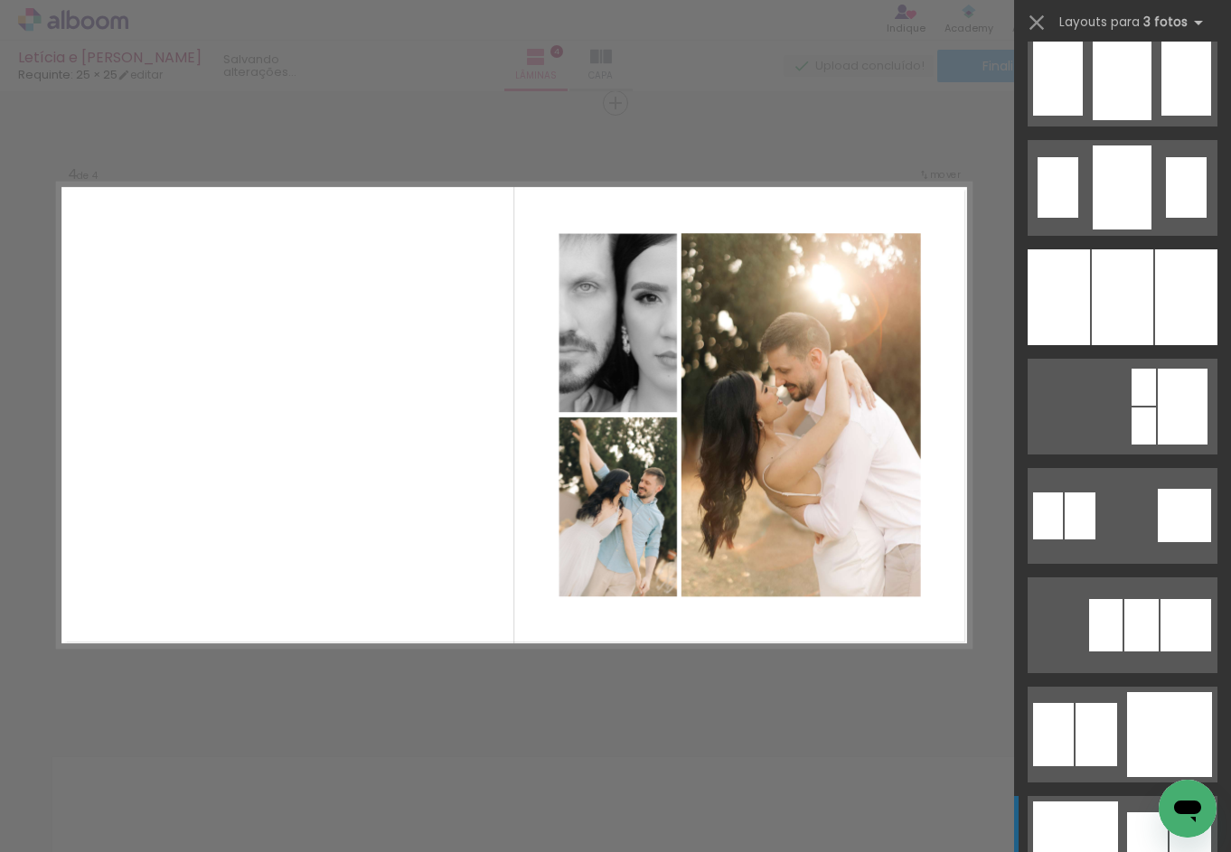
scroll to position [1686, 0]
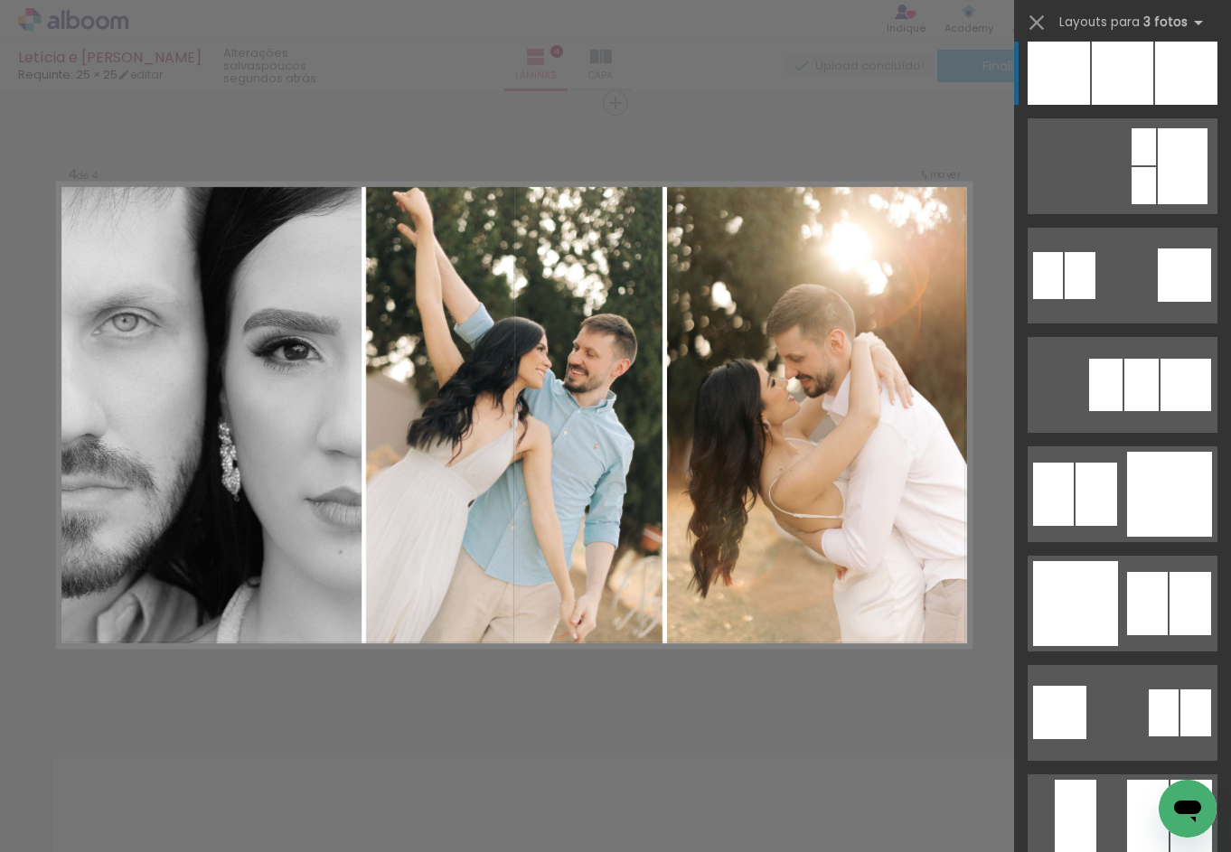
click at [1124, 80] on div at bounding box center [1122, 57] width 61 height 96
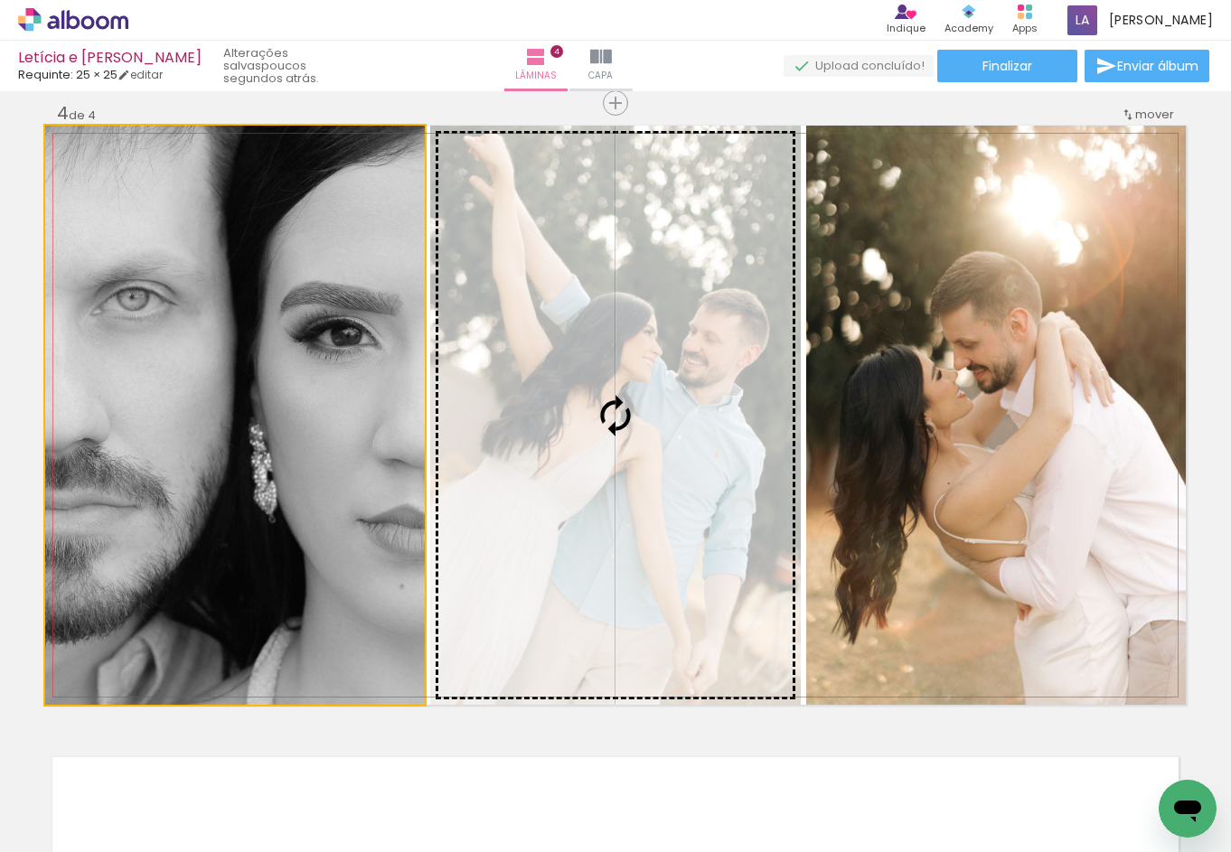
drag, startPoint x: 467, startPoint y: 412, endPoint x: 544, endPoint y: 417, distance: 76.9
click at [0, 0] on slot at bounding box center [0, 0] width 0 height 0
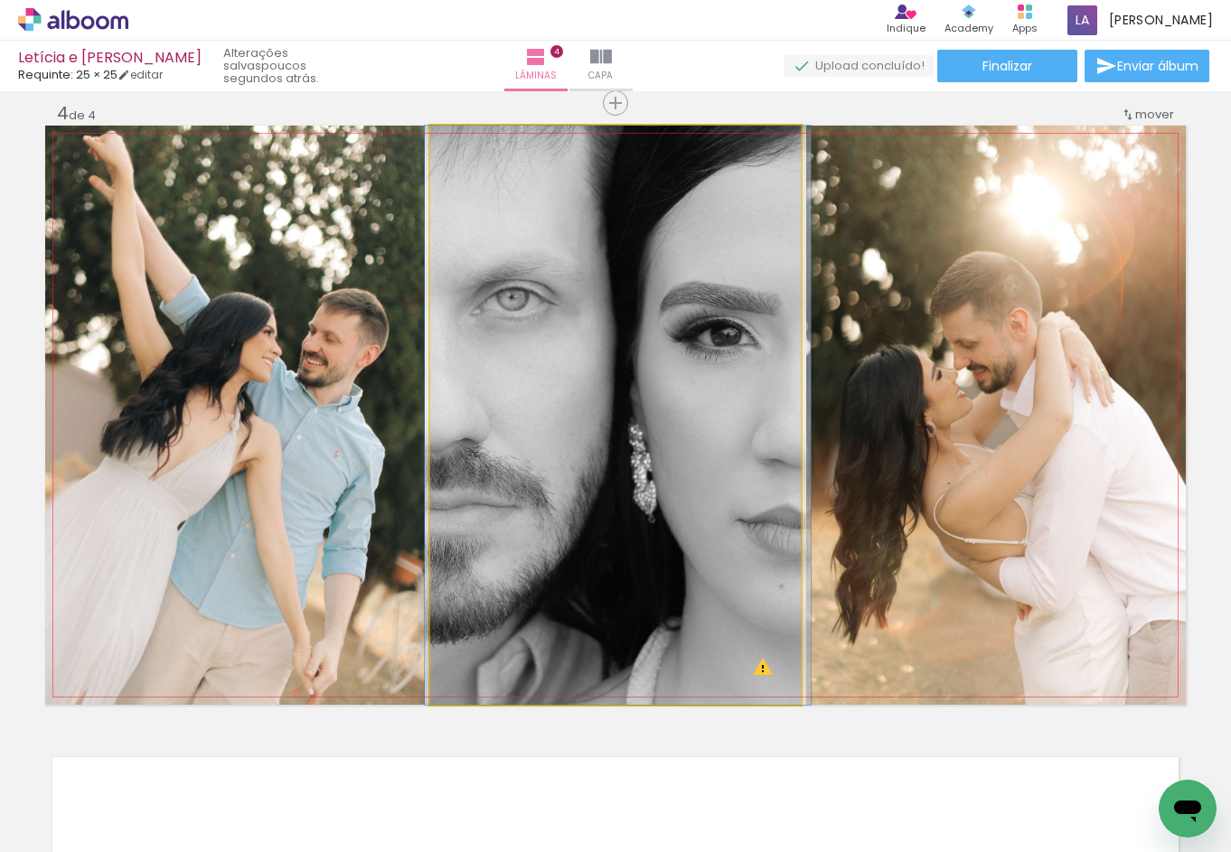
drag, startPoint x: 730, startPoint y: 416, endPoint x: 740, endPoint y: 416, distance: 9.9
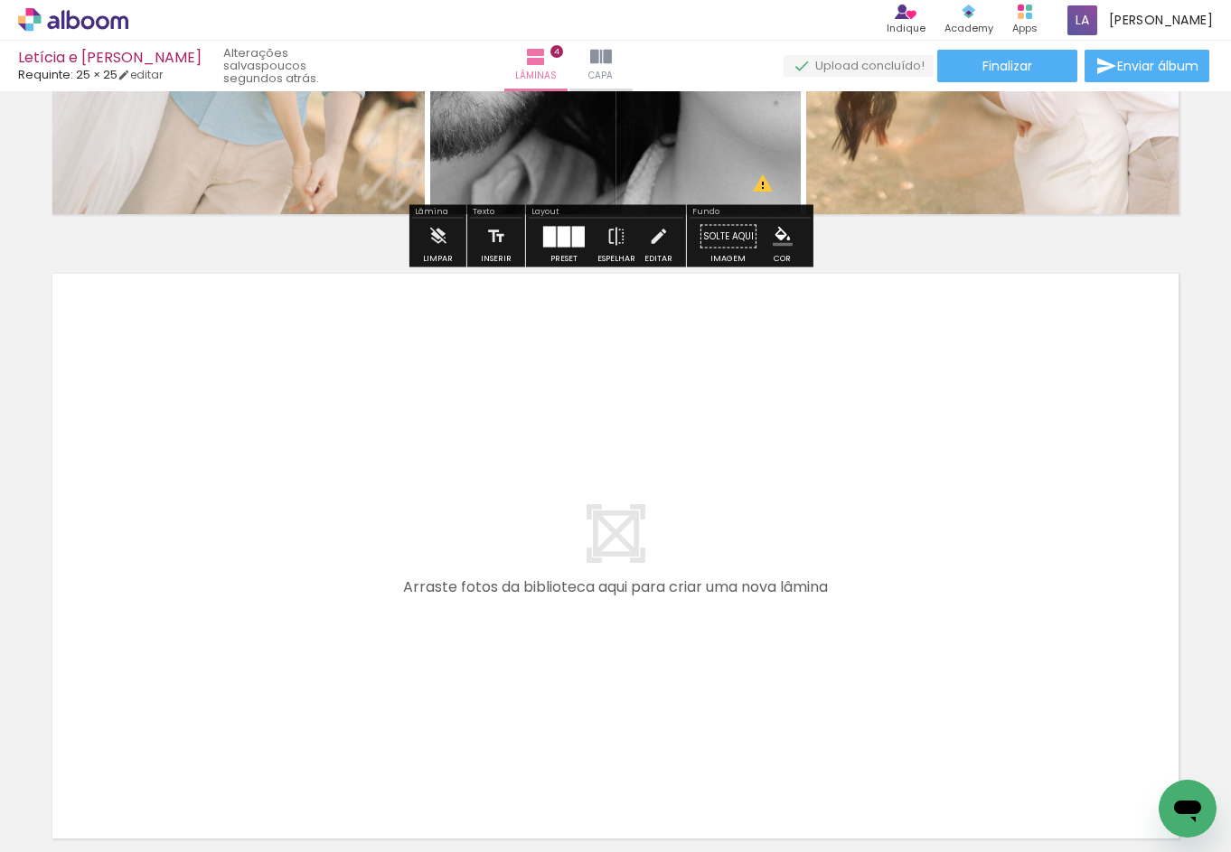
scroll to position [2494, 0]
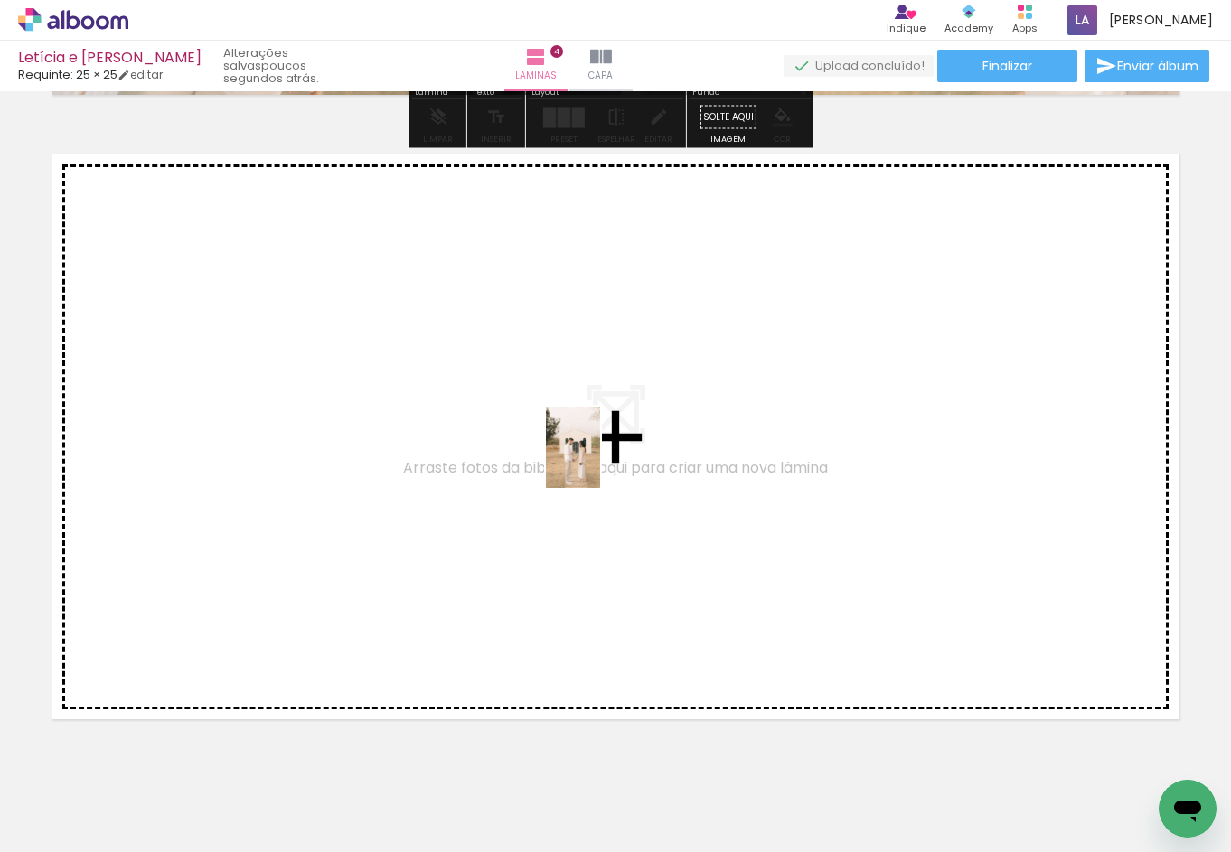
drag, startPoint x: 760, startPoint y: 783, endPoint x: 600, endPoint y: 461, distance: 359.3
click at [600, 461] on quentale-workspace at bounding box center [615, 426] width 1231 height 852
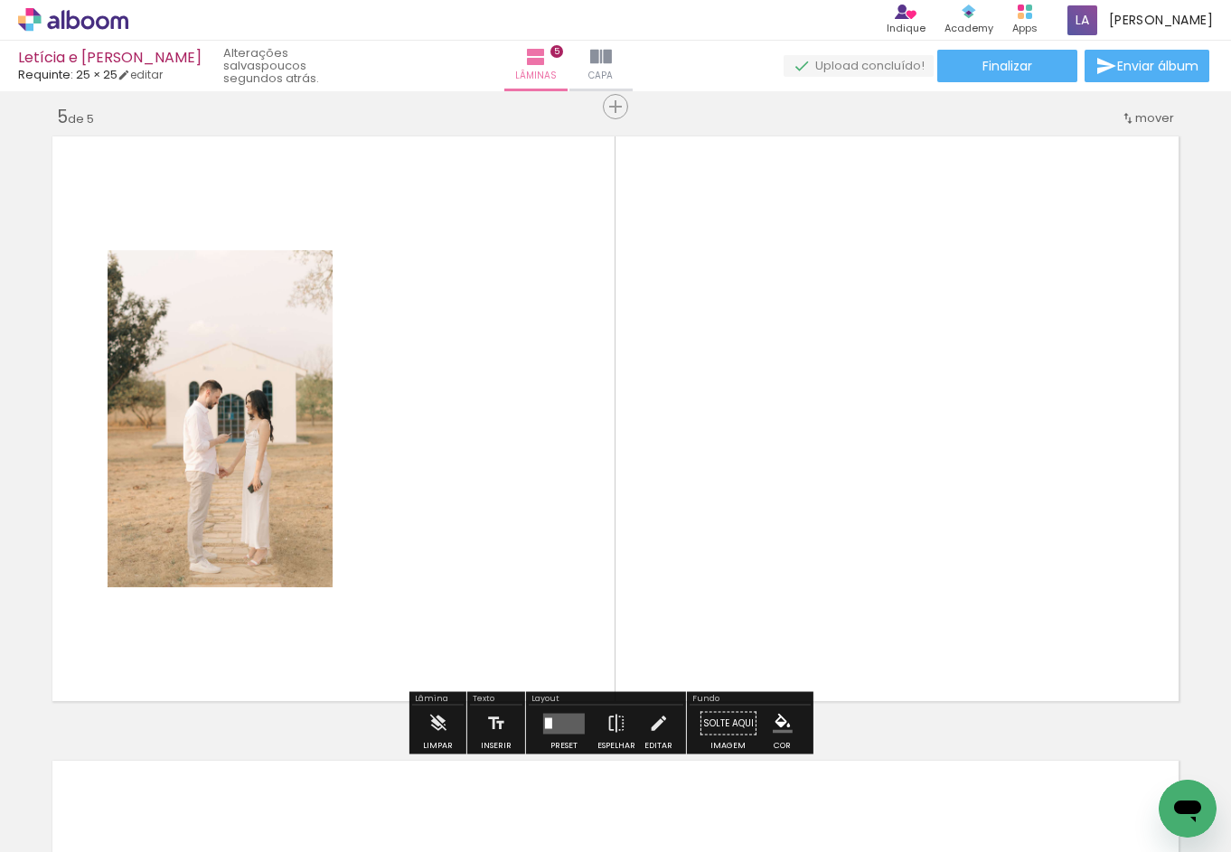
scroll to position [2516, 0]
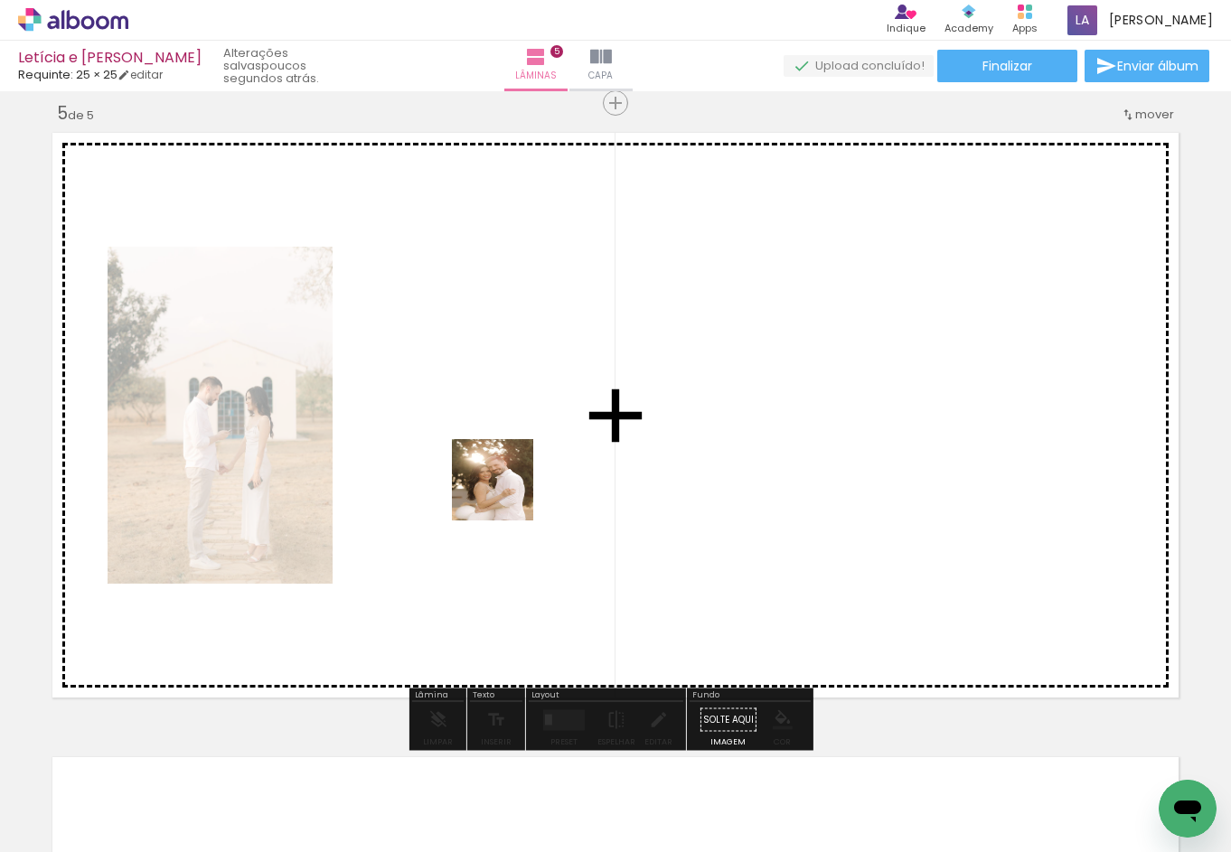
drag, startPoint x: 526, startPoint y: 755, endPoint x: 511, endPoint y: 472, distance: 283.2
click at [511, 472] on quentale-workspace at bounding box center [615, 426] width 1231 height 852
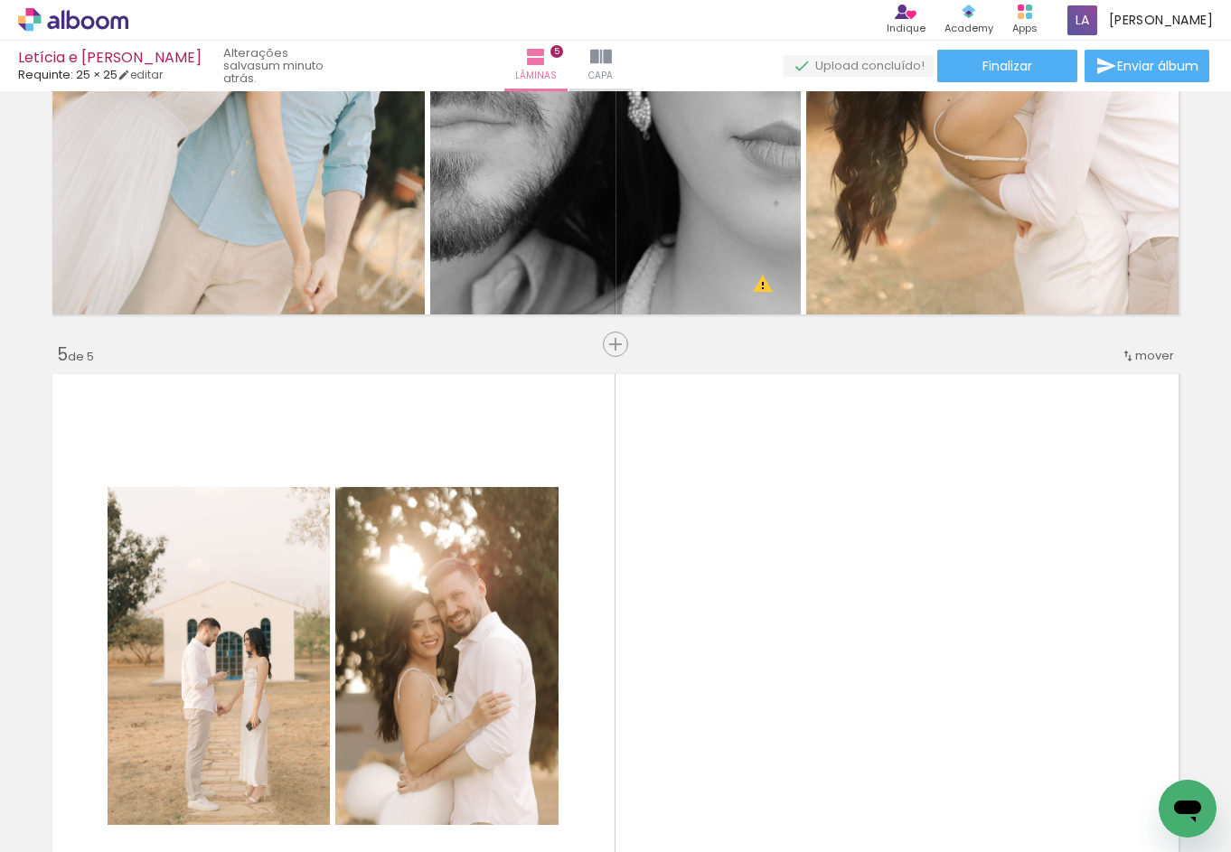
scroll to position [2154, 0]
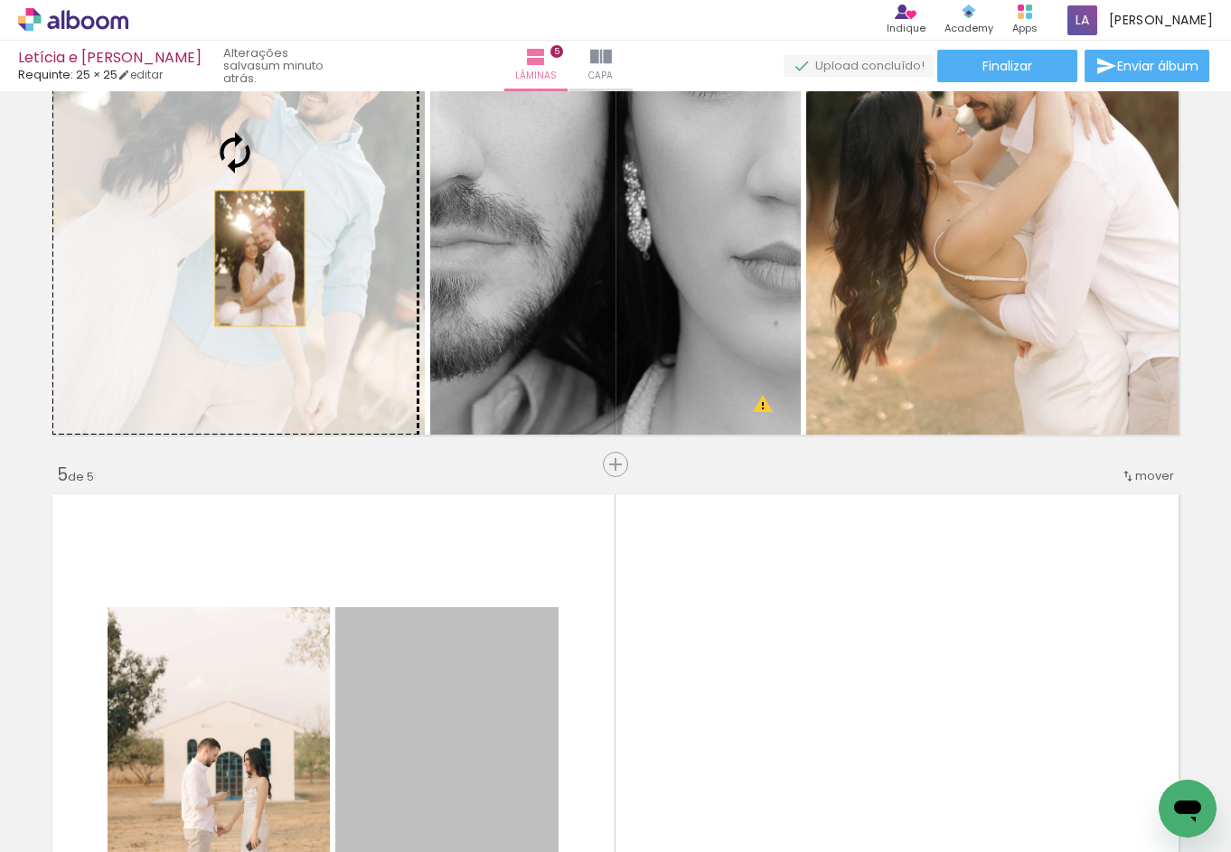
drag, startPoint x: 428, startPoint y: 688, endPoint x: 253, endPoint y: 258, distance: 463.6
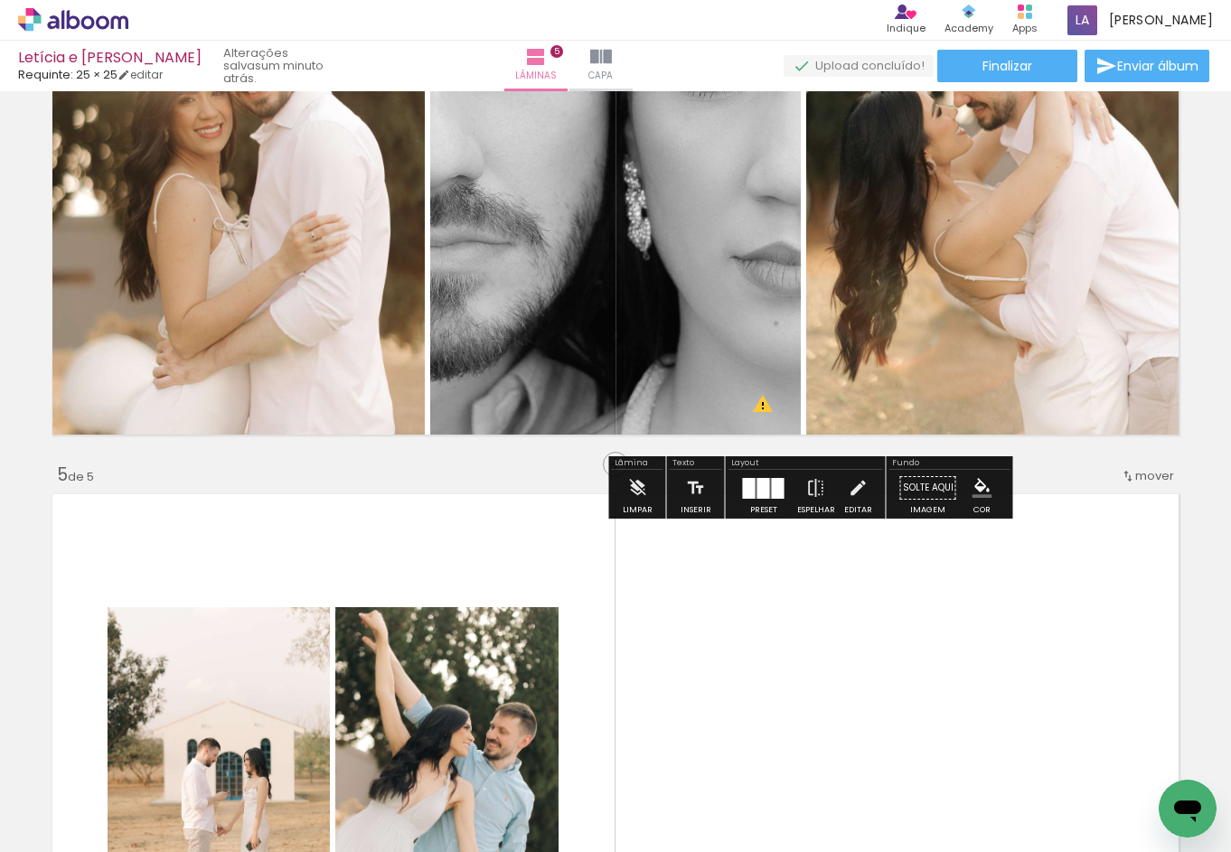
scroll to position [2395, 0]
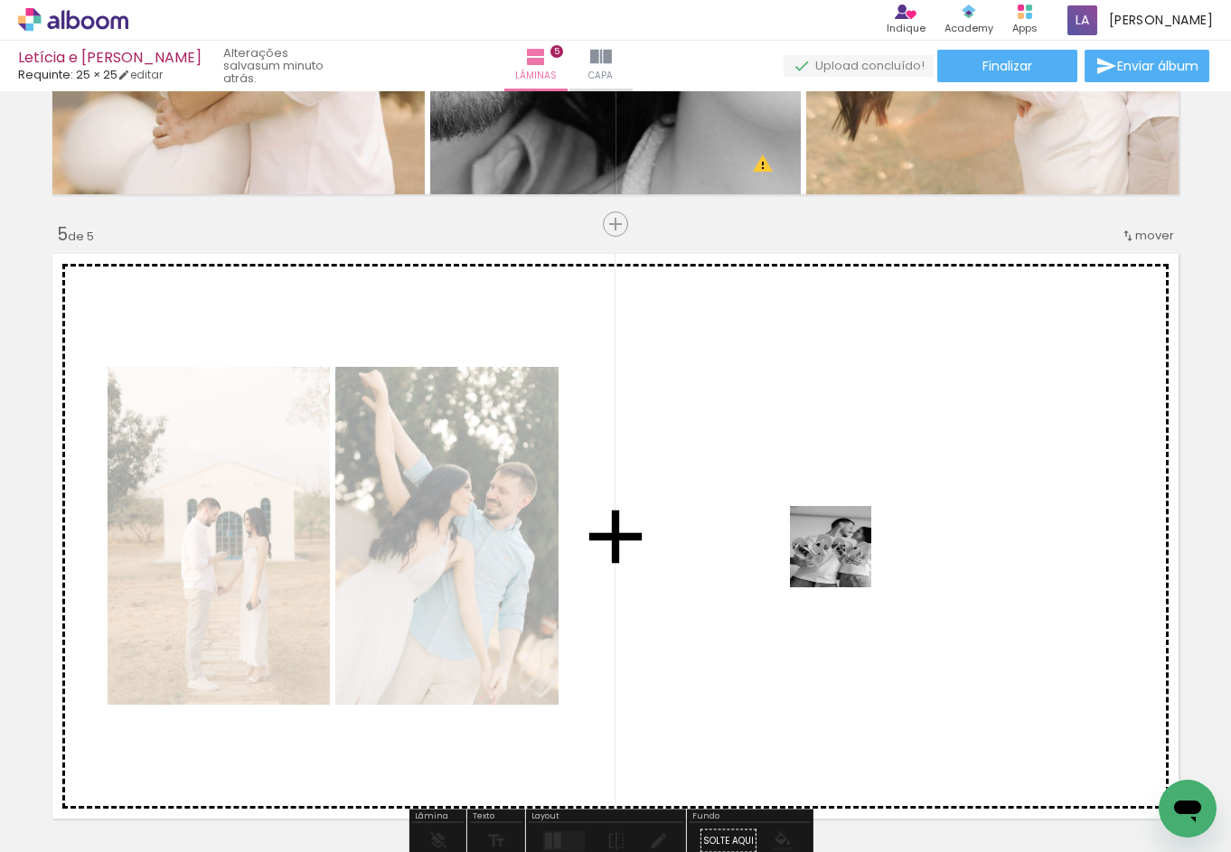
drag, startPoint x: 326, startPoint y: 817, endPoint x: 844, endPoint y: 560, distance: 577.9
click at [844, 560] on quentale-workspace at bounding box center [615, 426] width 1231 height 852
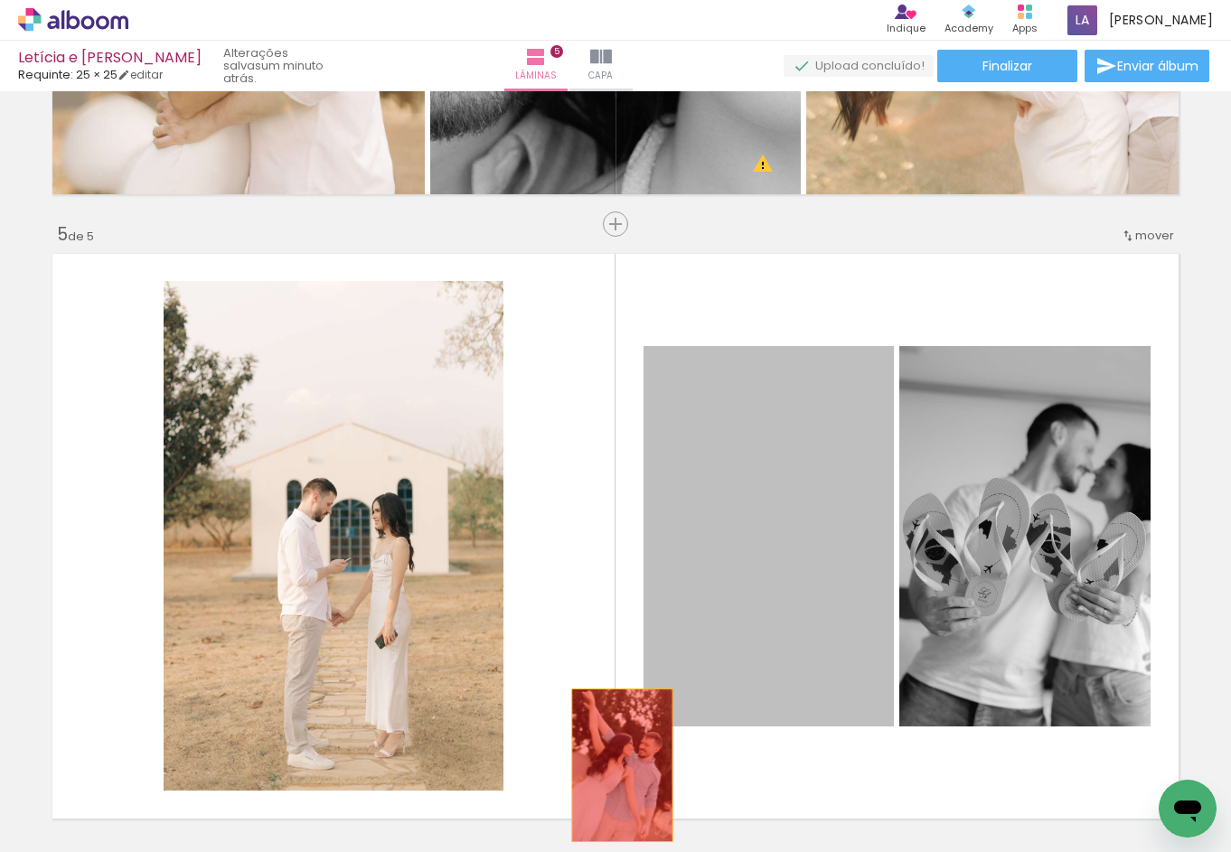
drag, startPoint x: 755, startPoint y: 527, endPoint x: 547, endPoint y: 708, distance: 276.0
click at [617, 769] on quentale-workspace at bounding box center [615, 426] width 1231 height 852
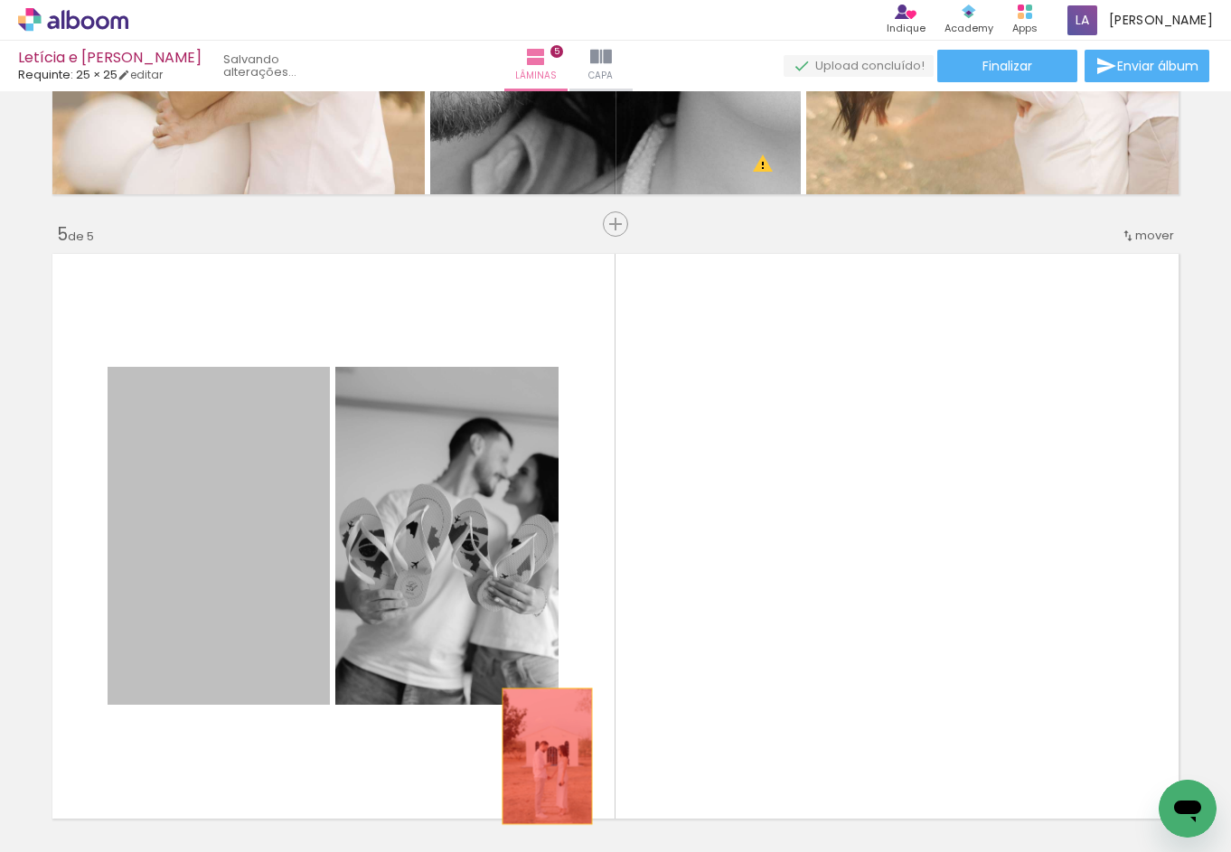
drag, startPoint x: 196, startPoint y: 509, endPoint x: 540, endPoint y: 756, distance: 424.1
click at [540, 756] on quentale-workspace at bounding box center [615, 426] width 1231 height 852
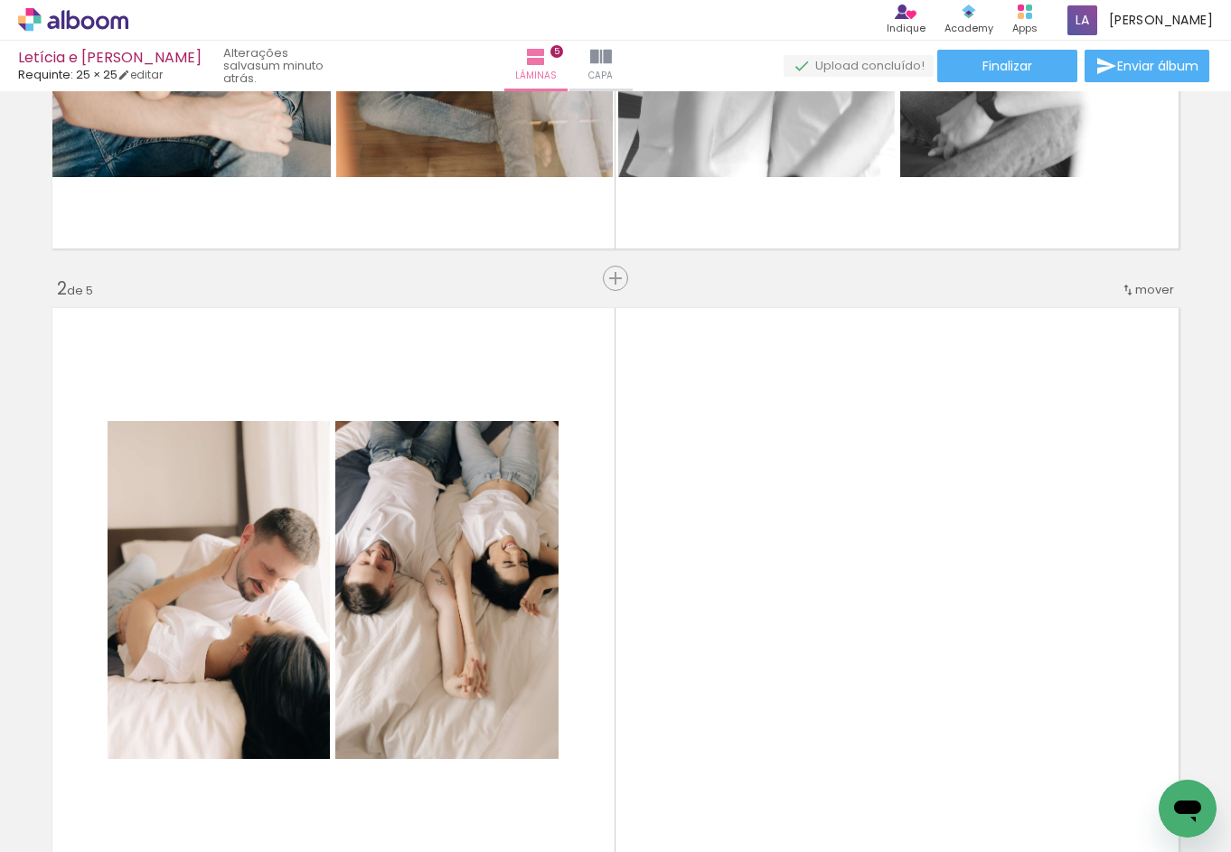
scroll to position [0, 312]
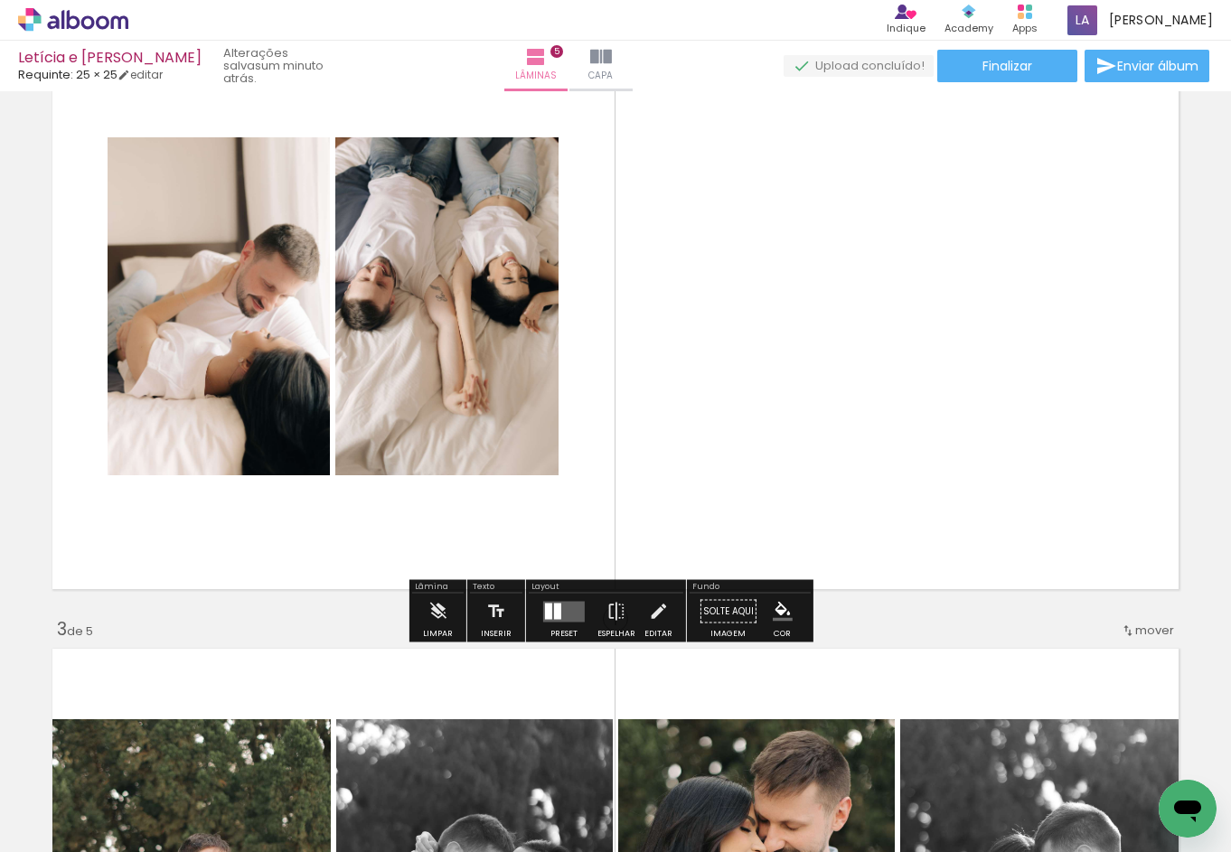
scroll to position [829, 0]
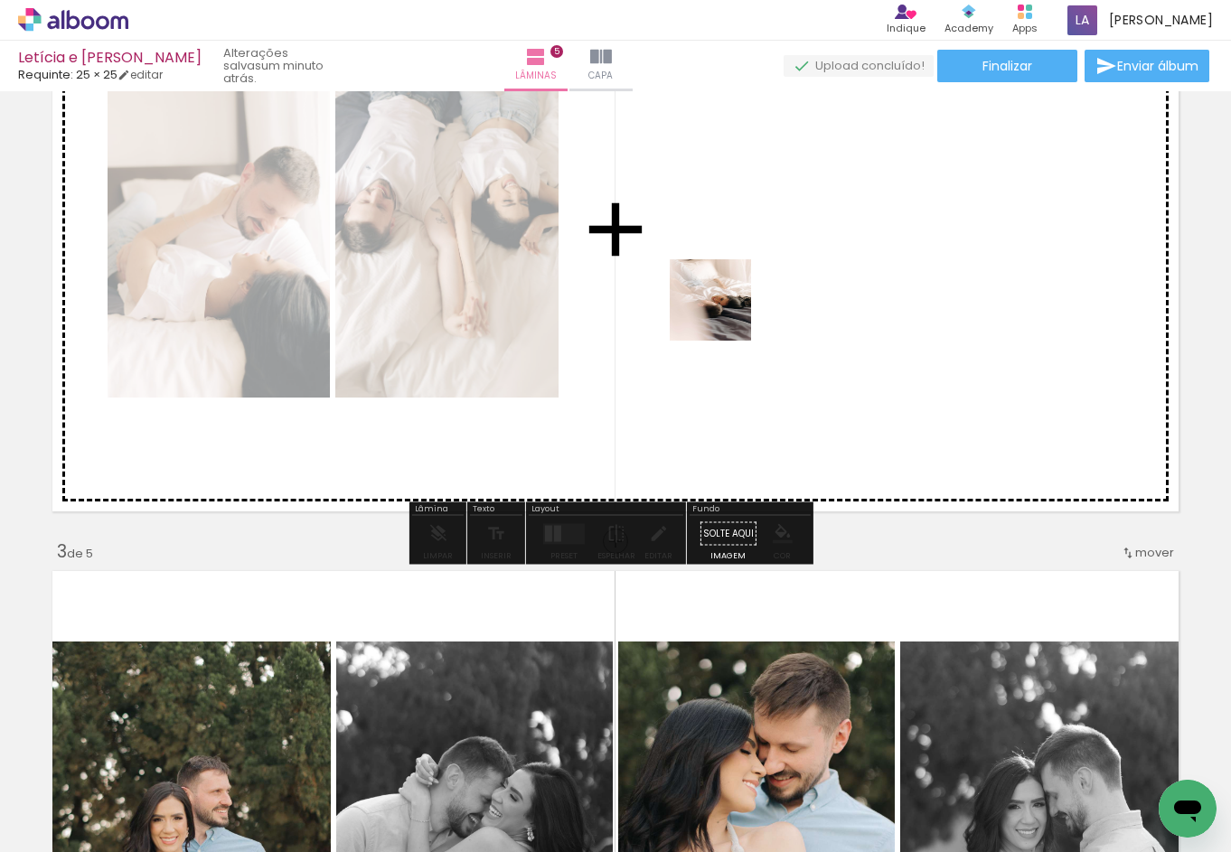
drag, startPoint x: 649, startPoint y: 758, endPoint x: 735, endPoint y: 287, distance: 478.5
click at [735, 287] on quentale-workspace at bounding box center [615, 426] width 1231 height 852
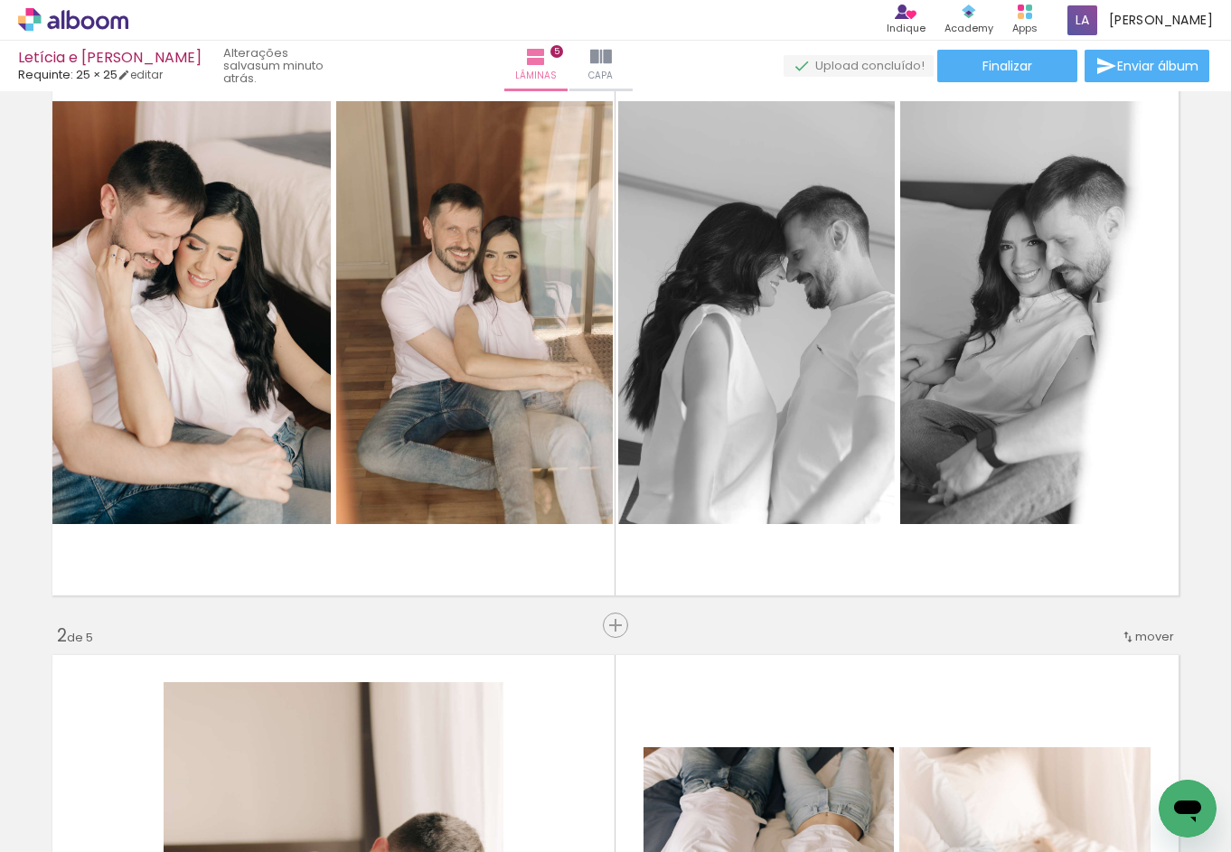
scroll to position [0, 0]
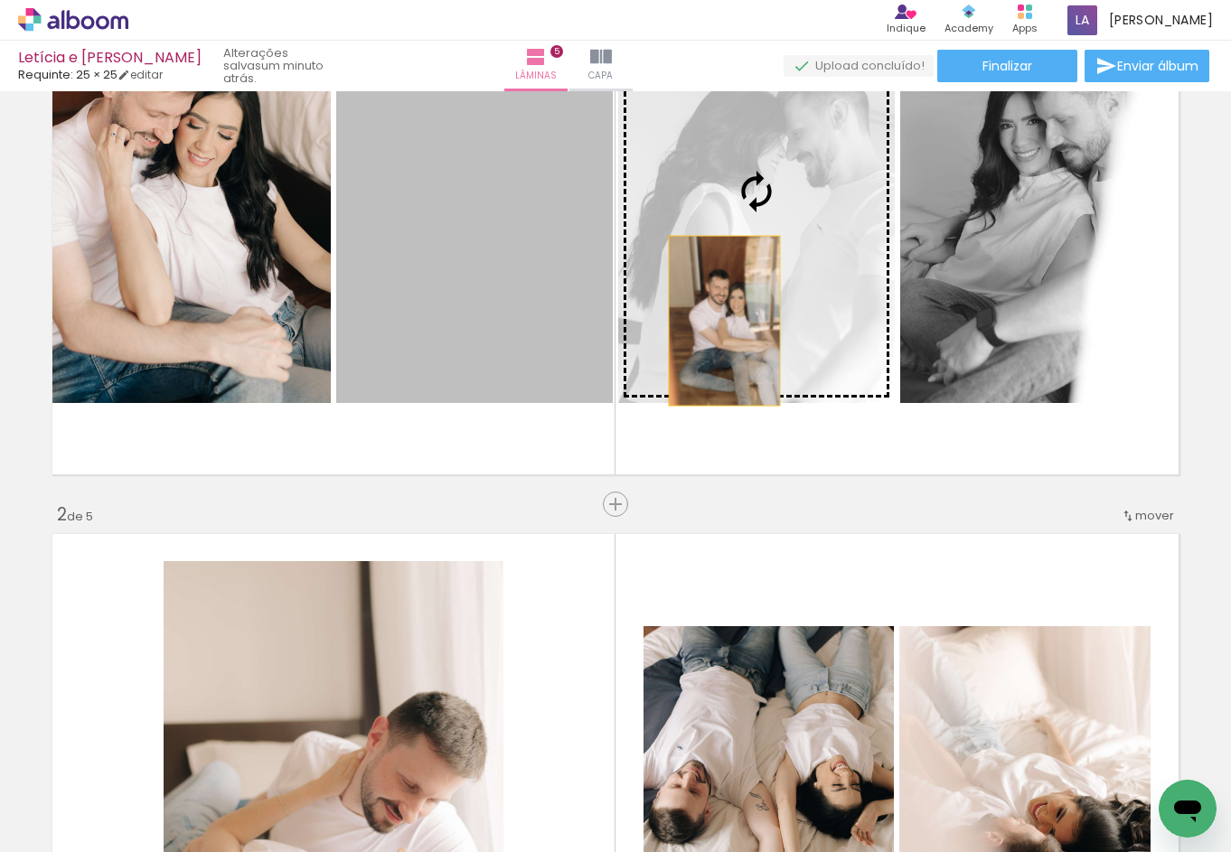
drag, startPoint x: 417, startPoint y: 319, endPoint x: 745, endPoint y: 319, distance: 327.1
click at [0, 0] on slot at bounding box center [0, 0] width 0 height 0
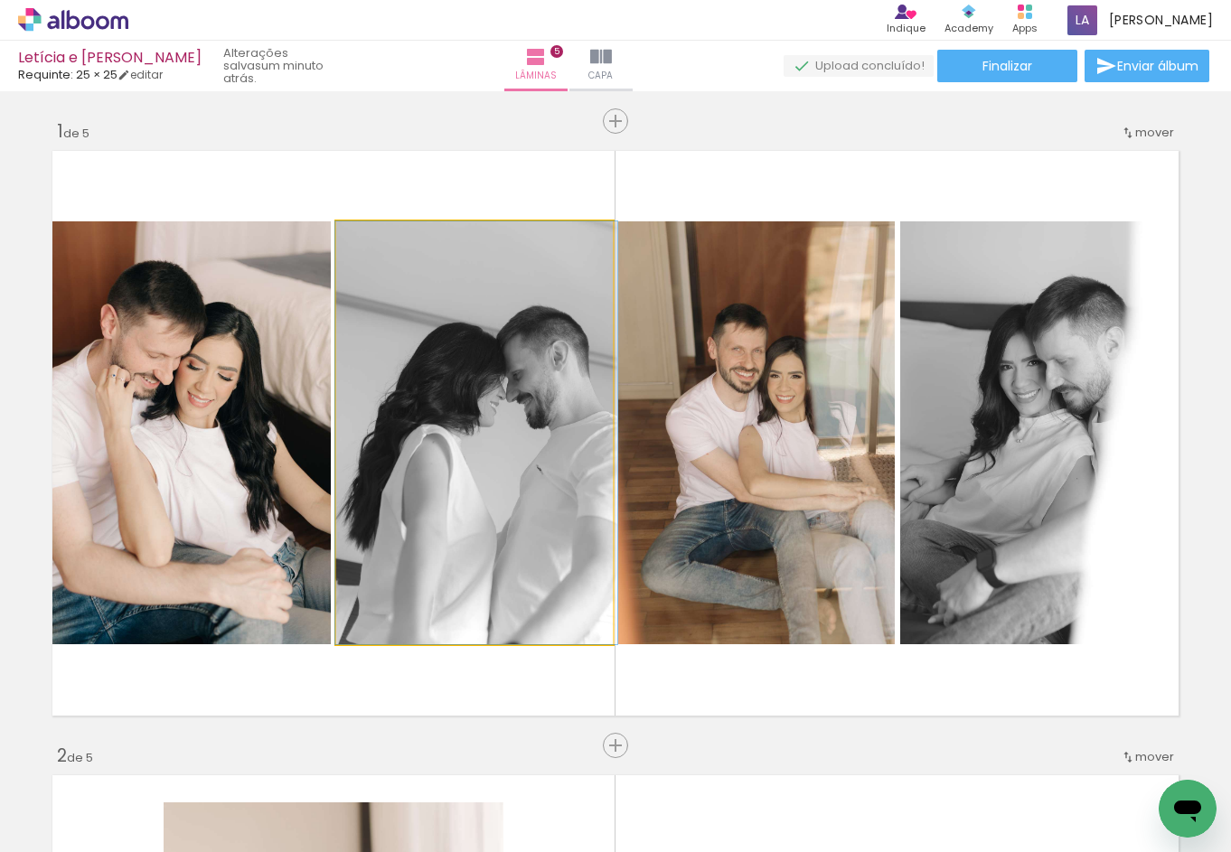
drag, startPoint x: 469, startPoint y: 490, endPoint x: 760, endPoint y: 445, distance: 294.4
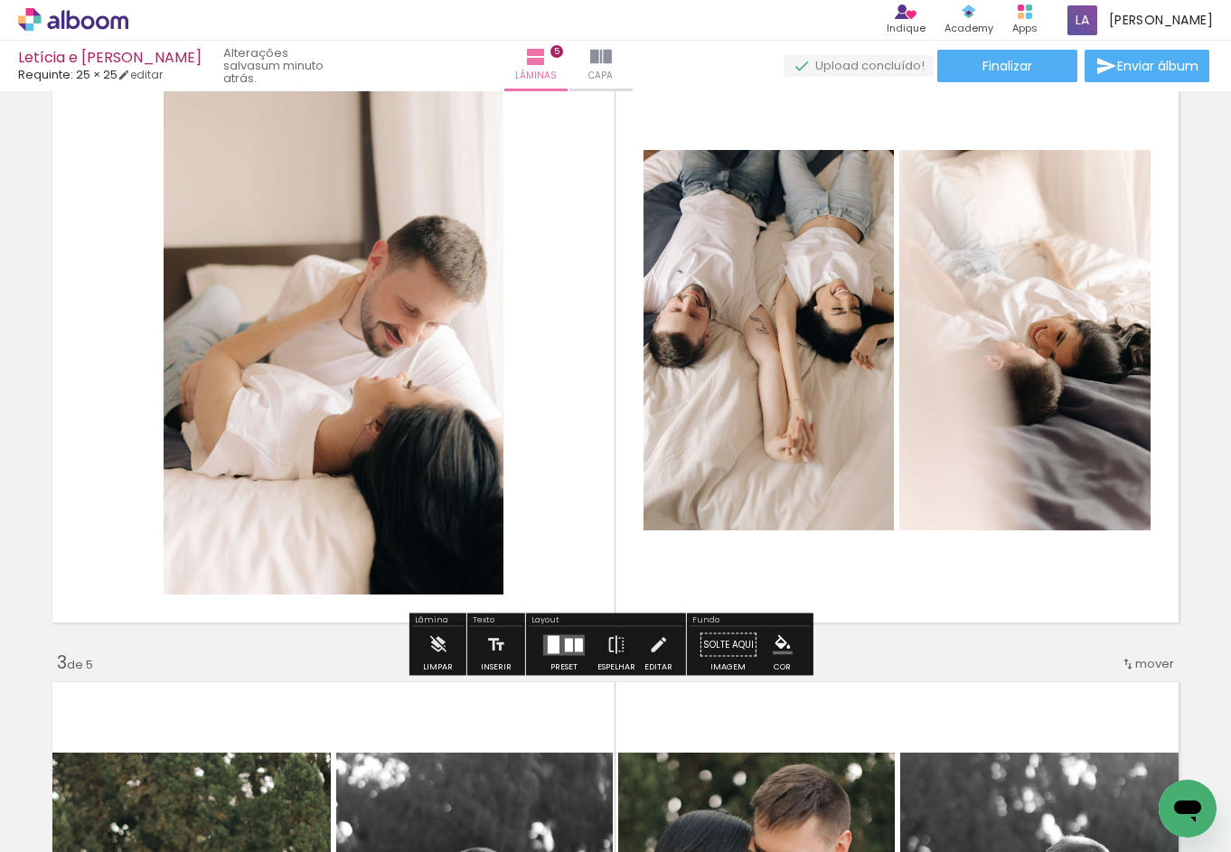
scroll to position [843, 0]
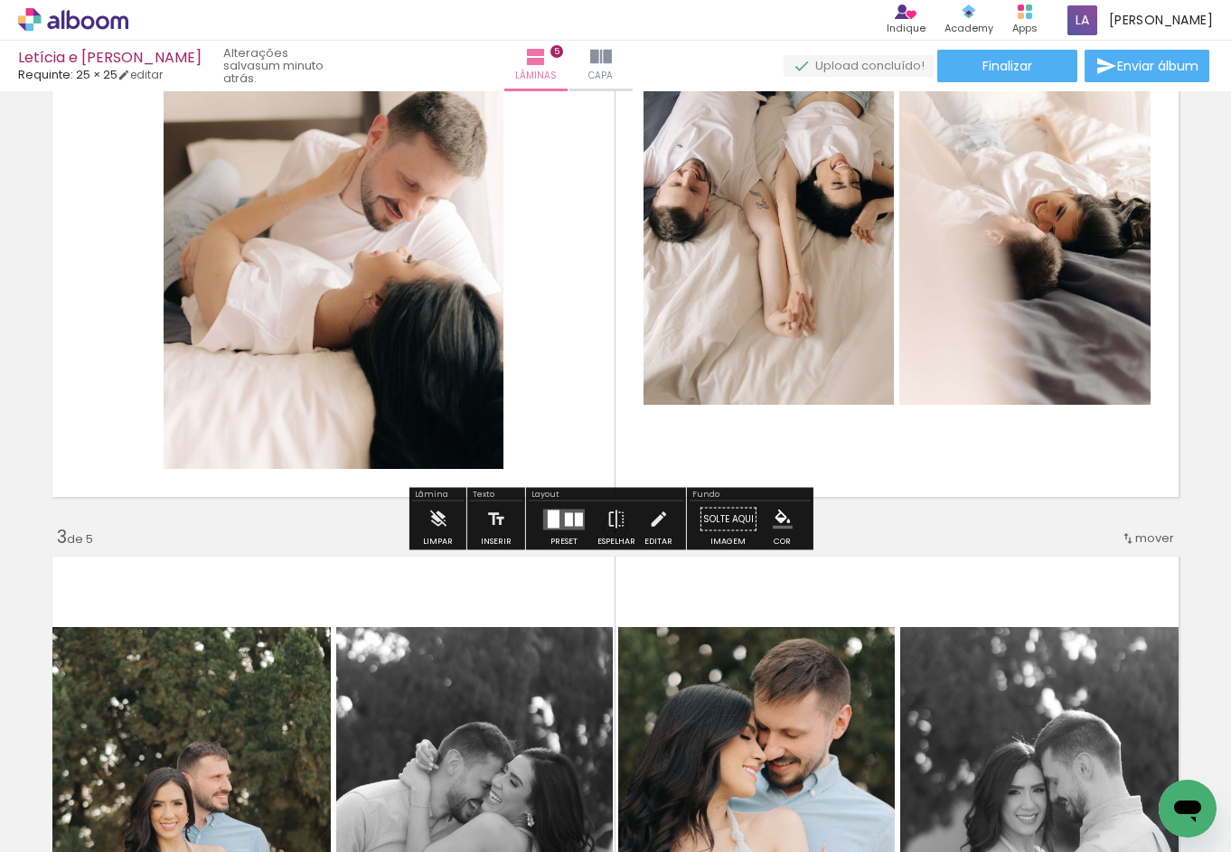
click at [539, 509] on div at bounding box center [563, 520] width 49 height 36
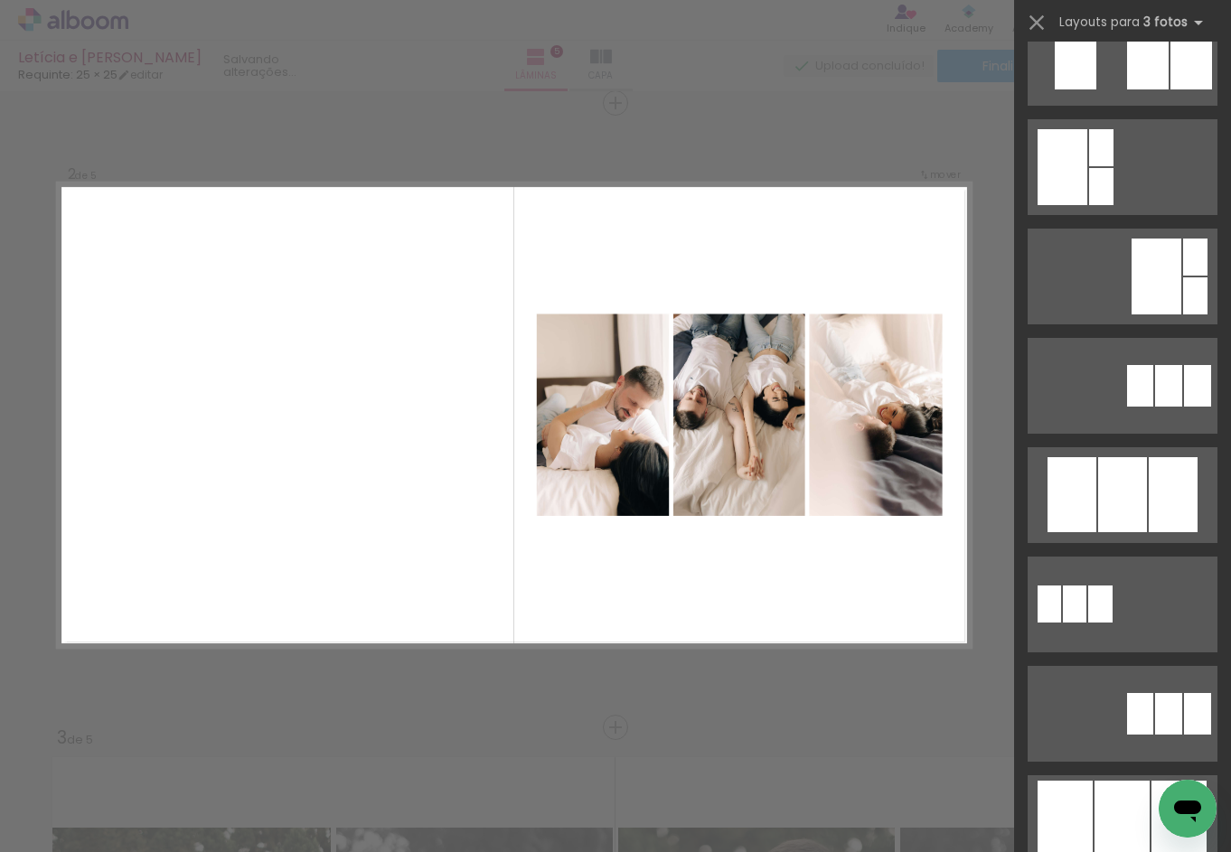
scroll to position [1084, 0]
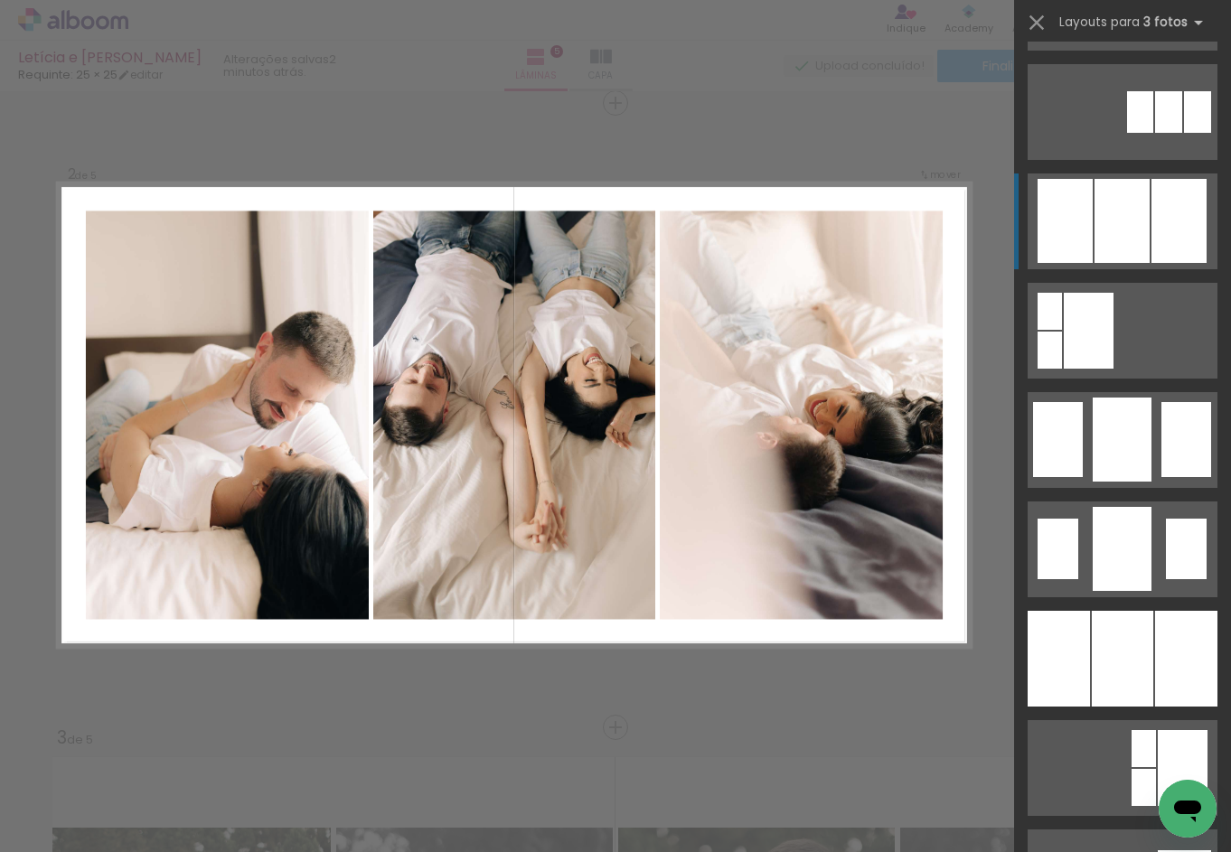
click at [1083, 184] on div at bounding box center [1064, 221] width 55 height 84
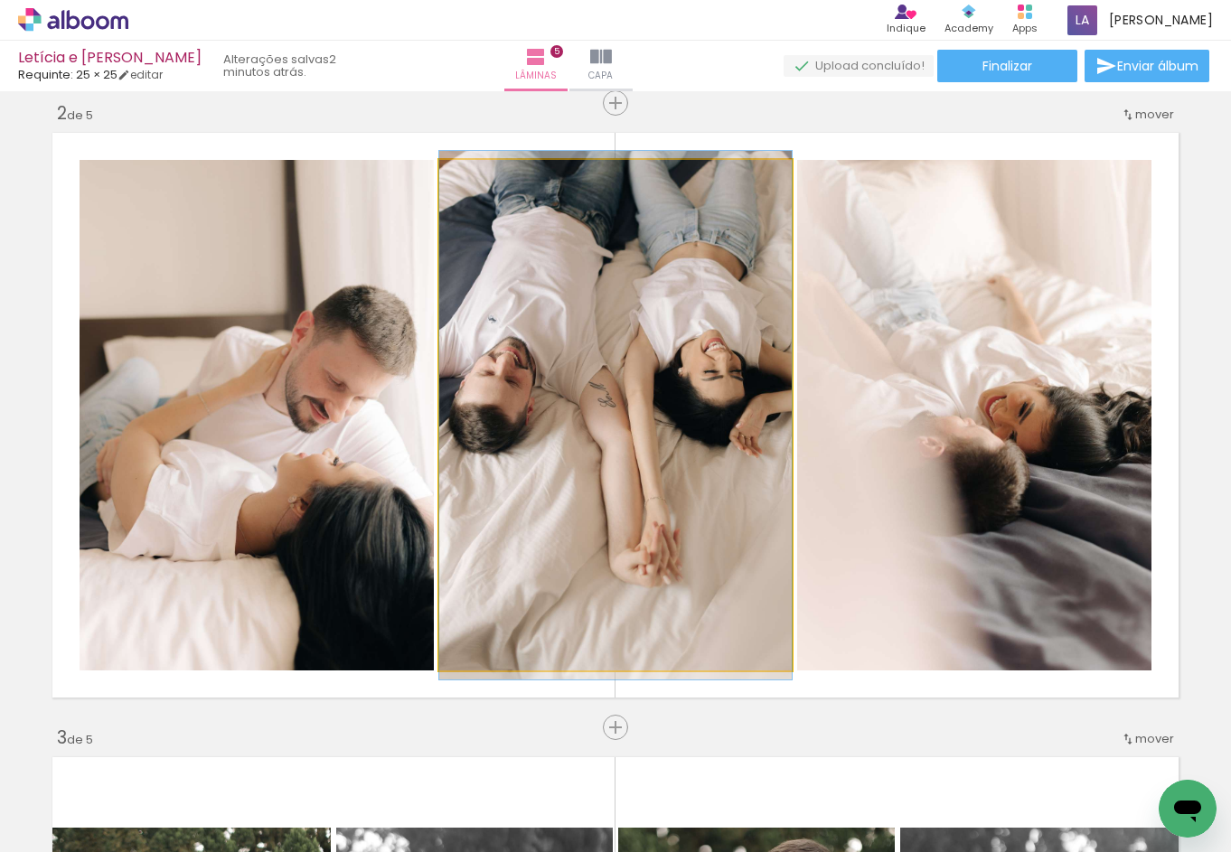
click at [680, 484] on quentale-photo at bounding box center [615, 415] width 352 height 511
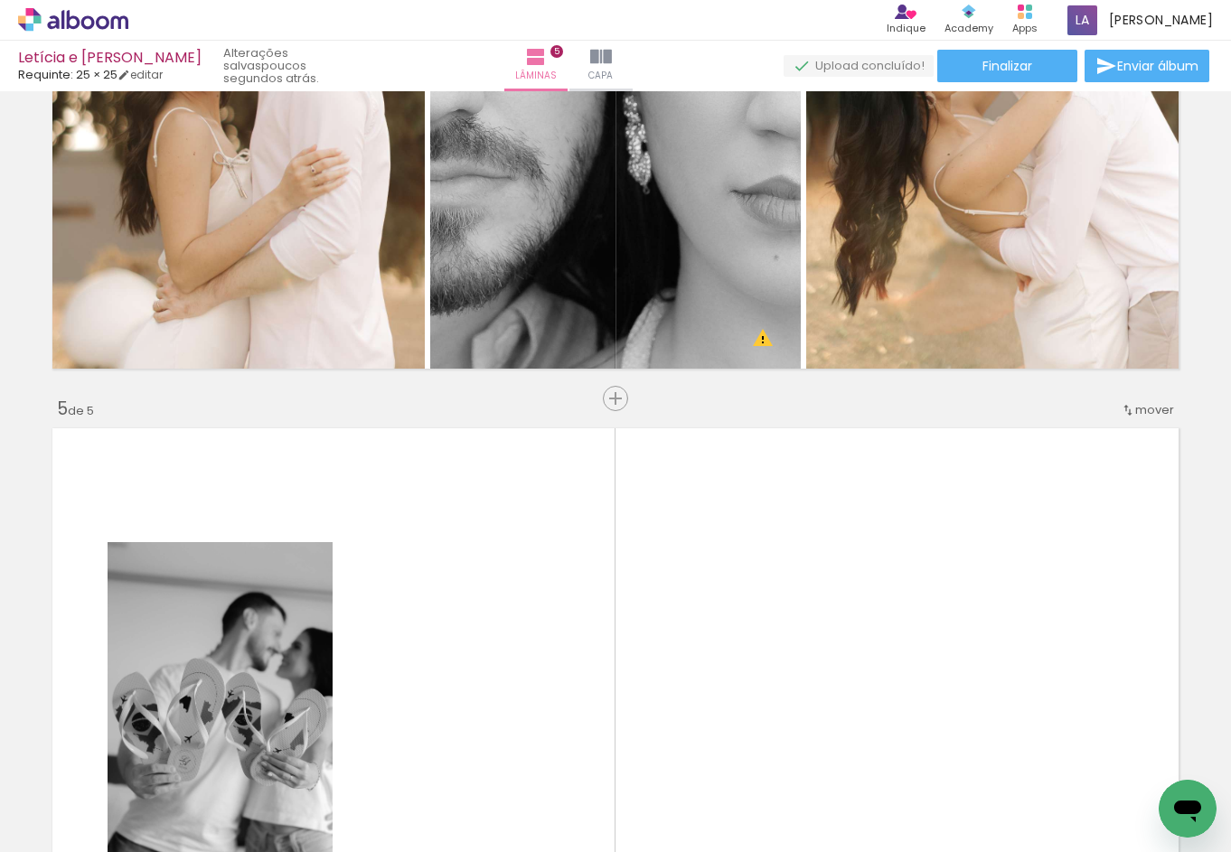
scroll to position [2530, 0]
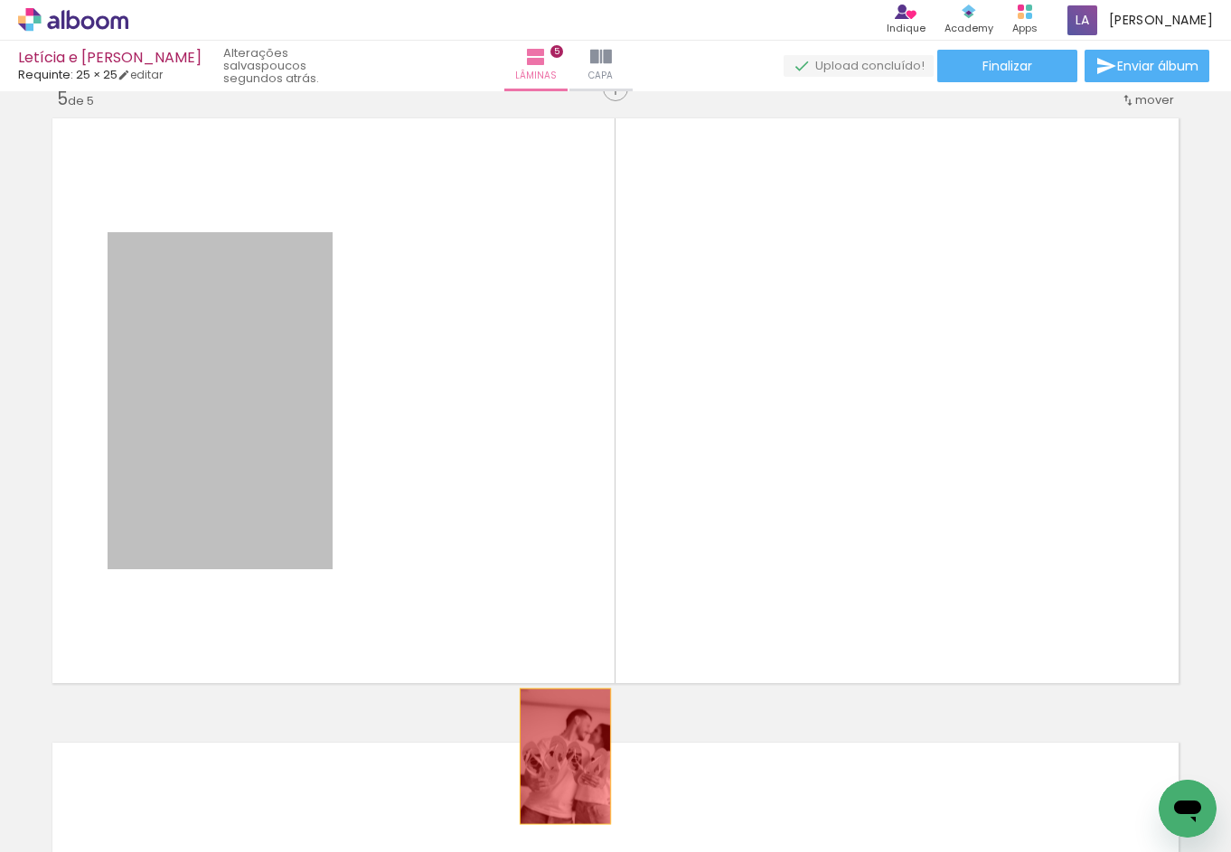
drag, startPoint x: 272, startPoint y: 437, endPoint x: 560, endPoint y: 757, distance: 430.6
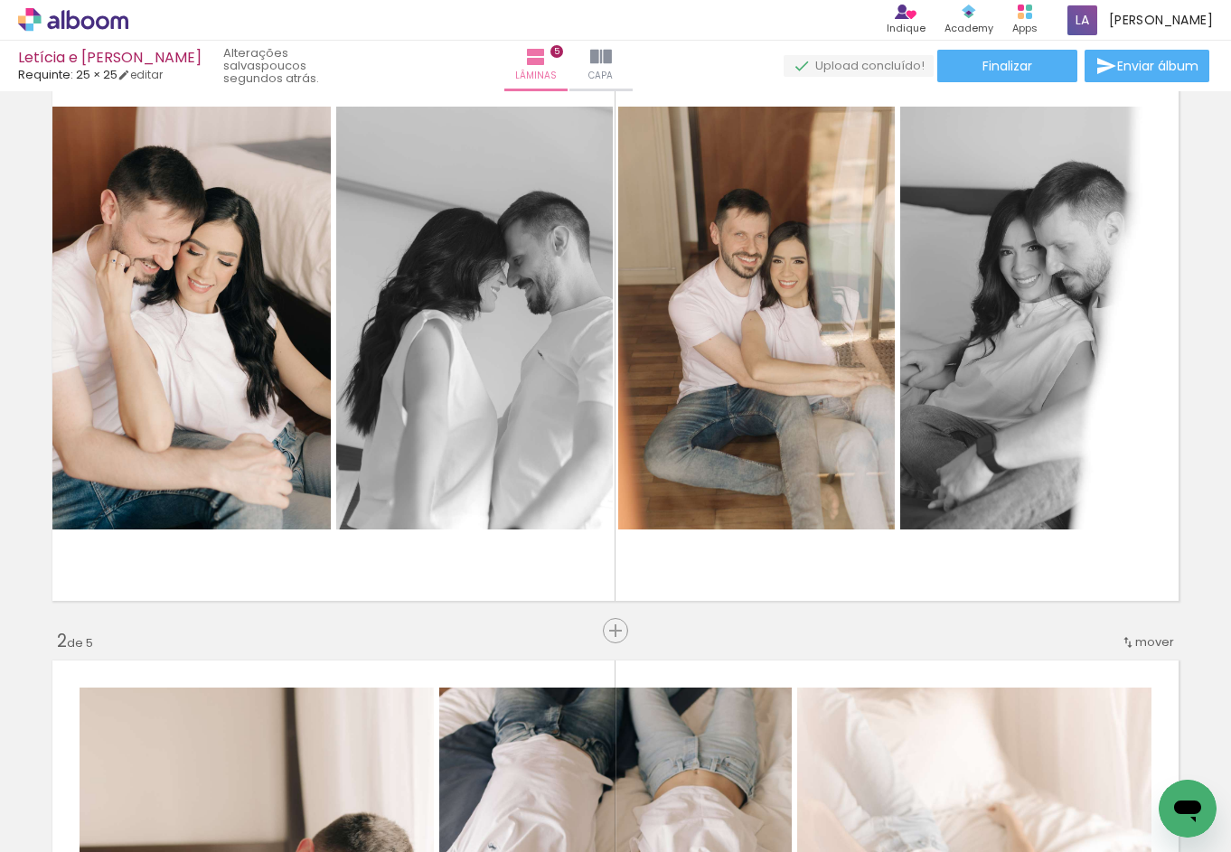
scroll to position [0, 0]
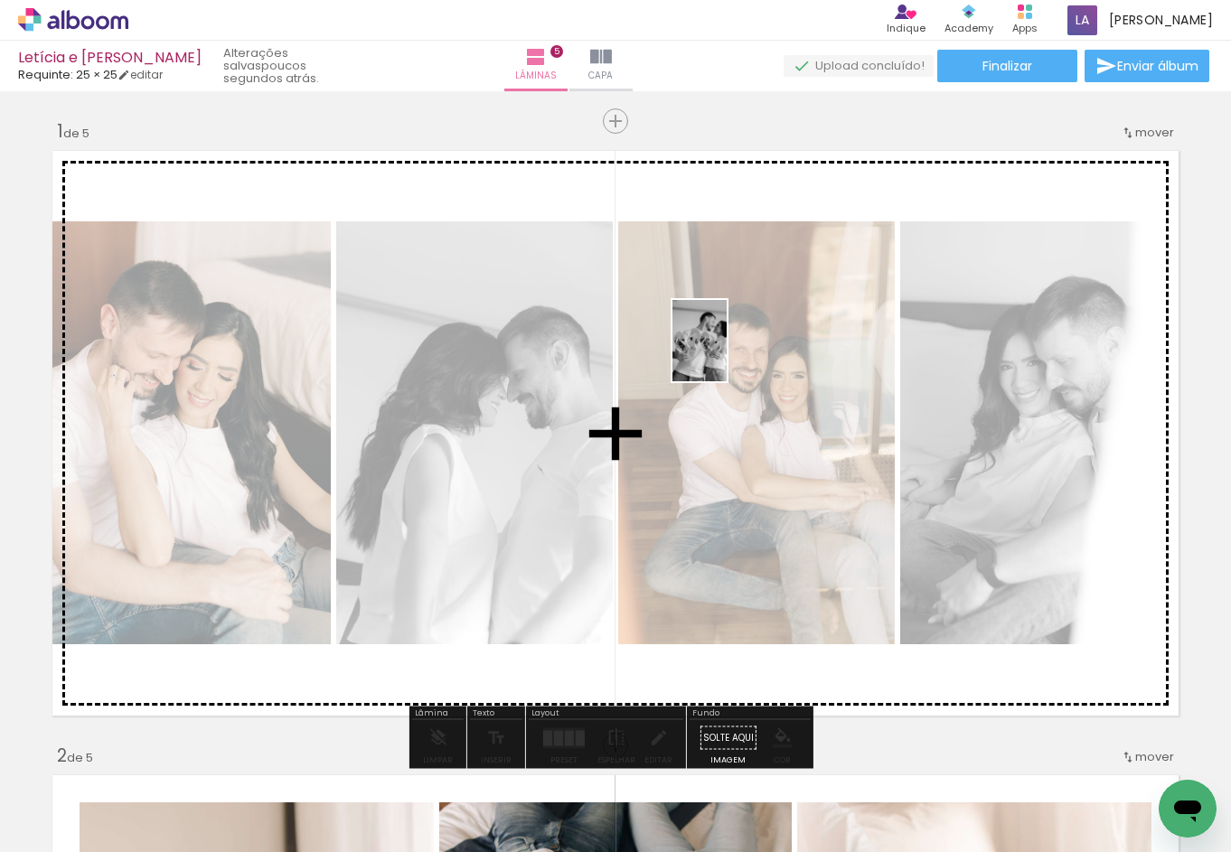
drag, startPoint x: 564, startPoint y: 786, endPoint x: 726, endPoint y: 354, distance: 461.5
click at [726, 354] on quentale-workspace at bounding box center [615, 426] width 1231 height 852
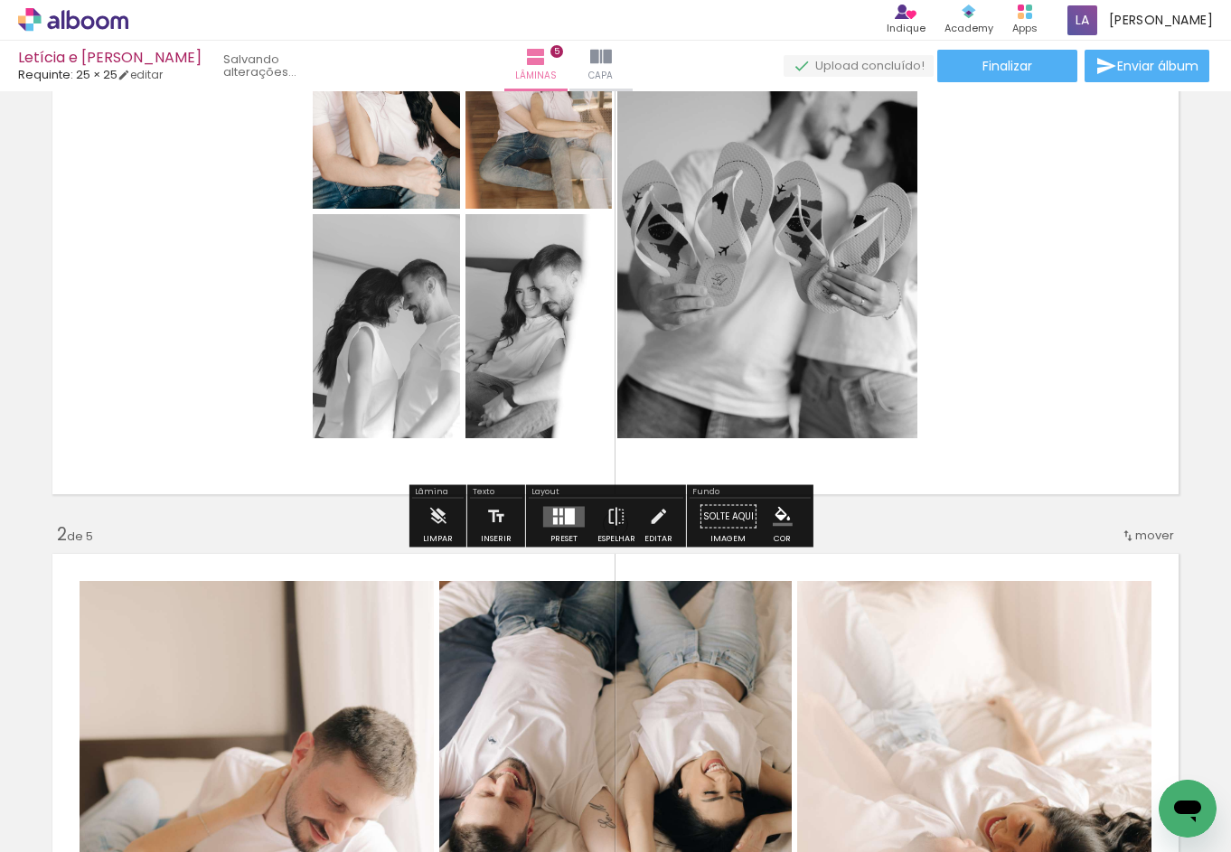
scroll to position [241, 0]
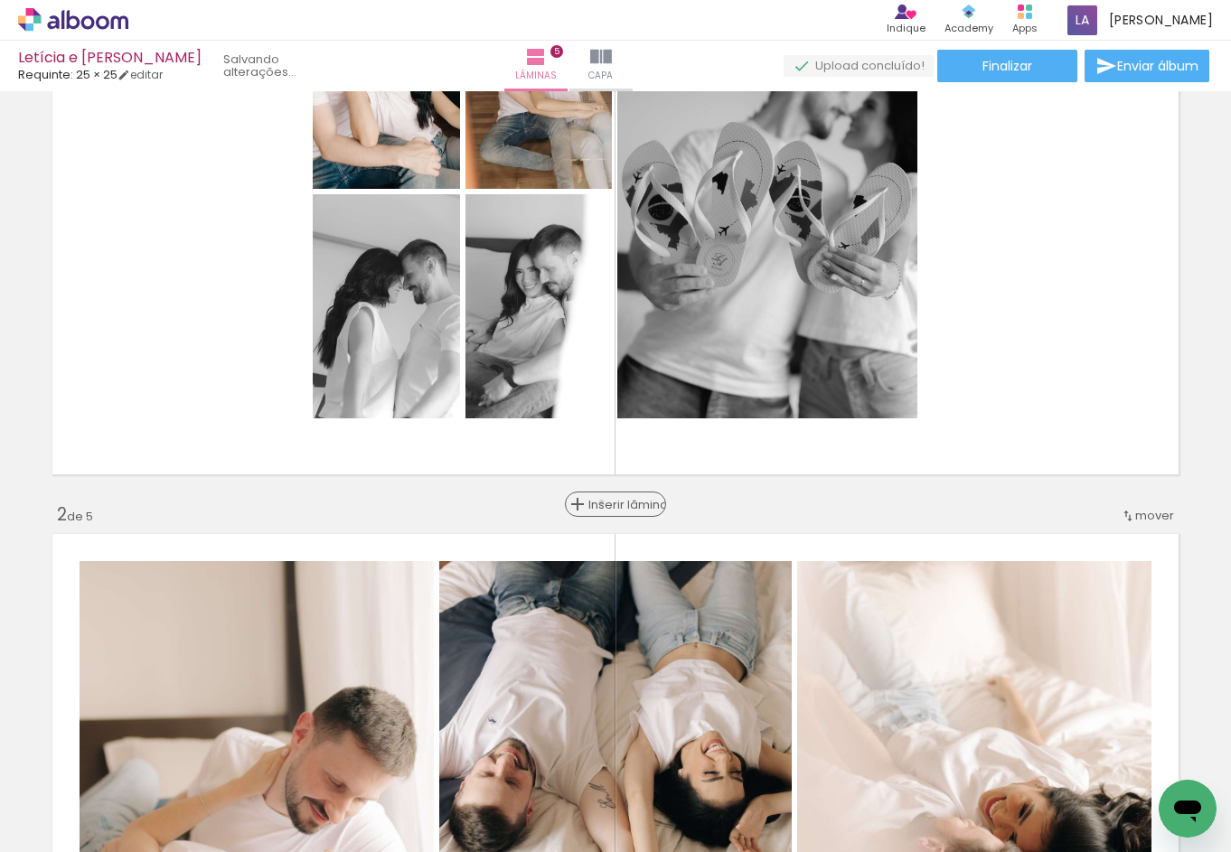
click at [595, 502] on span "Inserir lâmina" at bounding box center [623, 505] width 70 height 12
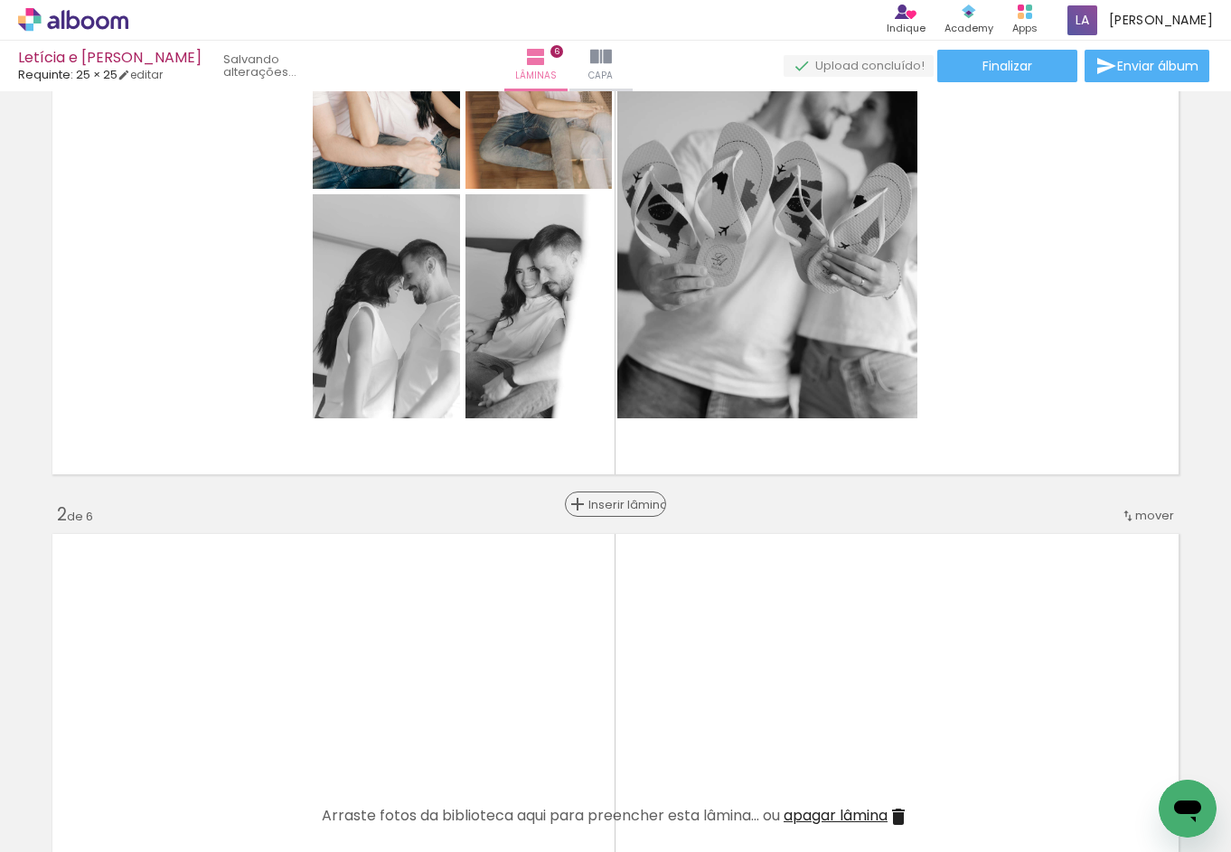
scroll to position [0, 0]
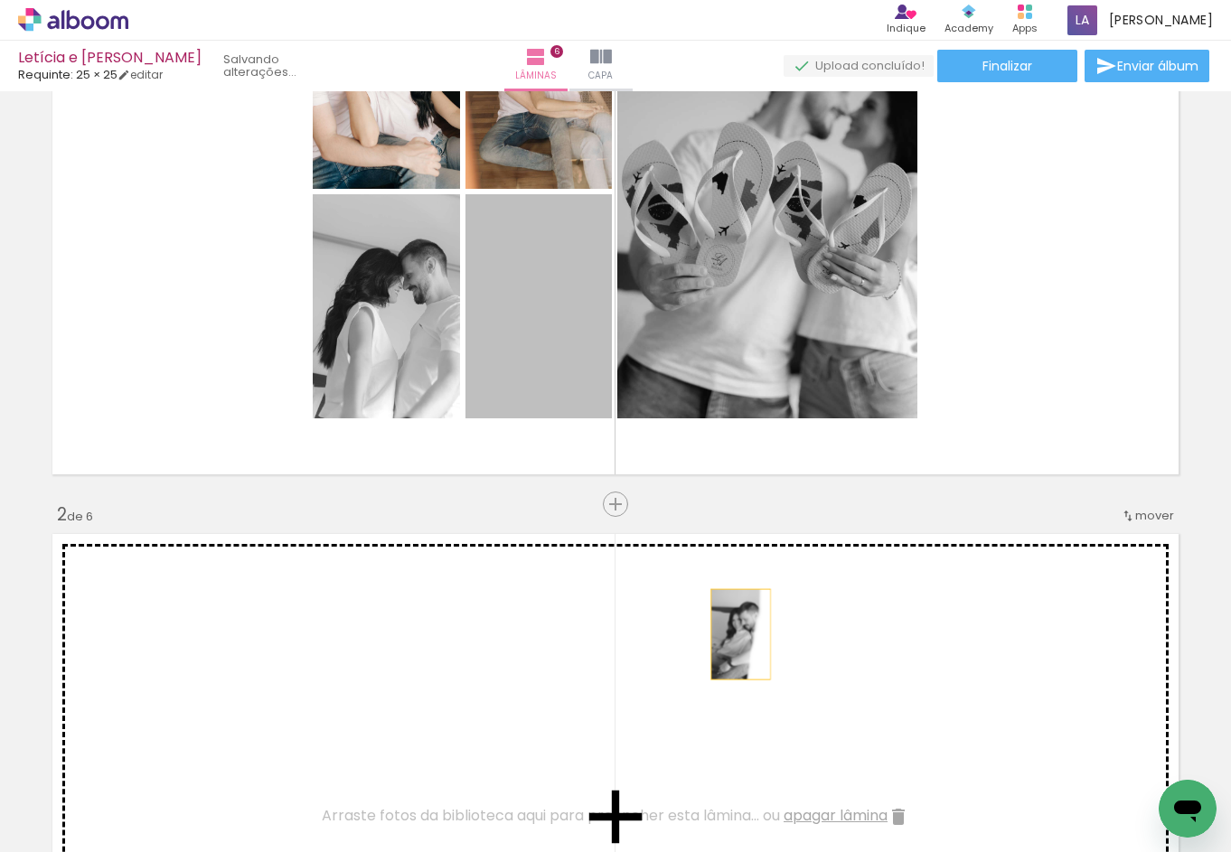
drag, startPoint x: 558, startPoint y: 367, endPoint x: 734, endPoint y: 634, distance: 319.8
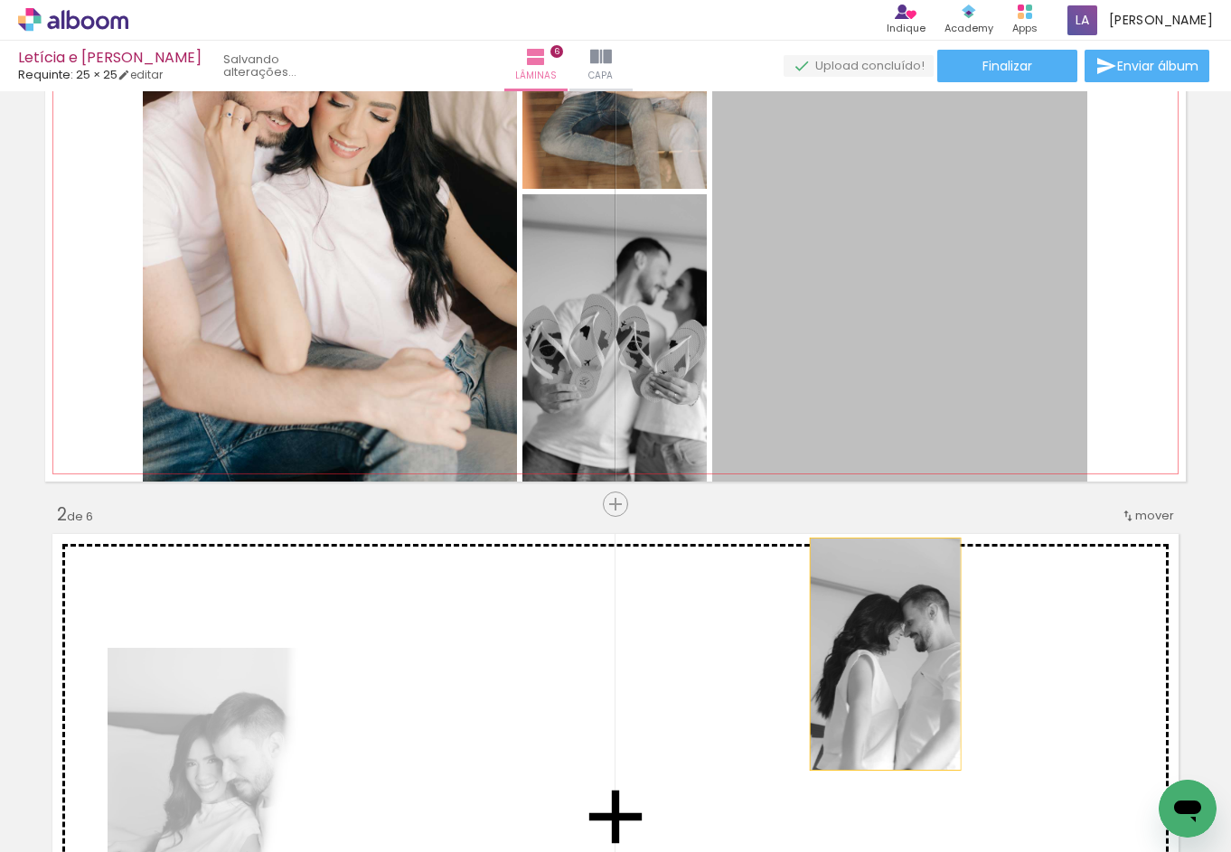
drag, startPoint x: 726, startPoint y: 336, endPoint x: 868, endPoint y: 649, distance: 343.3
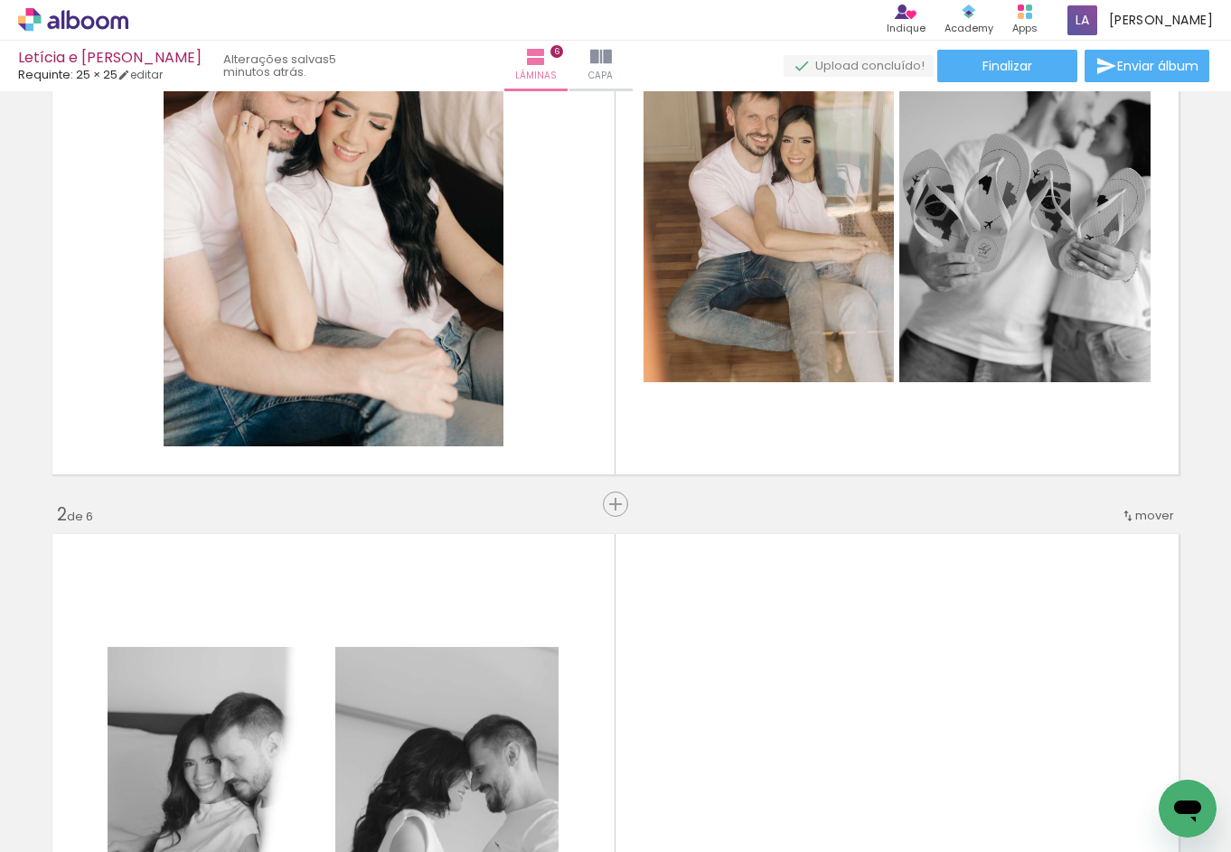
click at [876, 530] on quentale-layouter at bounding box center [615, 816] width 1140 height 579
